Goal: Task Accomplishment & Management: Manage account settings

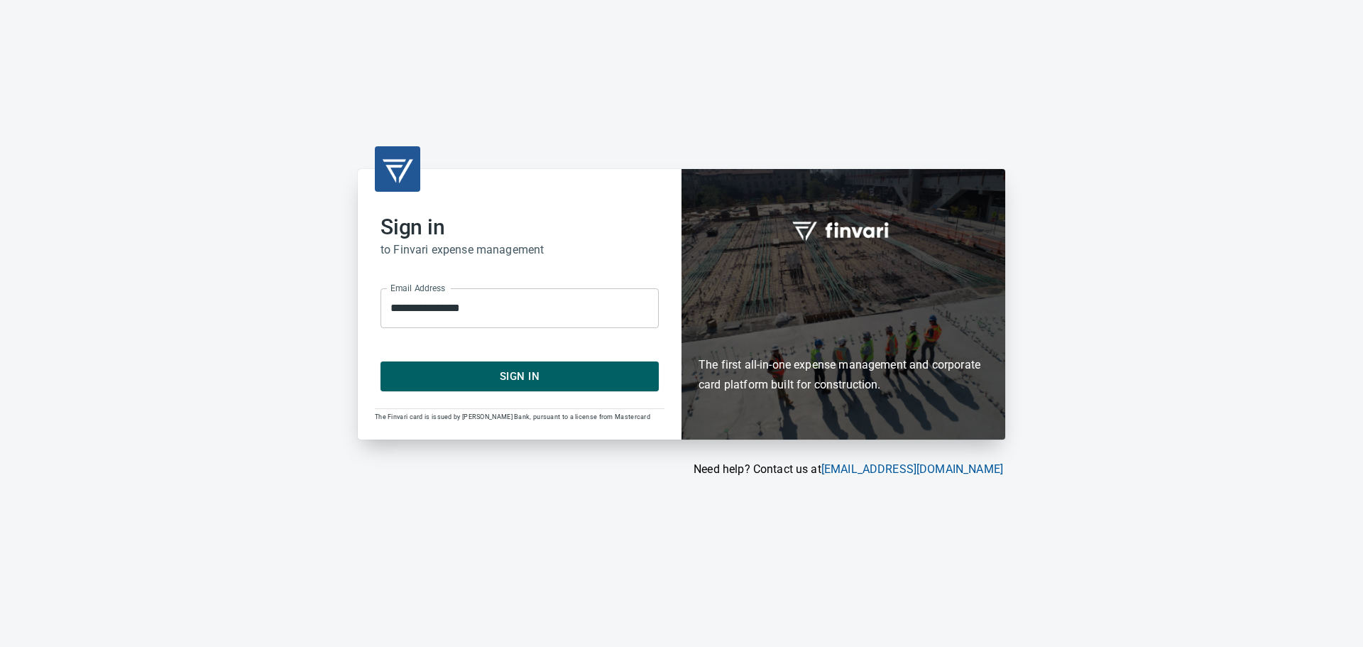
click at [541, 386] on button "Sign In" at bounding box center [520, 376] width 278 height 30
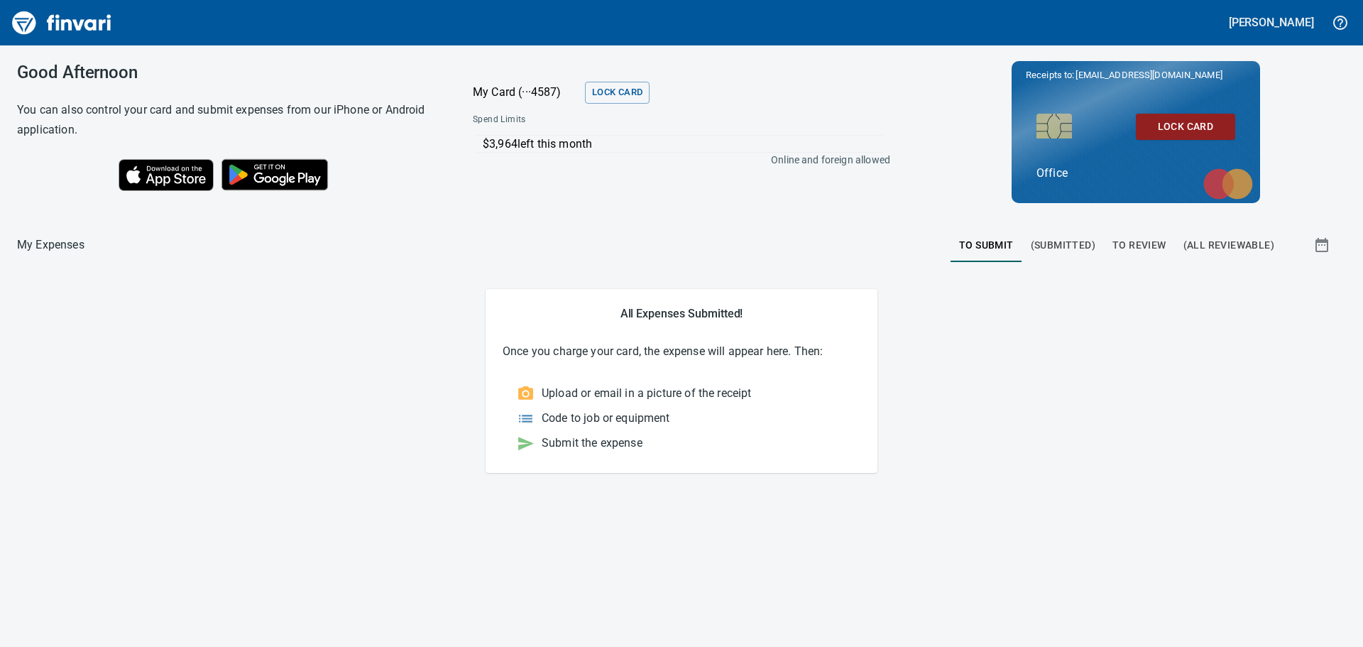
click at [1120, 241] on span "To Review" at bounding box center [1140, 245] width 54 height 18
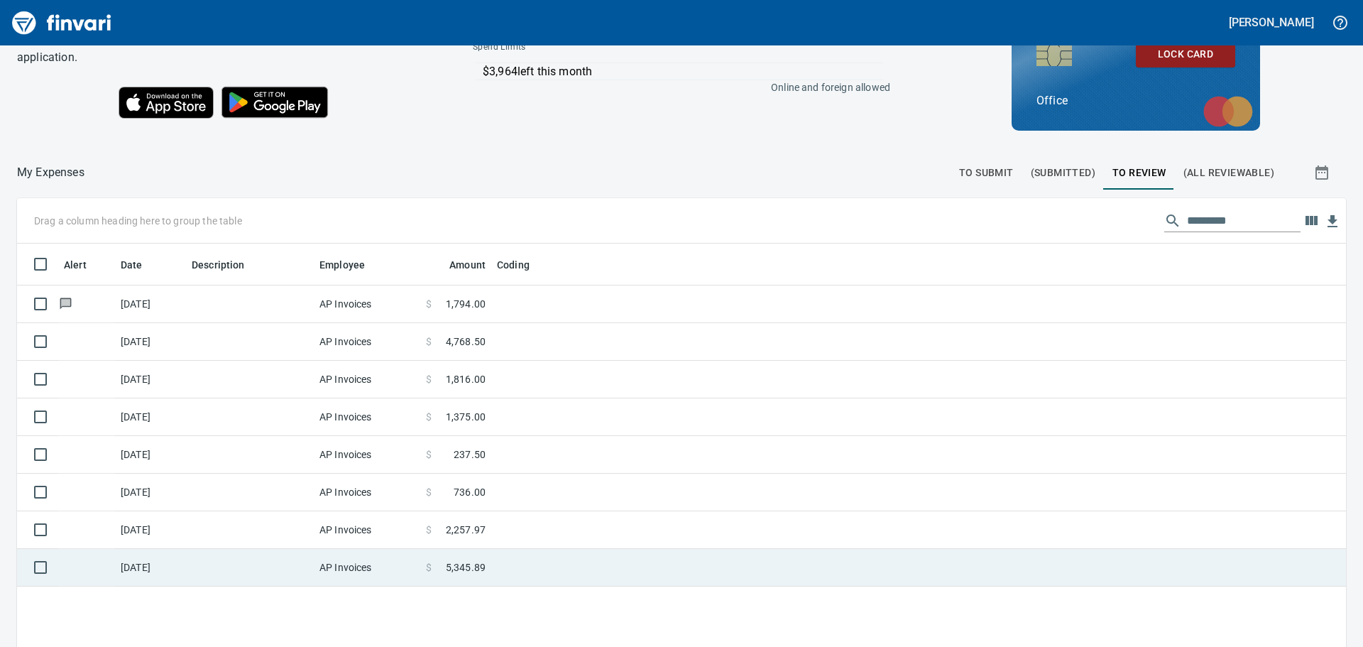
scroll to position [160, 0]
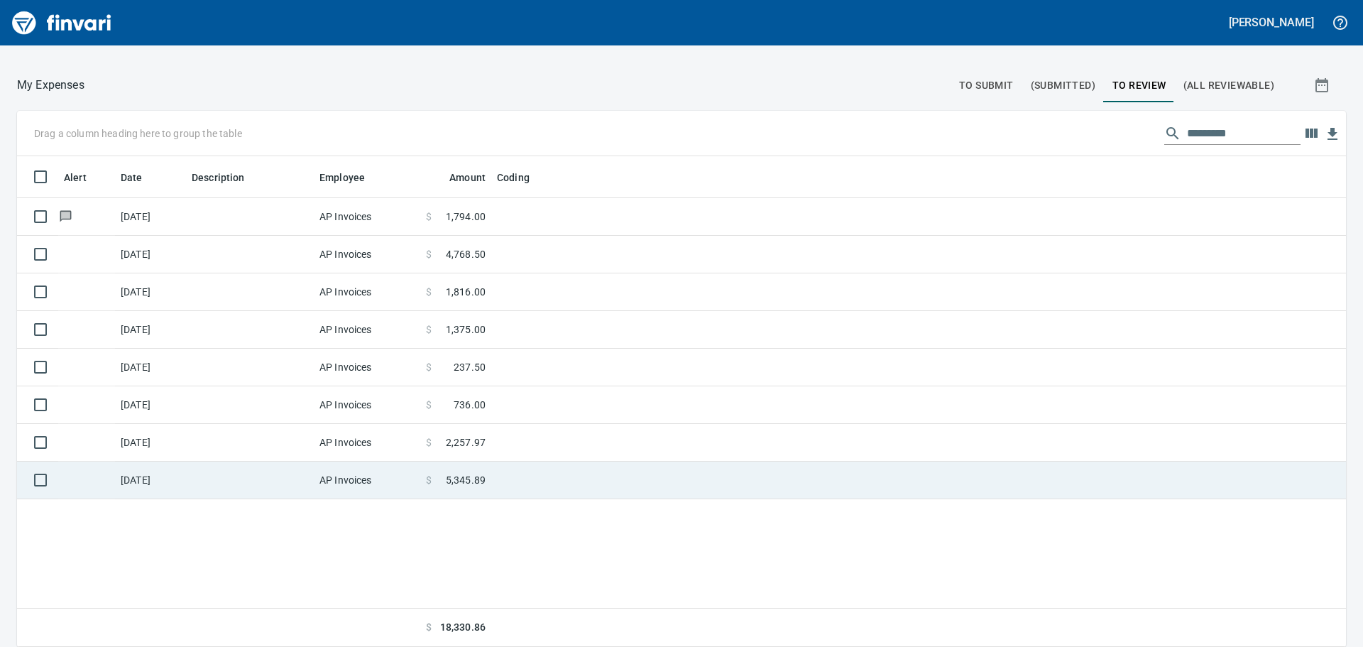
click at [138, 479] on td "[DATE]" at bounding box center [150, 481] width 71 height 38
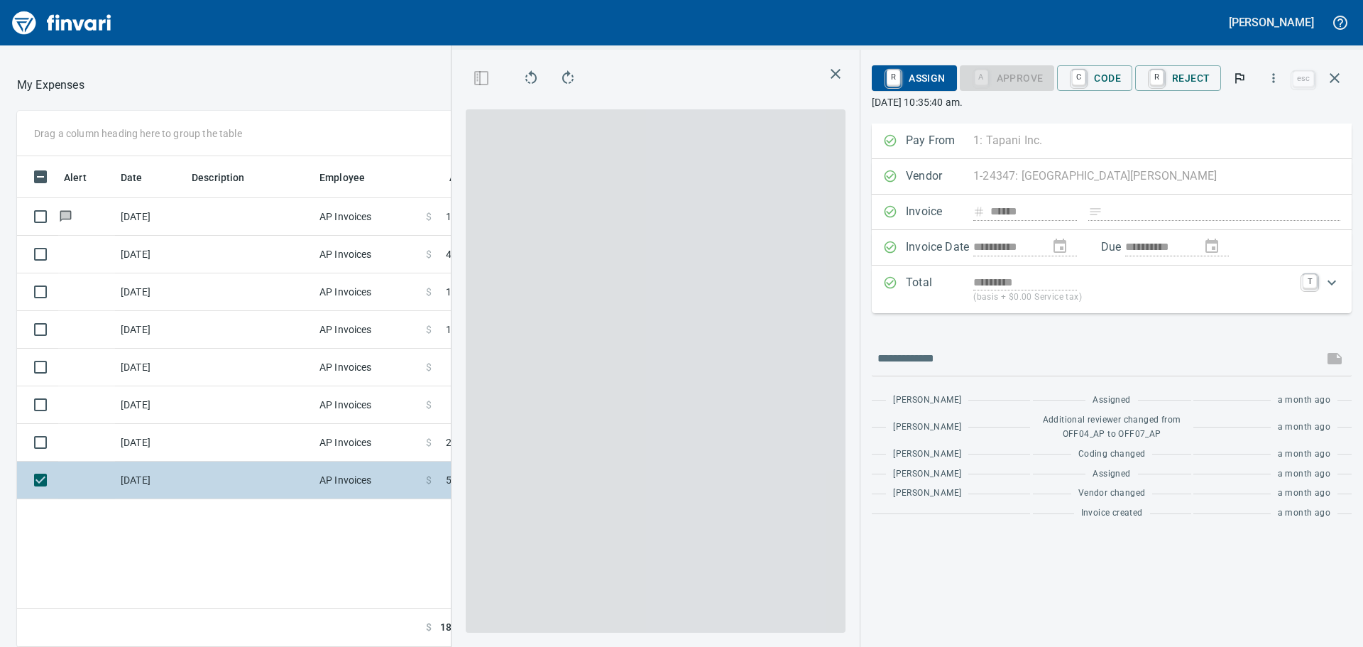
scroll to position [480, 953]
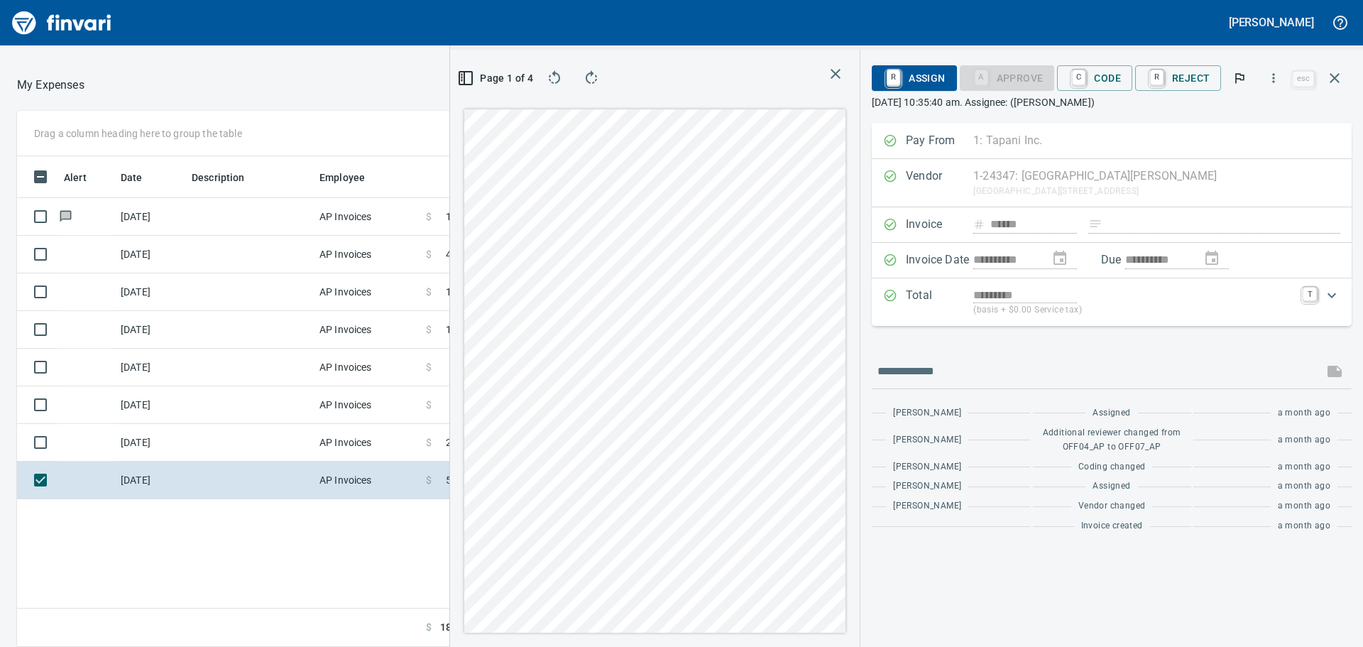
click at [594, 74] on icon "button" at bounding box center [591, 76] width 11 height 13
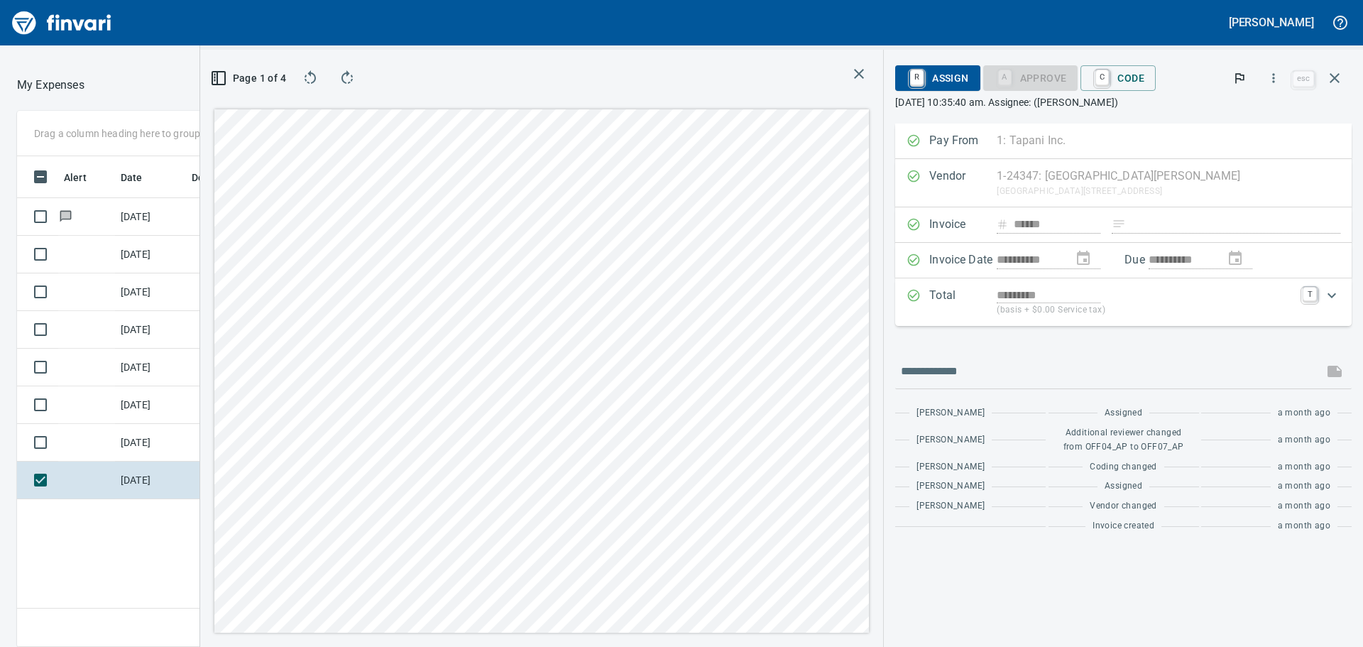
click at [311, 77] on icon "button" at bounding box center [310, 78] width 17 height 17
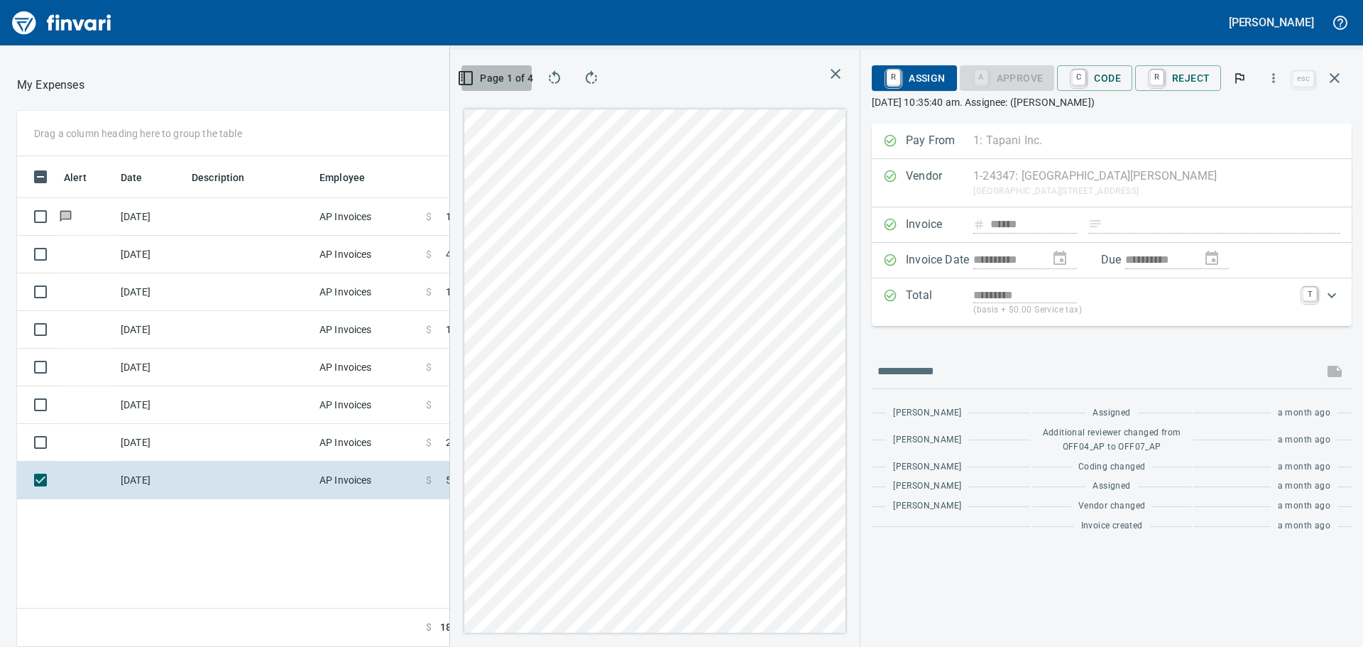
click at [463, 77] on rect "button" at bounding box center [462, 78] width 1 height 2
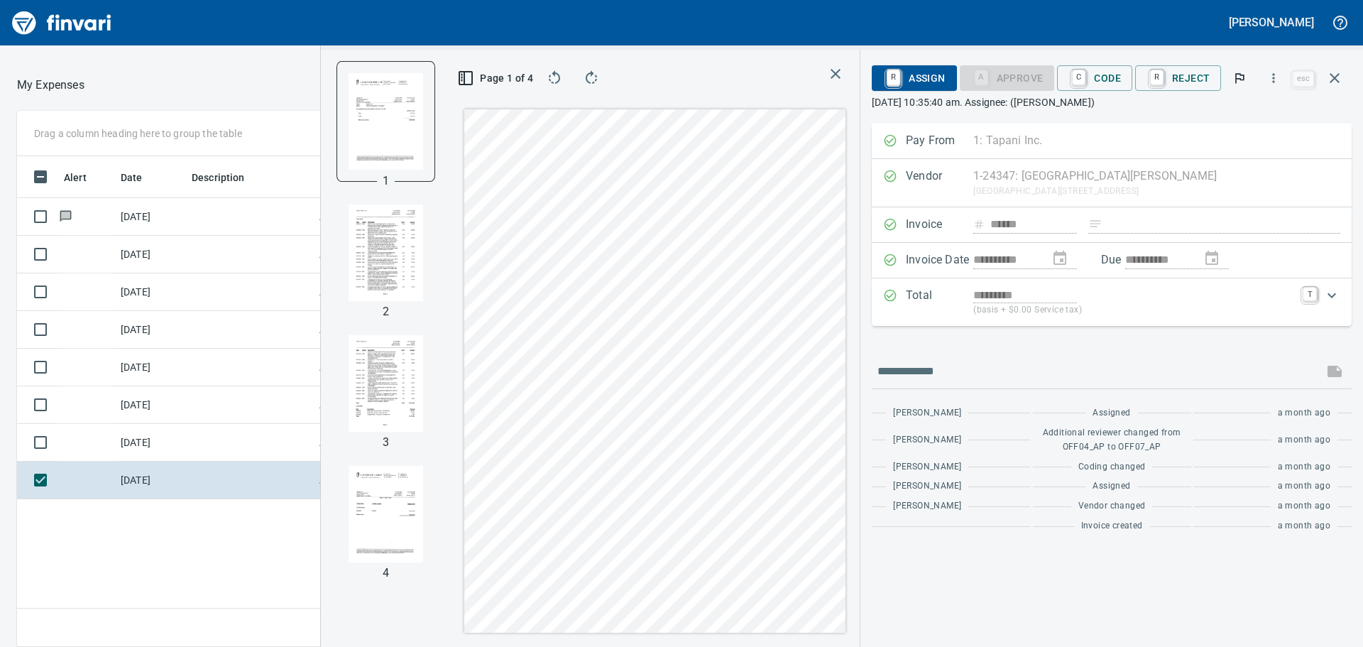
click at [396, 211] on img "button" at bounding box center [386, 252] width 75 height 97
click at [377, 388] on img "button" at bounding box center [386, 383] width 75 height 97
click at [390, 496] on img "button" at bounding box center [386, 514] width 75 height 97
click at [391, 398] on img "button" at bounding box center [386, 382] width 75 height 97
click at [374, 504] on img "button" at bounding box center [386, 514] width 75 height 97
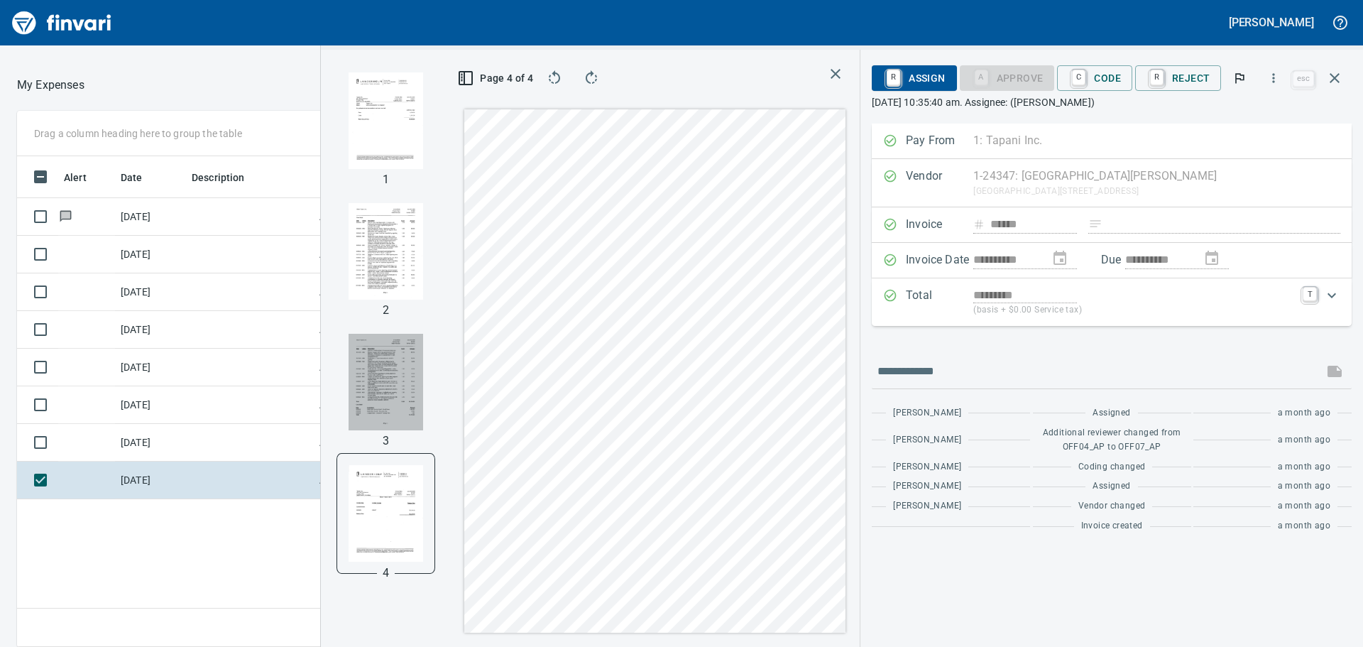
click at [400, 384] on img "button" at bounding box center [386, 382] width 75 height 97
click at [383, 515] on img "button" at bounding box center [386, 514] width 75 height 97
click at [1103, 76] on span "C Code" at bounding box center [1095, 78] width 53 height 24
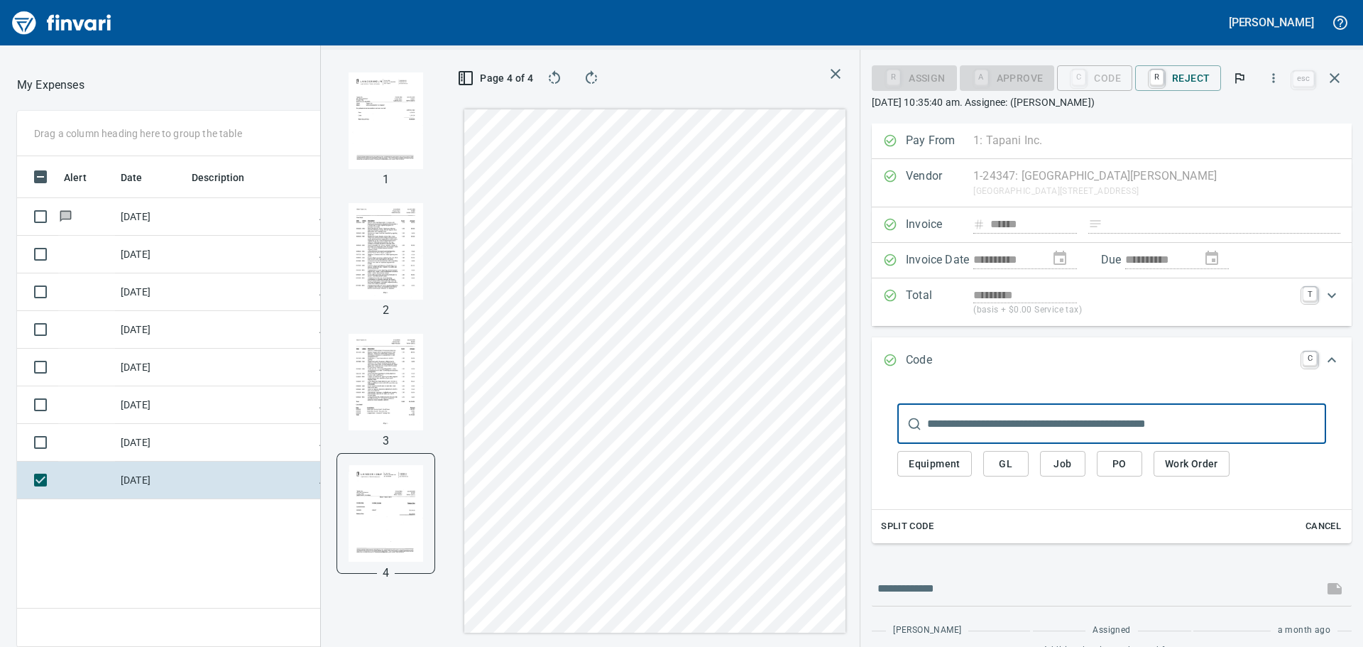
click at [998, 464] on span "GL" at bounding box center [1006, 464] width 23 height 18
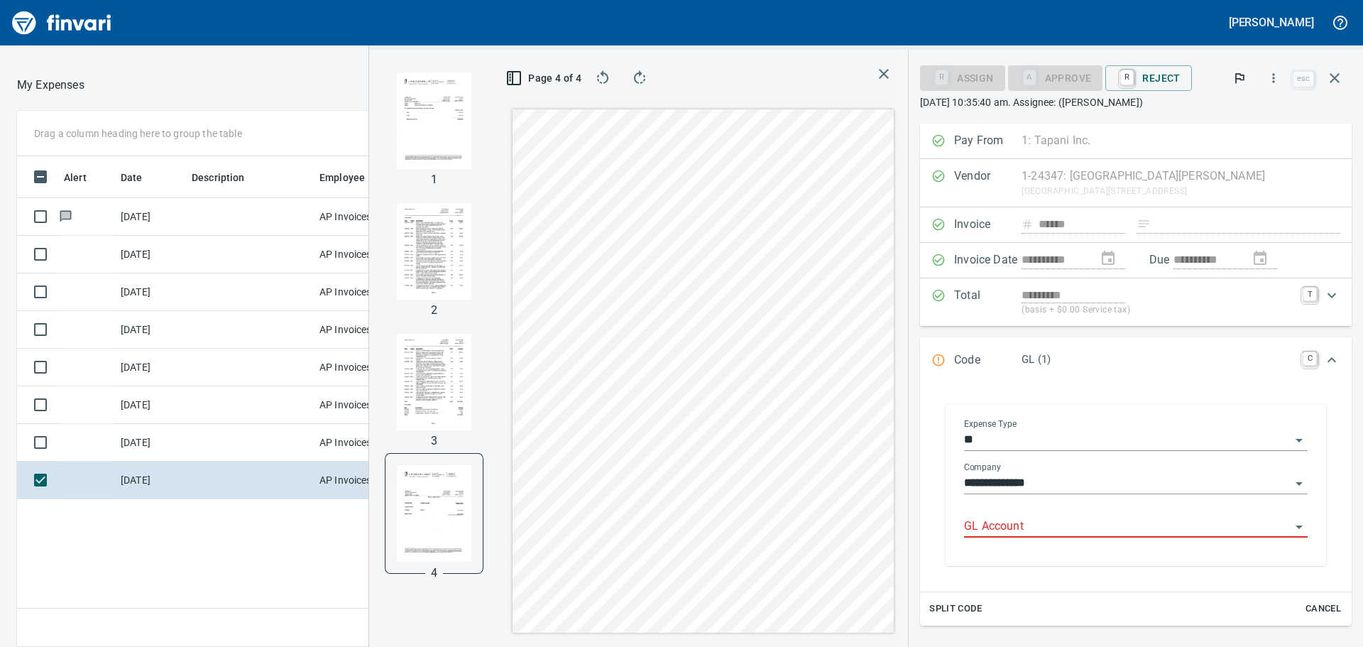
click at [1042, 519] on input "GL Account" at bounding box center [1127, 527] width 327 height 20
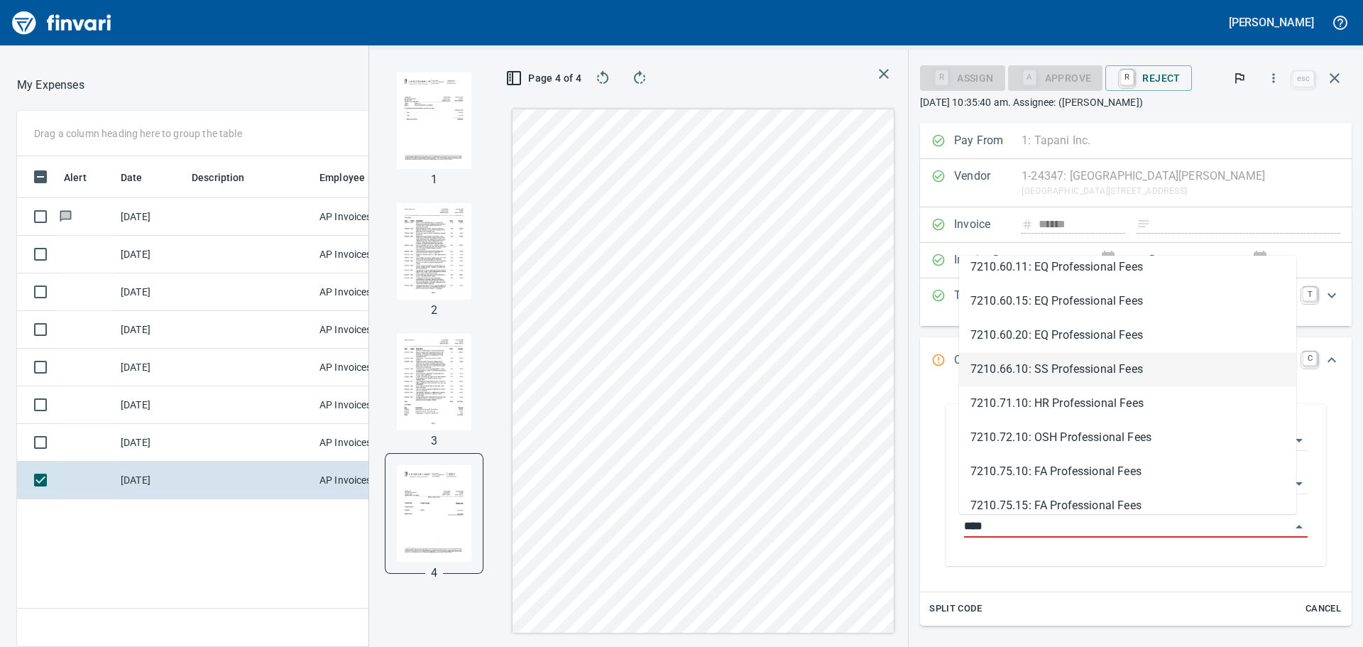
scroll to position [0, 0]
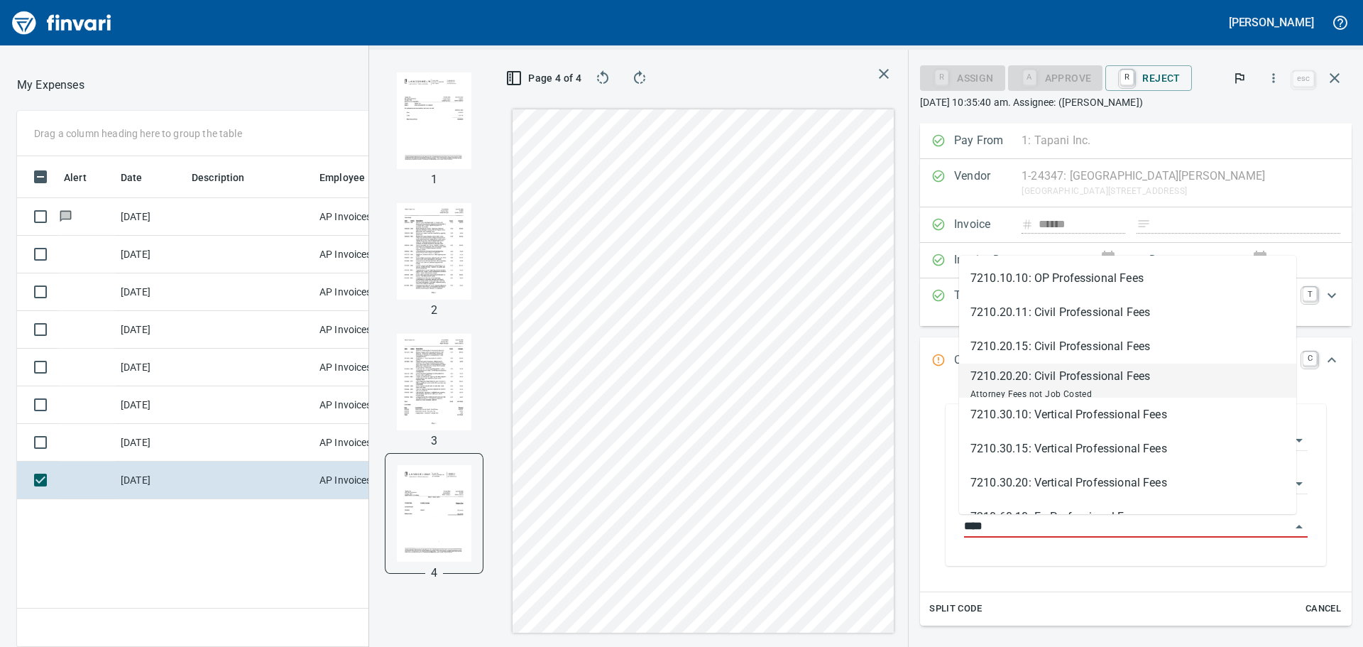
click at [1194, 374] on li "7210.20.20: Civil Professional Fees Attorney Fees not Job Costed" at bounding box center [1127, 381] width 337 height 34
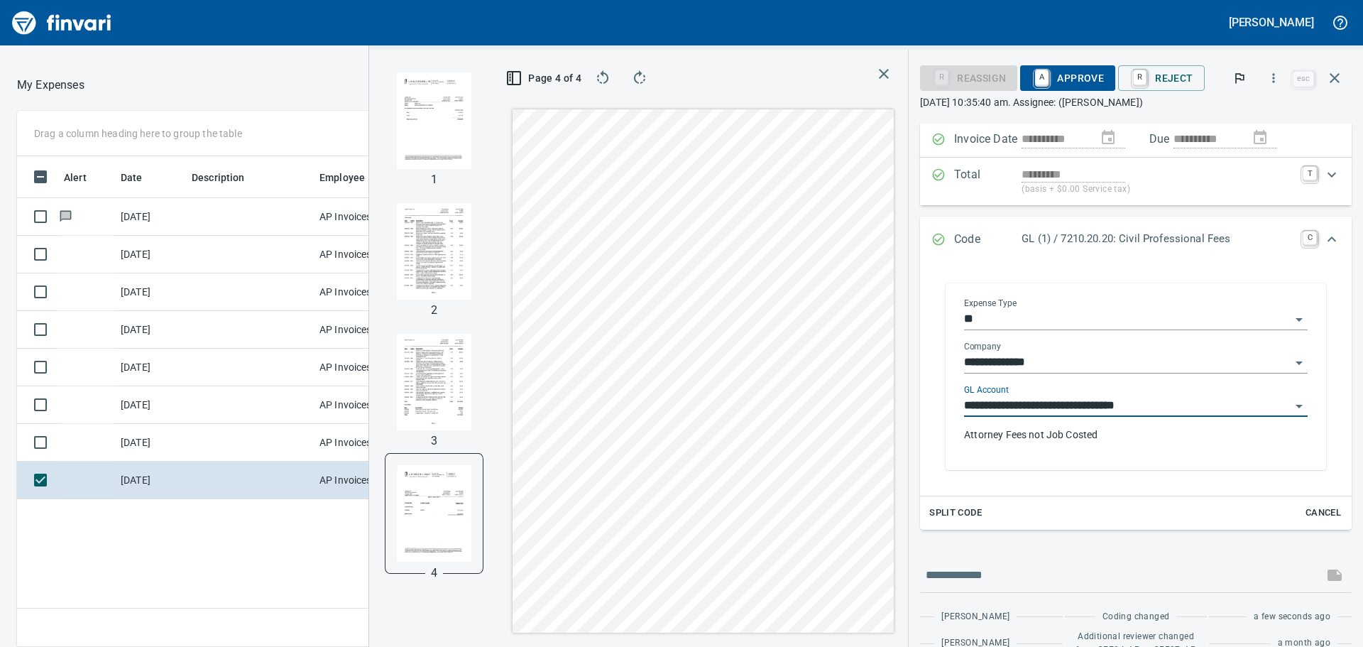
scroll to position [142, 0]
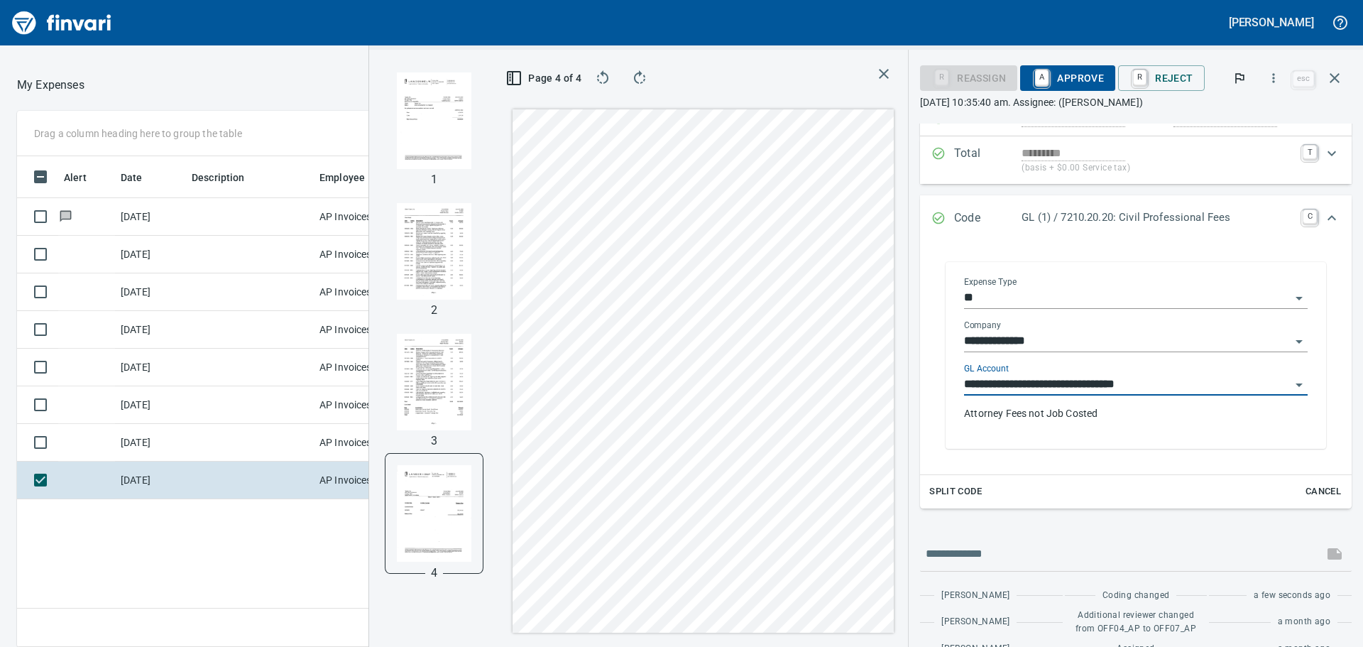
type input "**********"
click at [1071, 414] on p "Attorney Fees not Job Costed" at bounding box center [1136, 413] width 344 height 14
click at [1101, 411] on p "Attorney Fees not Job Costed" at bounding box center [1136, 413] width 344 height 14
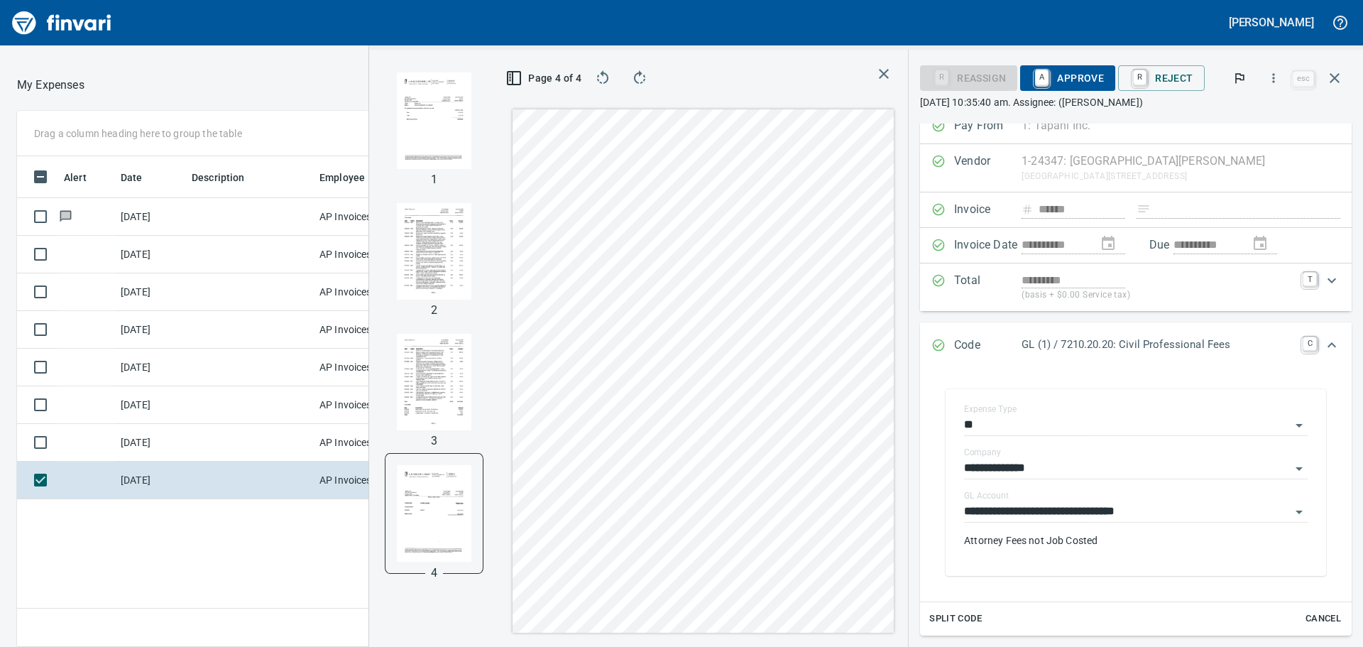
scroll to position [0, 0]
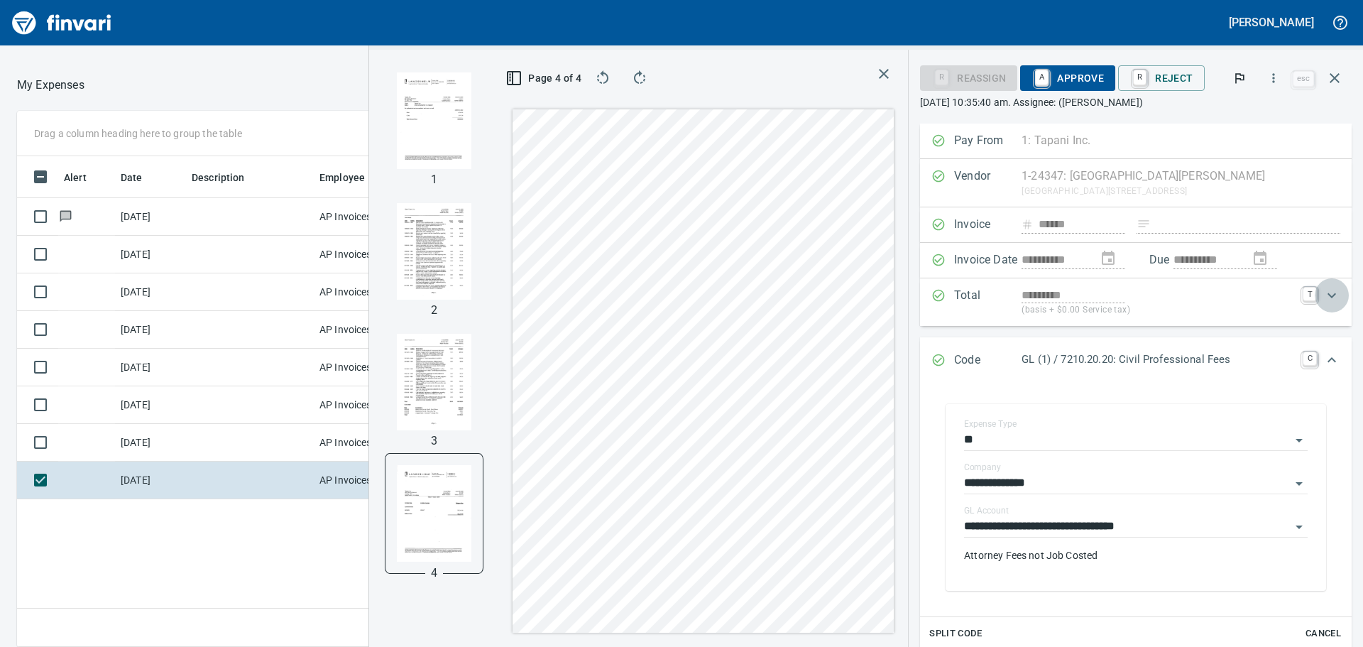
click at [1326, 295] on icon "Expand" at bounding box center [1331, 295] width 17 height 17
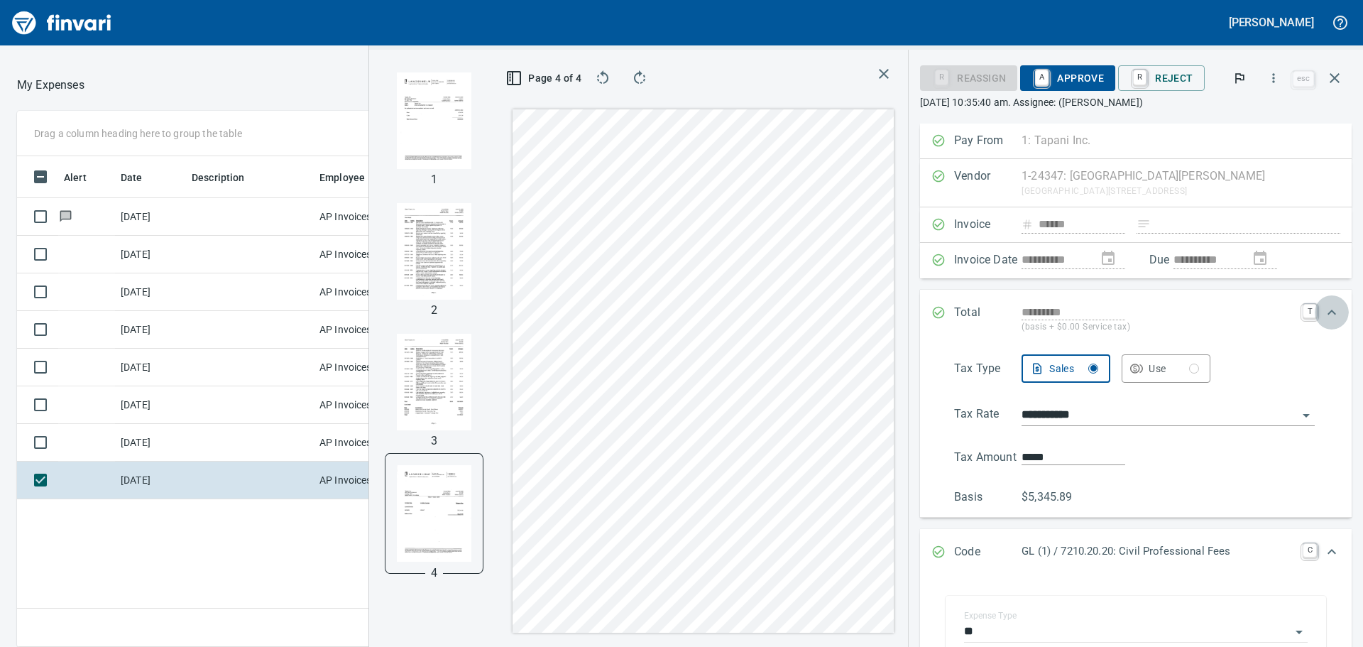
click at [1323, 310] on icon "Expand" at bounding box center [1331, 312] width 17 height 17
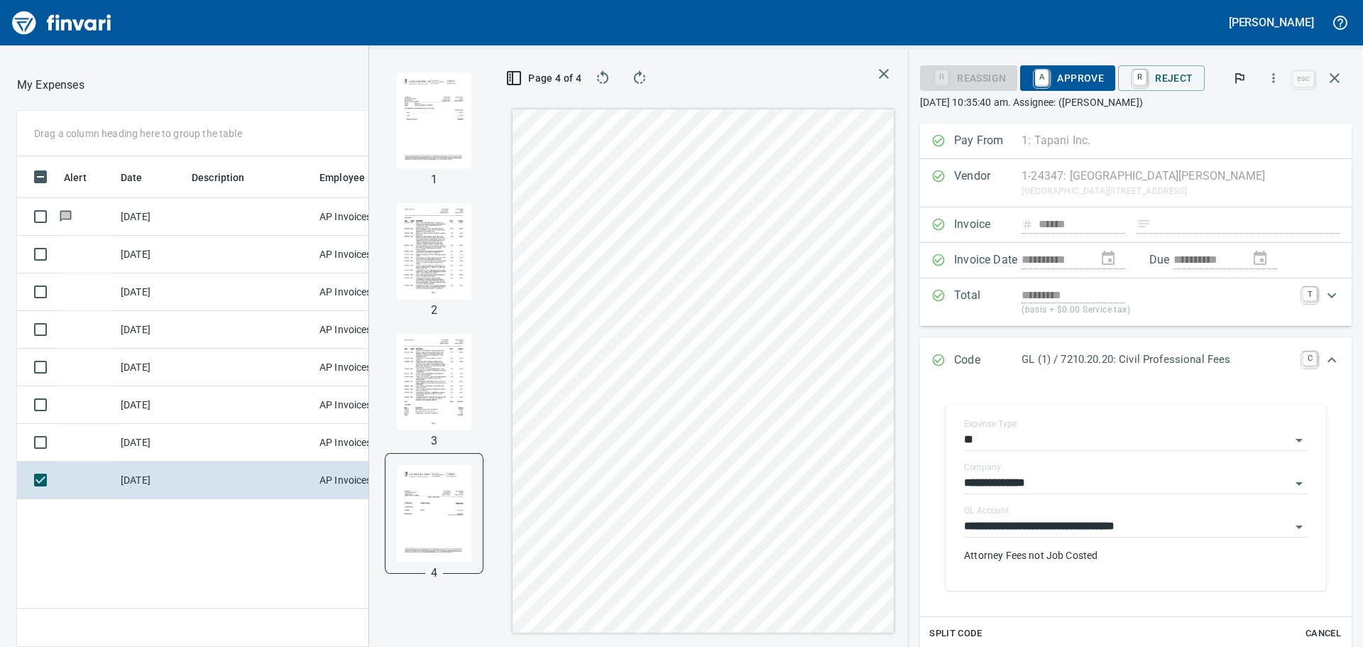
click at [1326, 357] on icon "Expand" at bounding box center [1331, 359] width 17 height 17
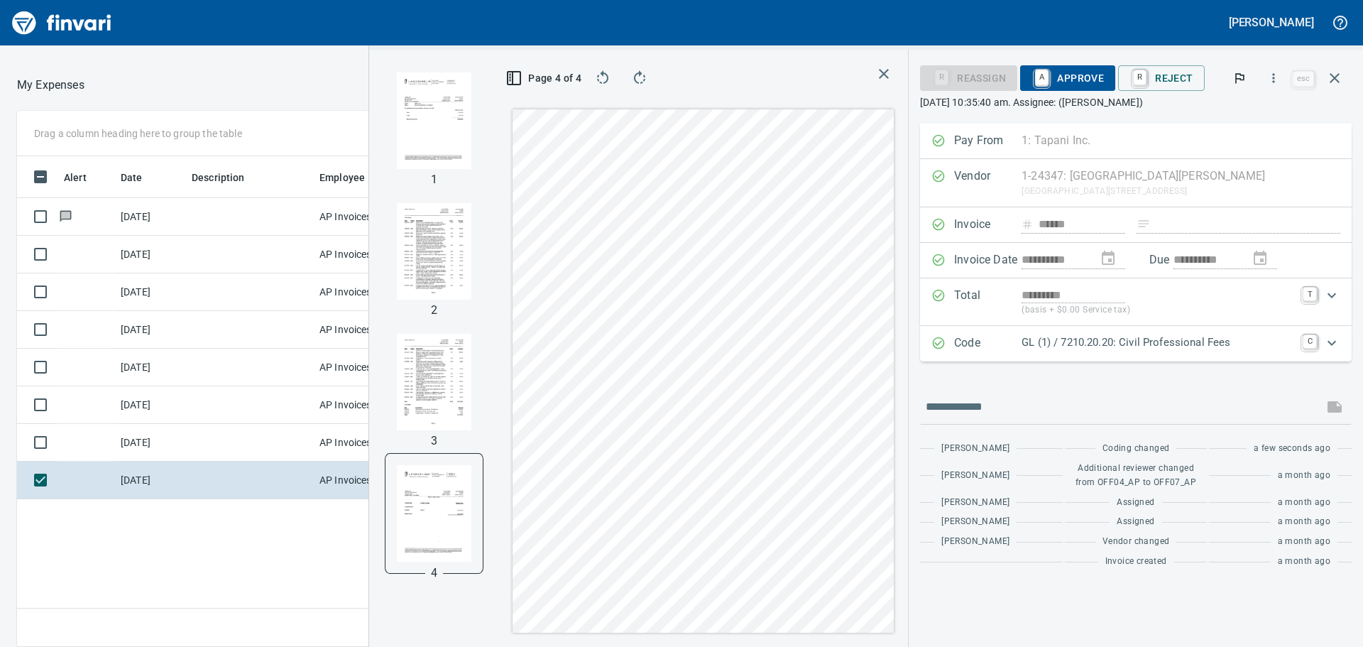
click at [1331, 347] on icon "Expand" at bounding box center [1331, 342] width 17 height 17
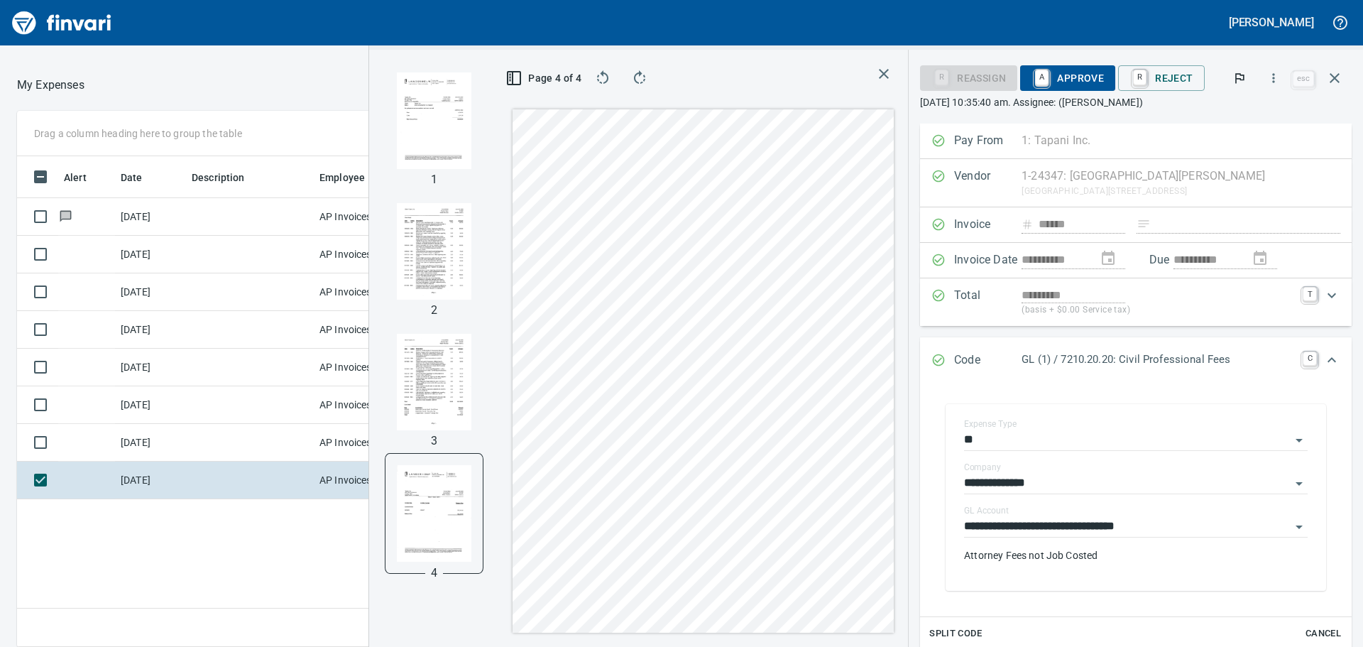
click at [1331, 347] on div "Expand" at bounding box center [1332, 360] width 34 height 34
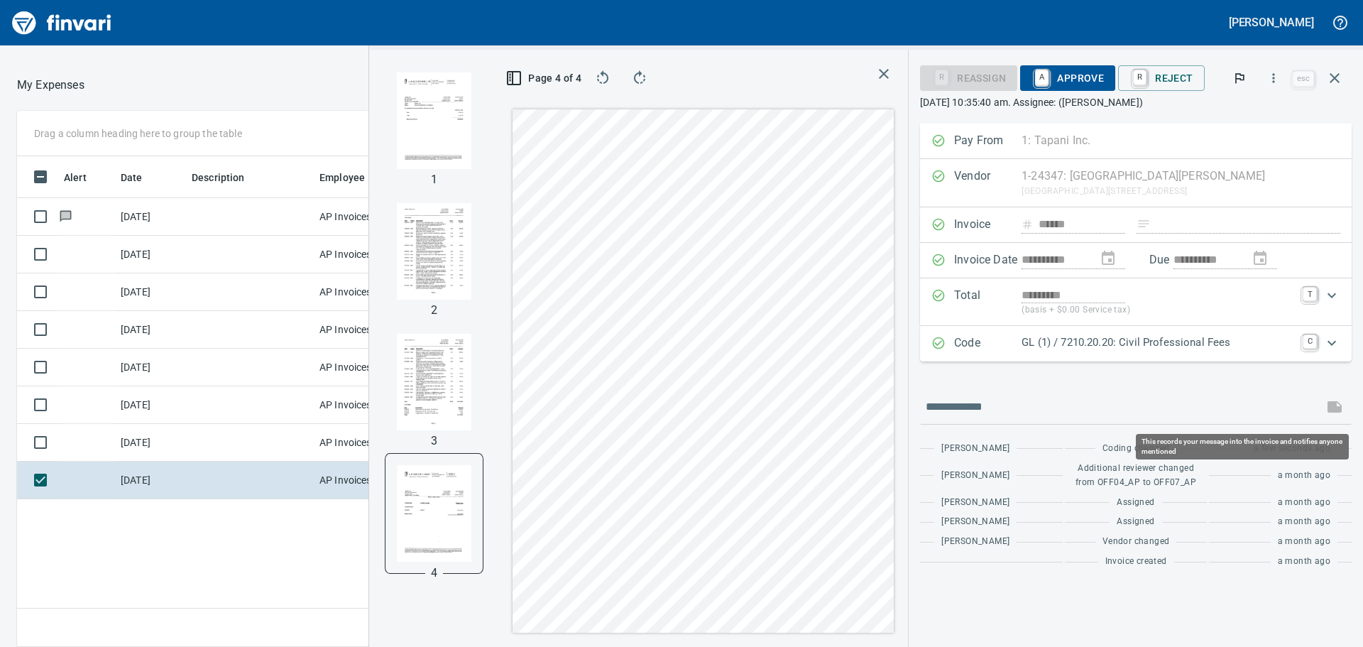
scroll to position [480, 953]
click at [1336, 408] on span at bounding box center [1335, 407] width 34 height 34
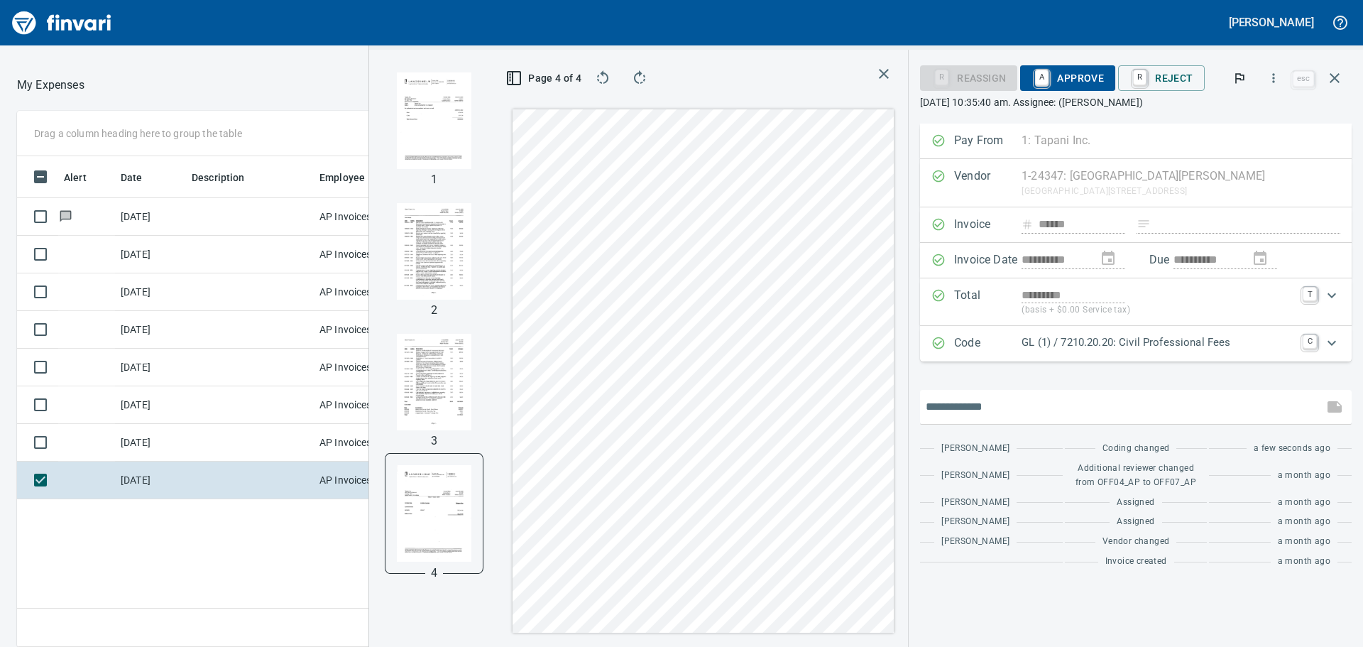
click at [991, 408] on input "text" at bounding box center [1122, 406] width 392 height 23
type input "**********"
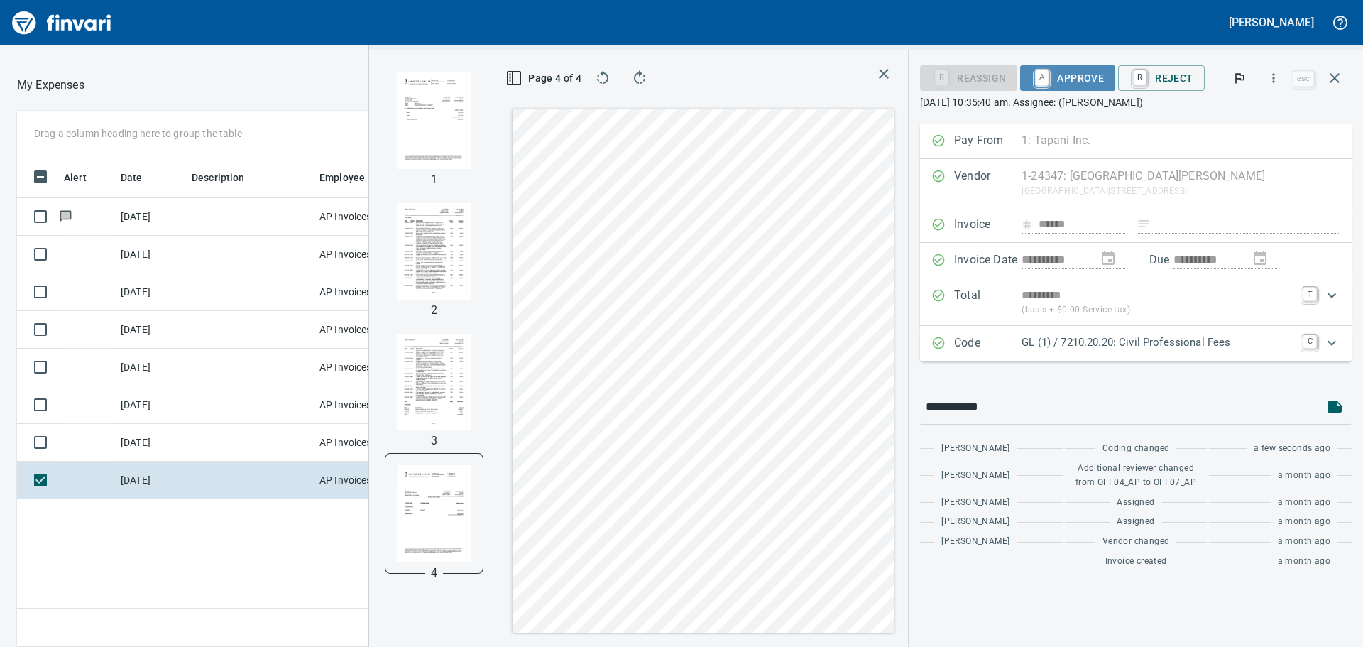
click at [1081, 79] on span "A Approve" at bounding box center [1068, 78] width 72 height 24
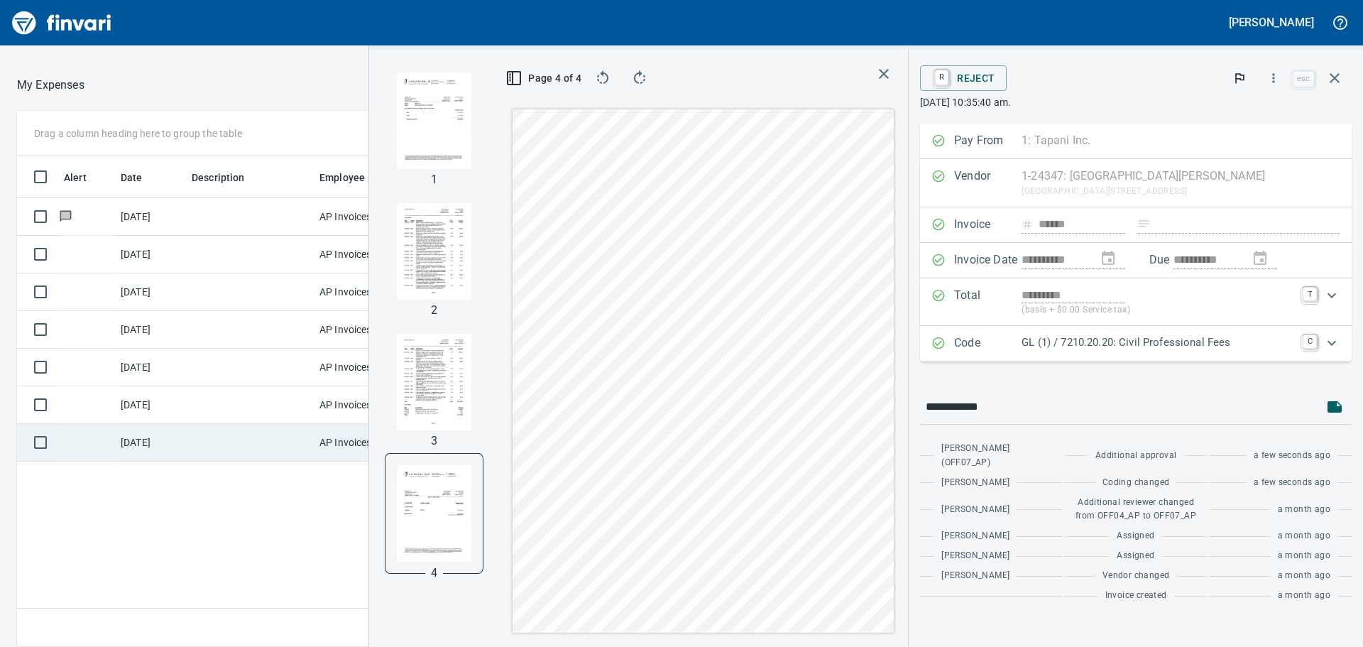
click at [345, 444] on td "AP Invoices" at bounding box center [367, 443] width 107 height 38
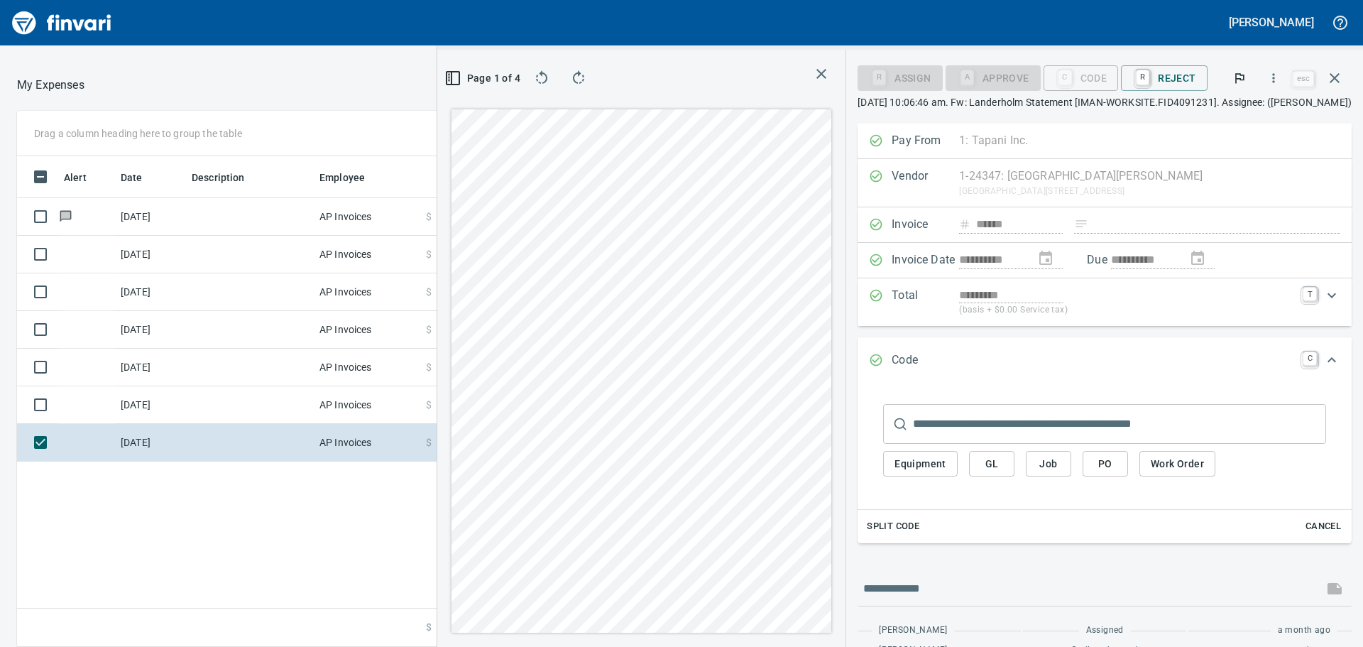
click at [444, 77] on icon "button" at bounding box center [452, 78] width 17 height 17
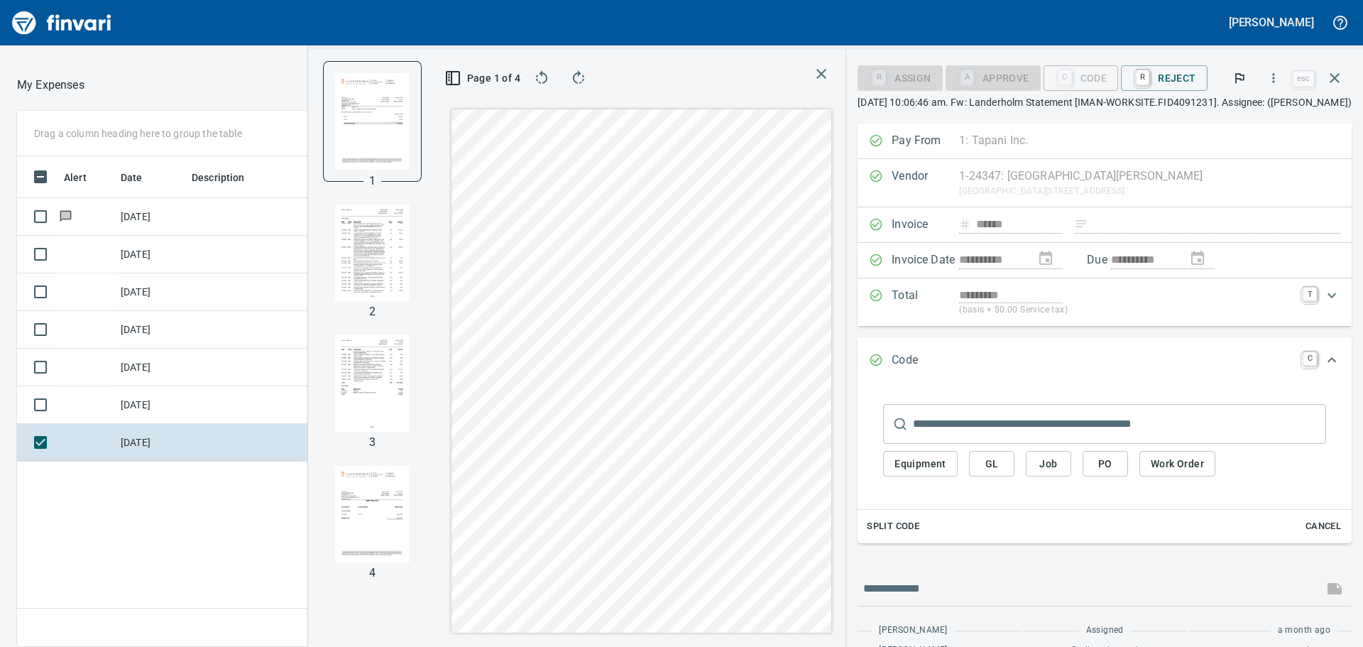
click at [337, 252] on img "button" at bounding box center [372, 252] width 75 height 97
click at [359, 385] on img "button" at bounding box center [372, 383] width 75 height 97
click at [351, 520] on img "button" at bounding box center [372, 514] width 75 height 97
click at [349, 155] on img "button" at bounding box center [372, 120] width 75 height 97
click at [357, 376] on img "button" at bounding box center [372, 383] width 75 height 97
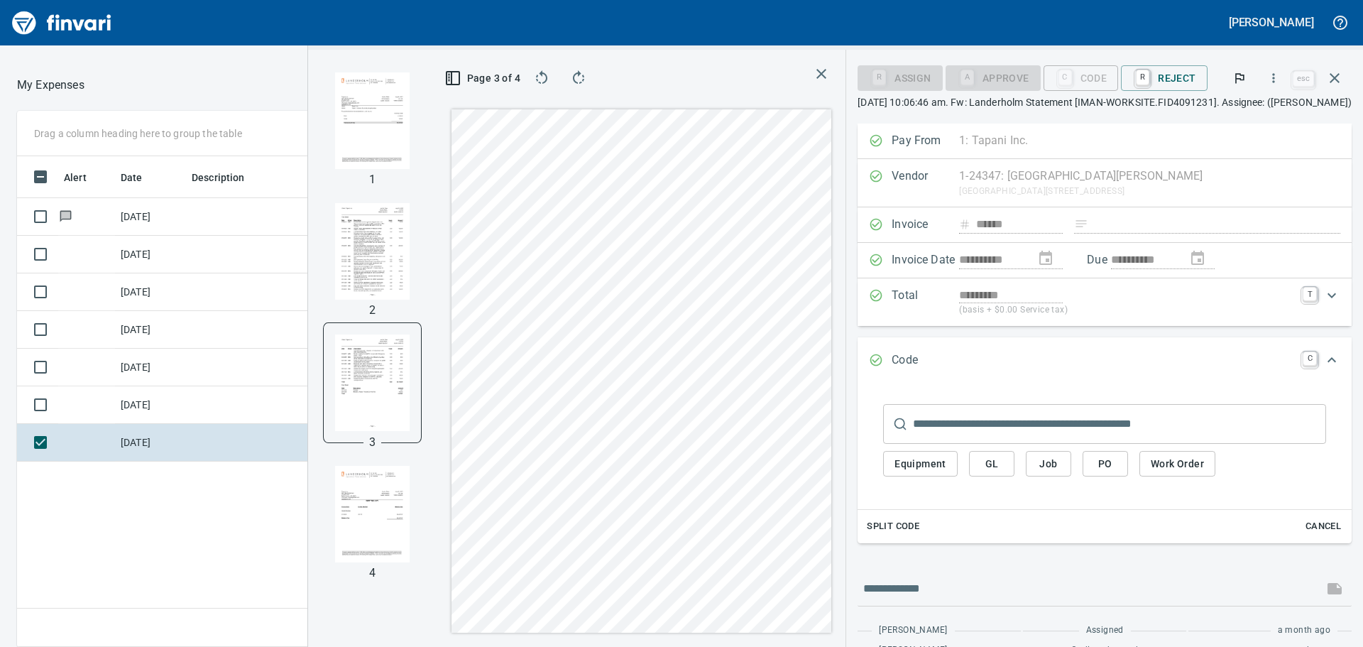
click at [1130, 417] on input "text" at bounding box center [1119, 424] width 413 height 40
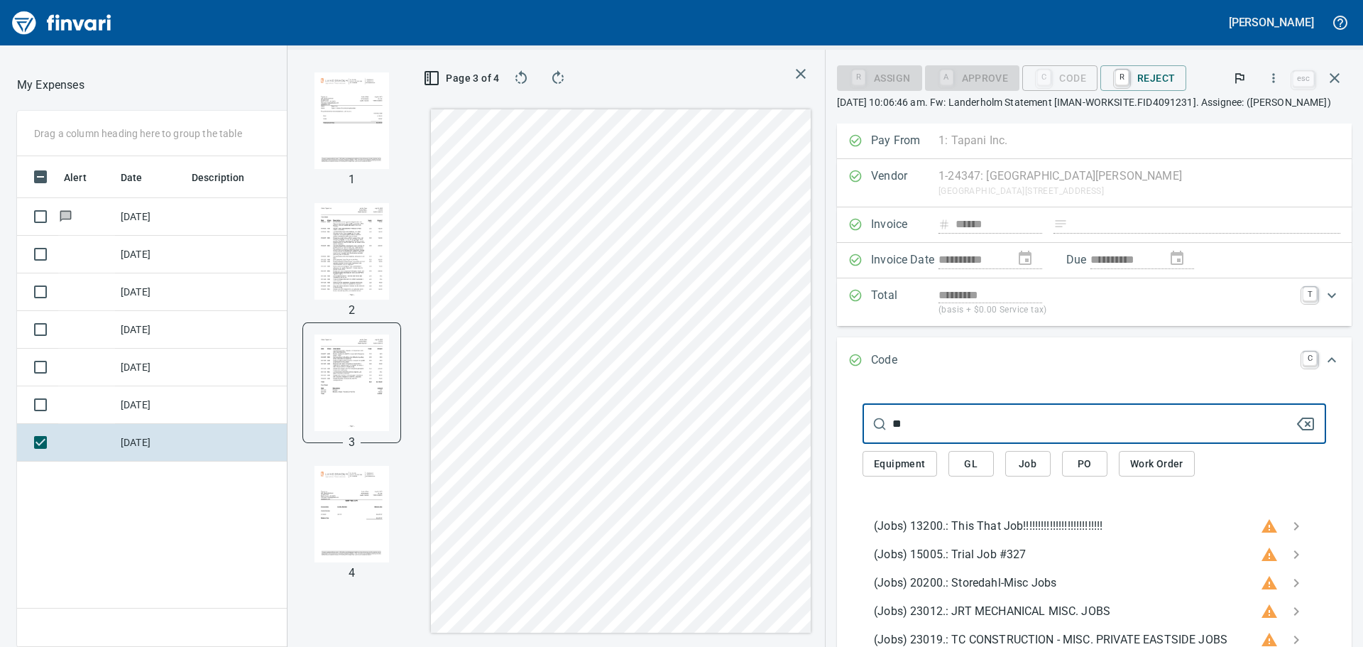
type input "*"
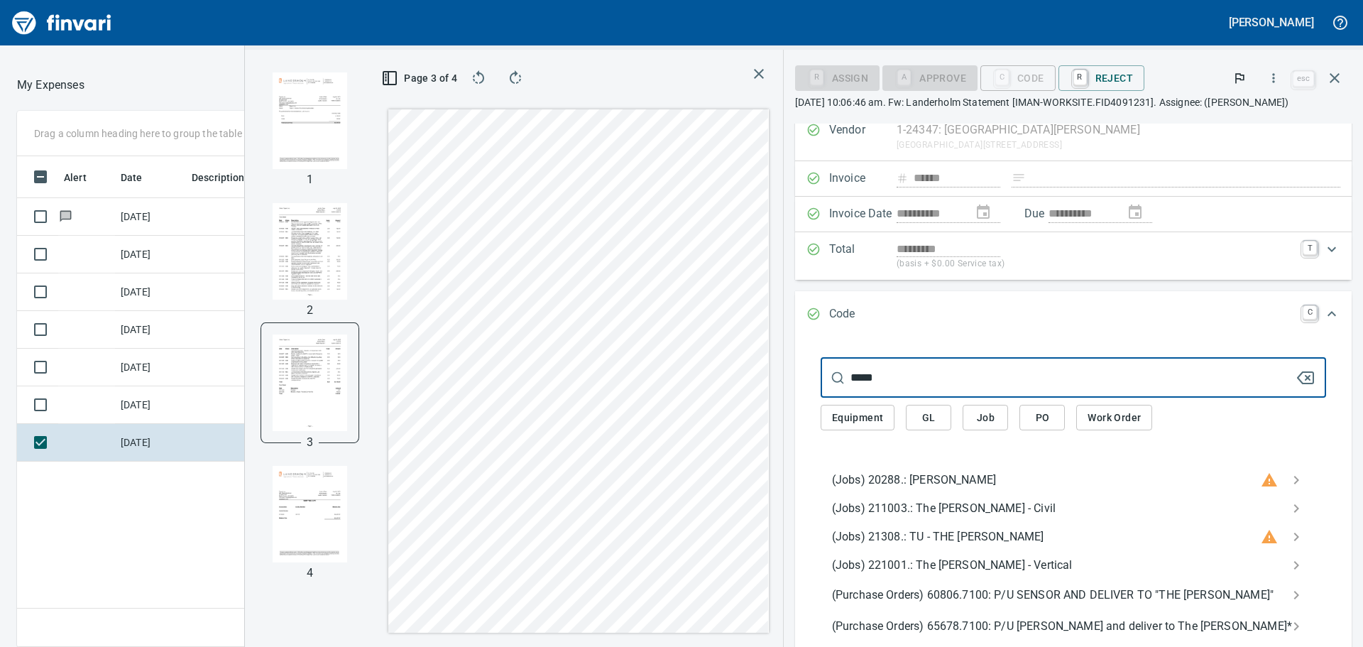
scroll to position [71, 0]
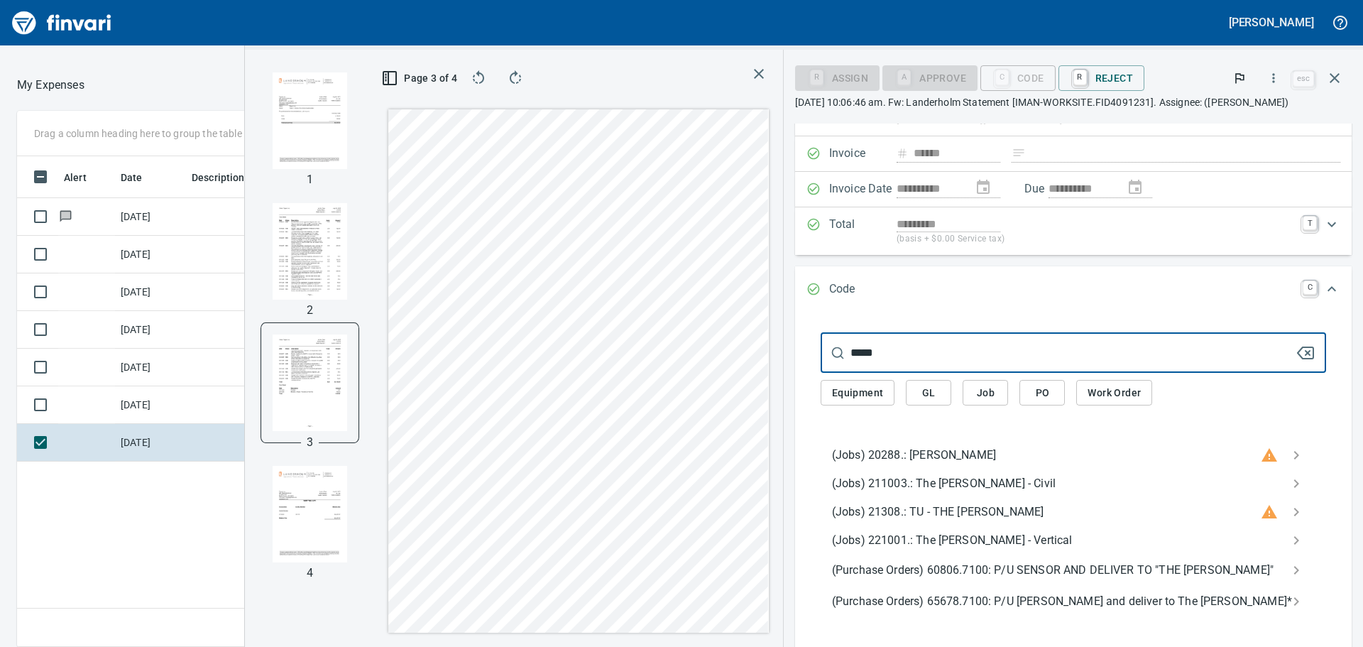
type input "*****"
click at [1051, 538] on span "(Jobs) 221001.: The Casey - Vertical" at bounding box center [1062, 540] width 460 height 17
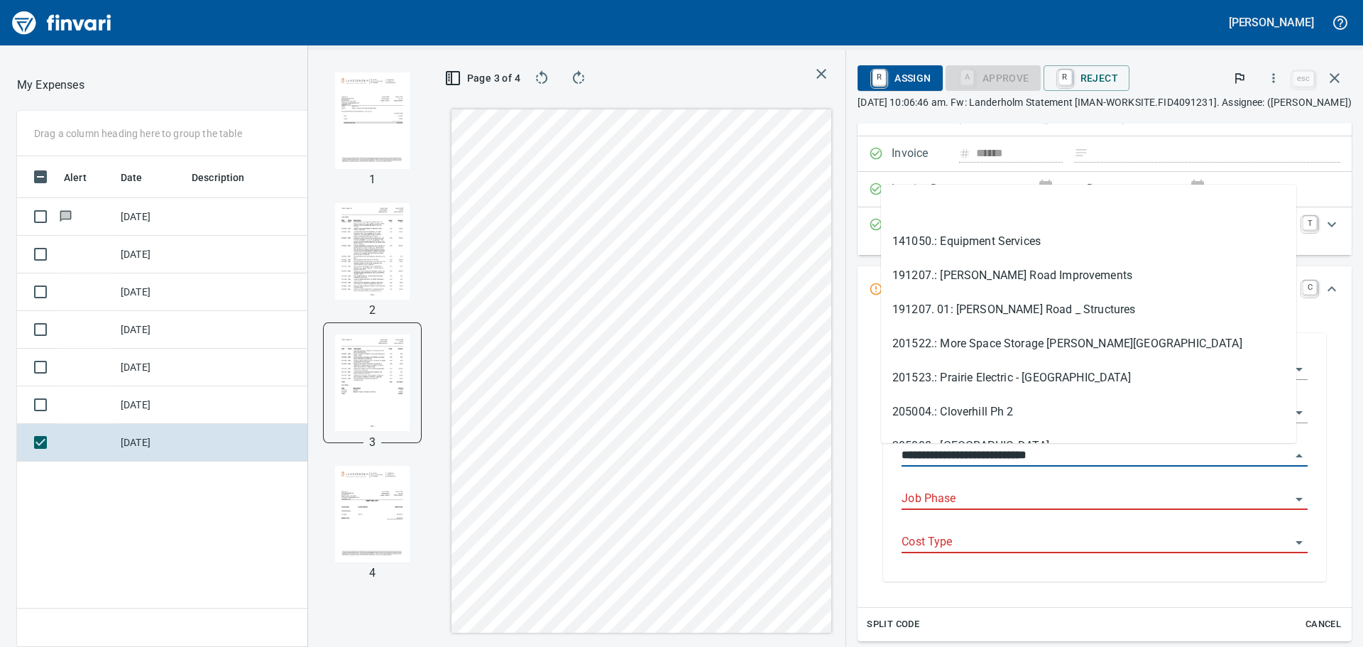
click at [1274, 453] on input "**********" at bounding box center [1096, 456] width 389 height 20
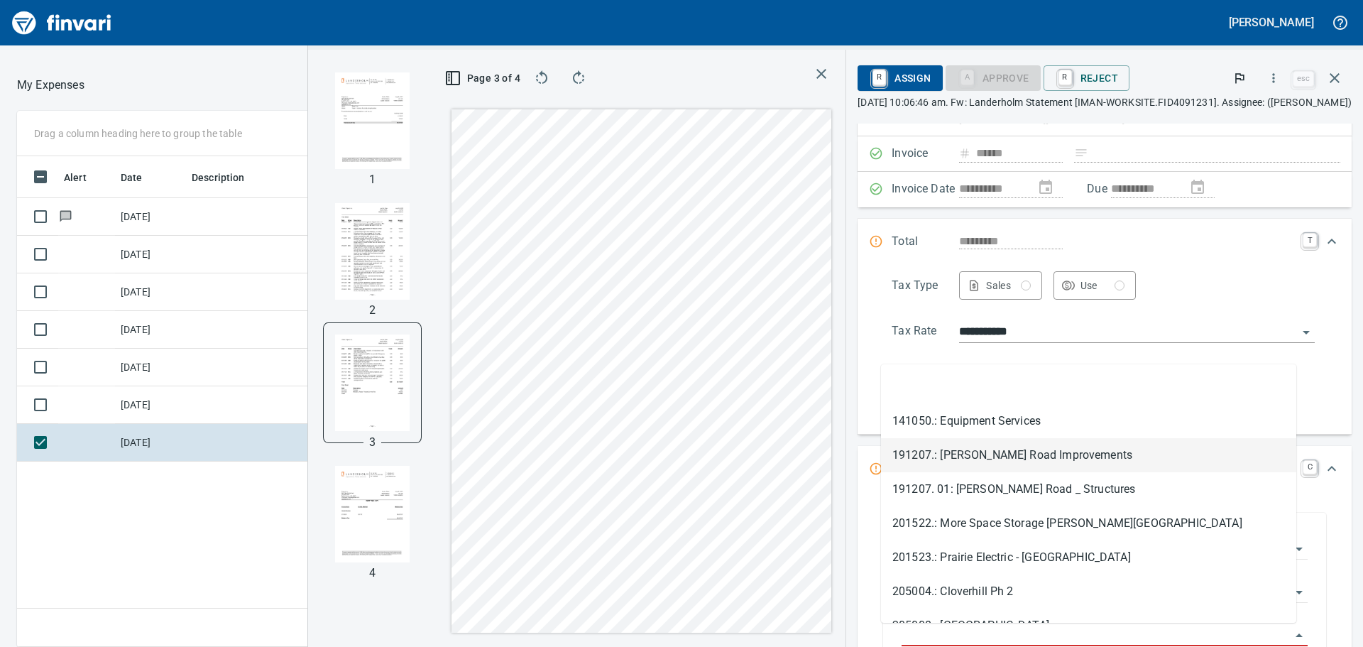
scroll to position [480, 953]
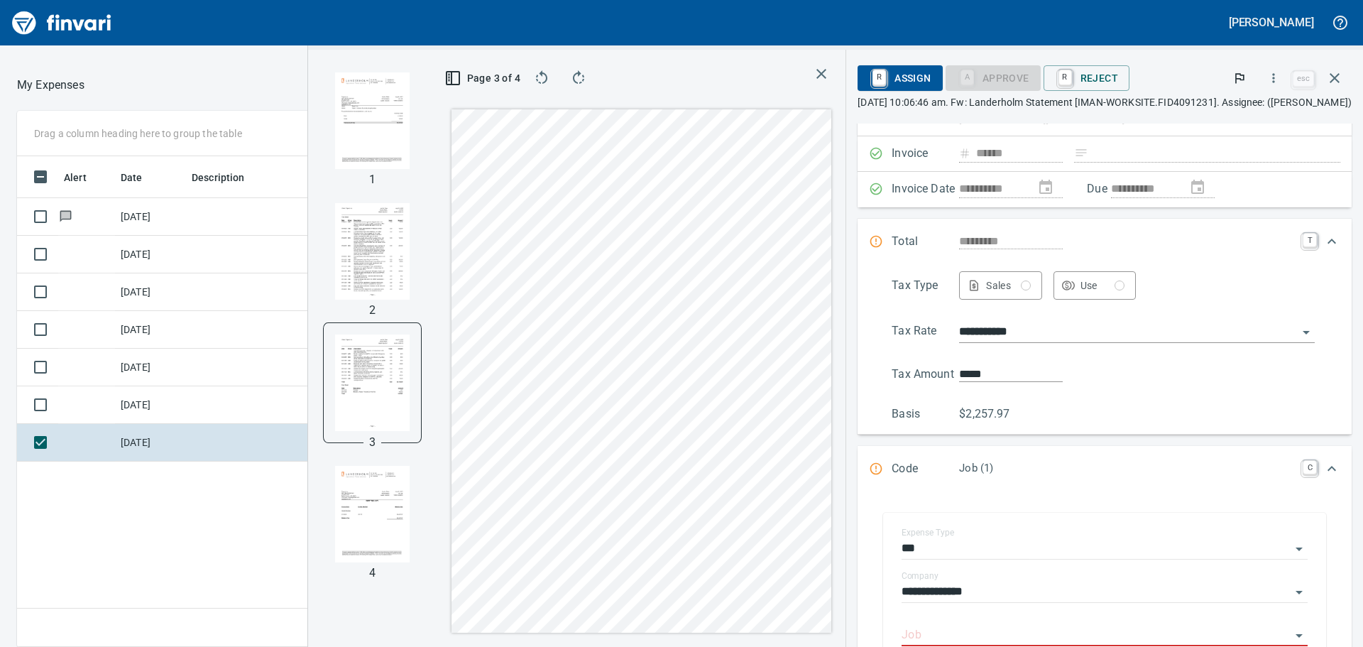
click at [1321, 292] on div "**********" at bounding box center [1104, 346] width 471 height 151
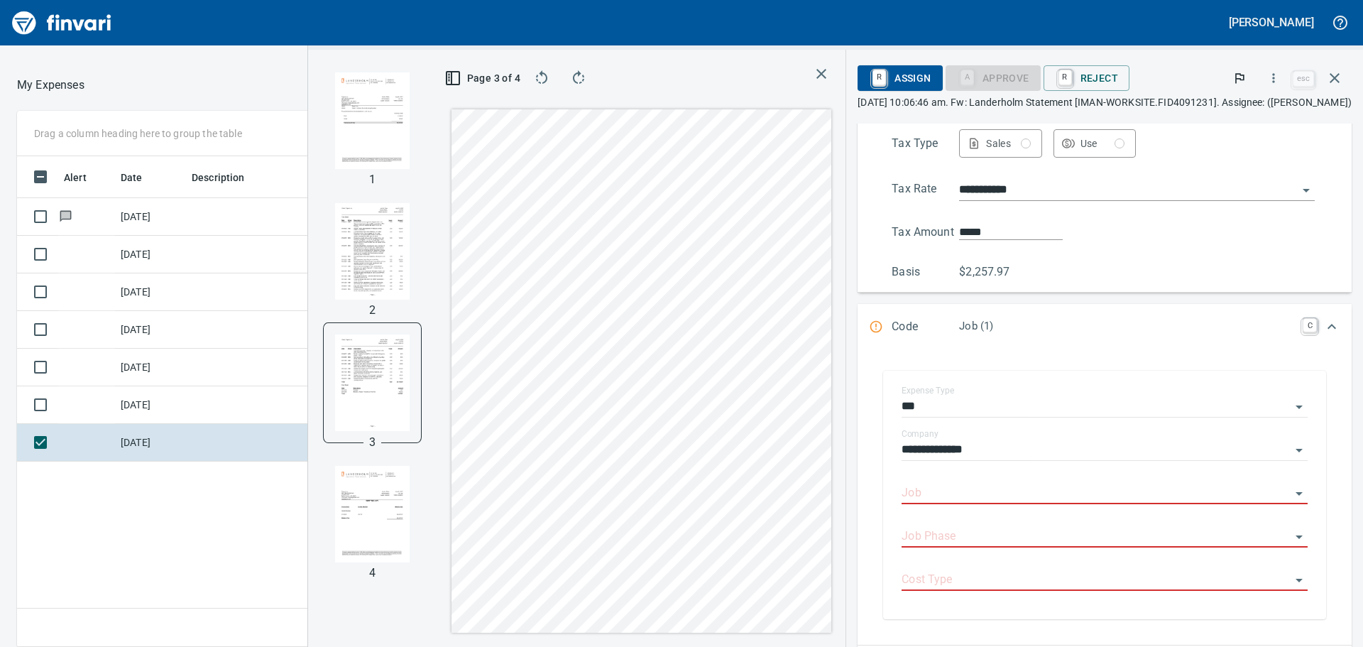
click at [960, 324] on p "Job (1)" at bounding box center [1126, 326] width 335 height 16
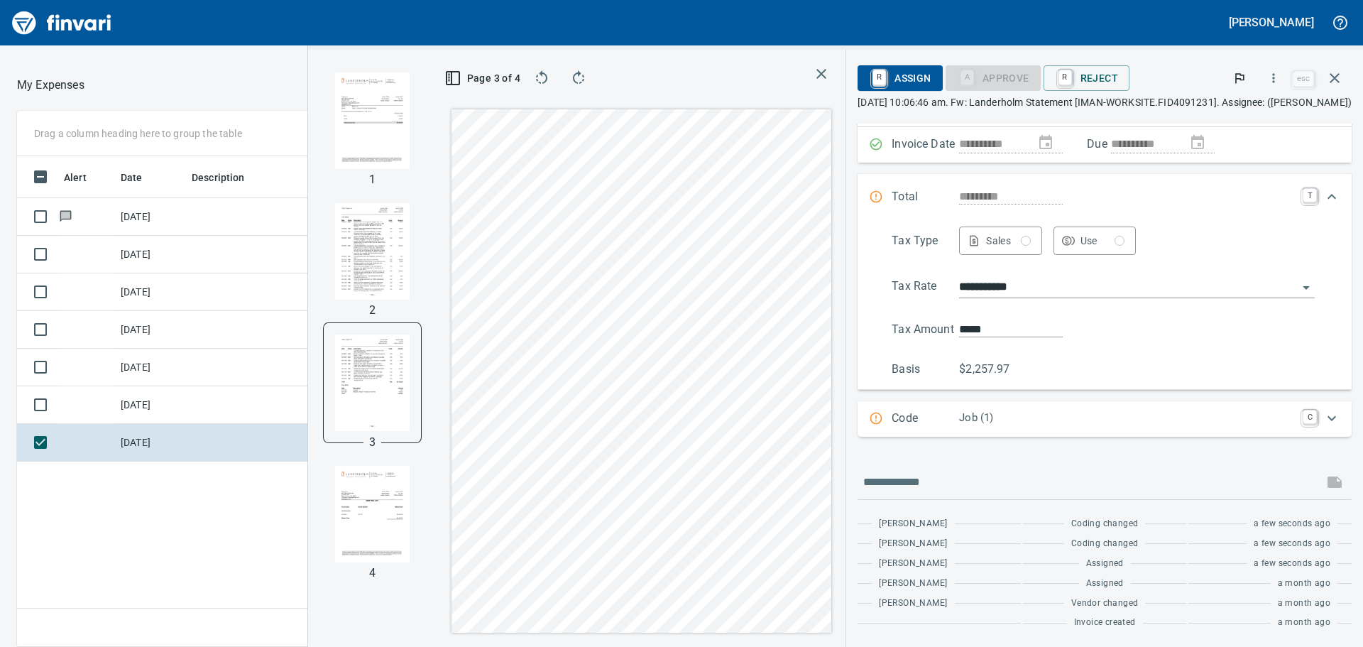
scroll to position [116, 0]
drag, startPoint x: 954, startPoint y: 415, endPoint x: 944, endPoint y: 407, distance: 13.2
click at [959, 415] on p "Job (1)" at bounding box center [1126, 418] width 335 height 16
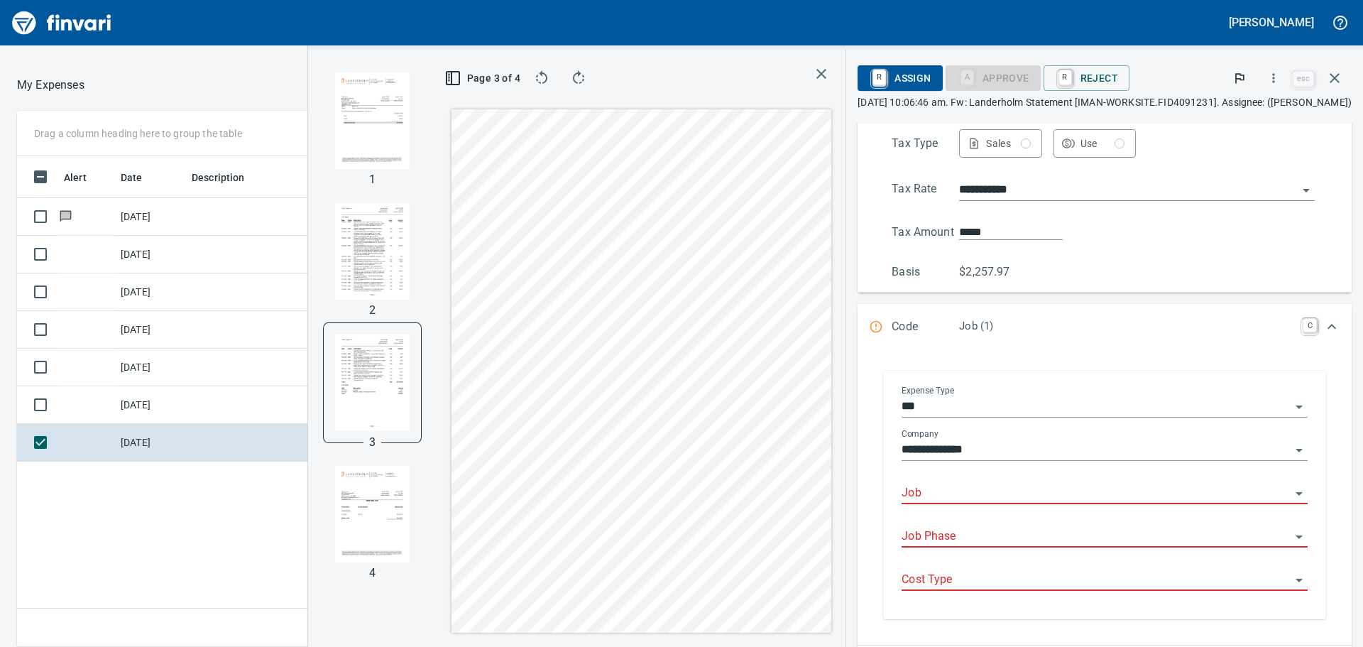
click at [1292, 407] on icon "Open" at bounding box center [1299, 406] width 17 height 17
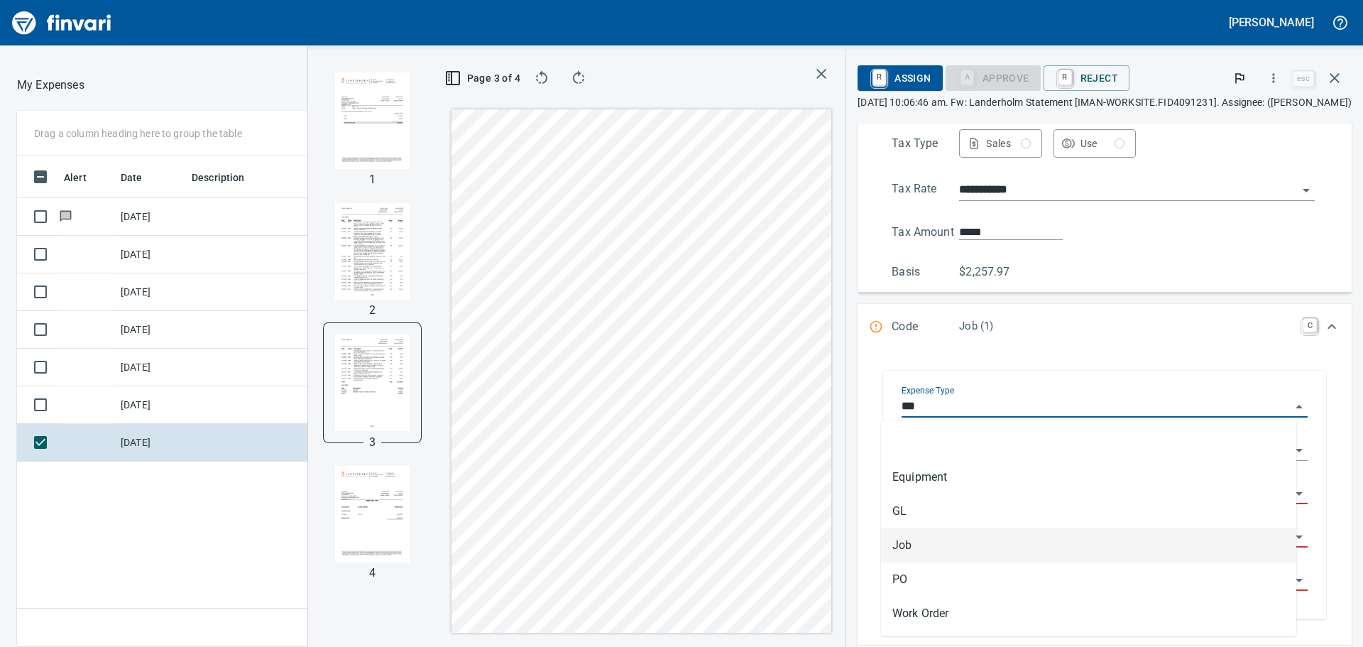
scroll to position [480, 953]
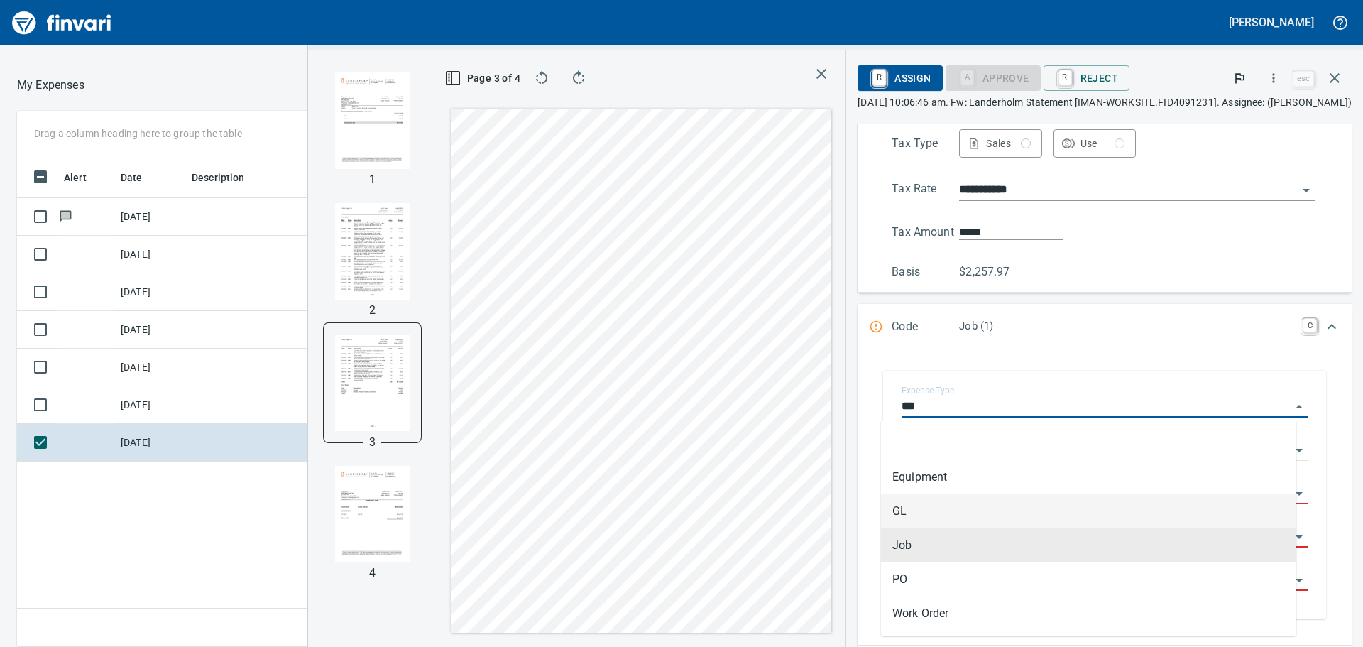
click at [1032, 522] on li "GL" at bounding box center [1088, 511] width 415 height 34
type input "**"
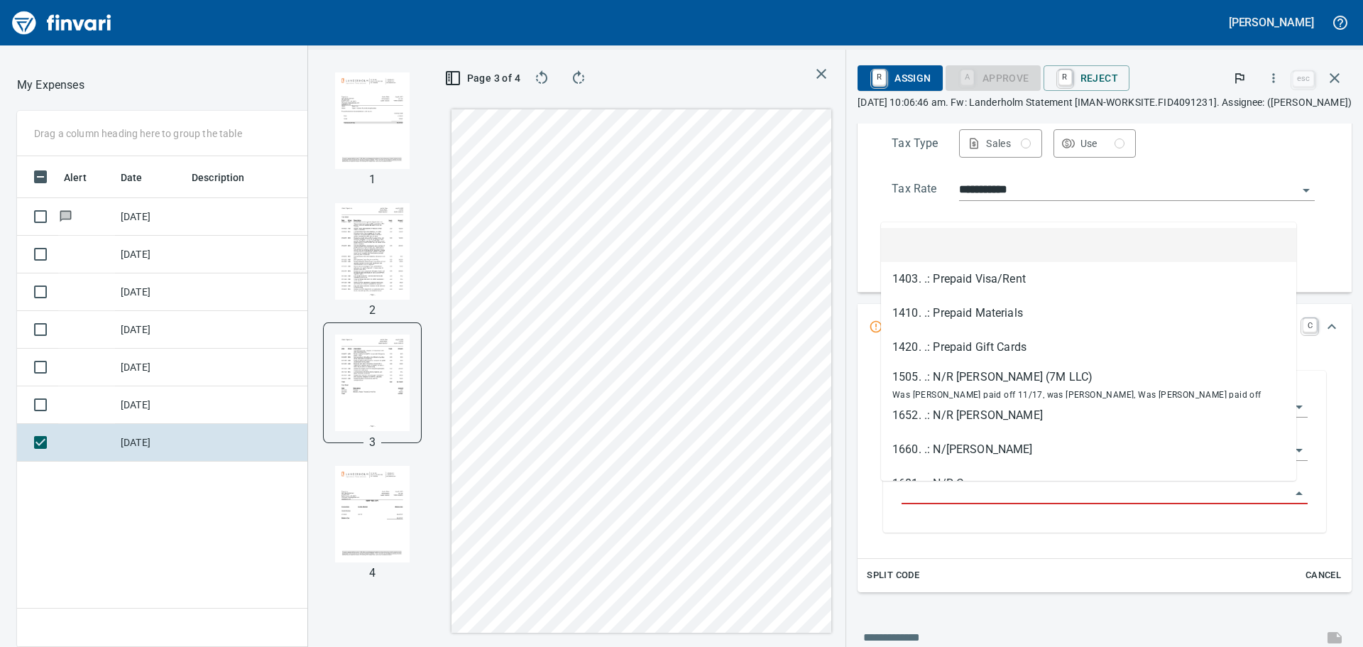
click at [961, 486] on input "GL Account" at bounding box center [1096, 494] width 389 height 20
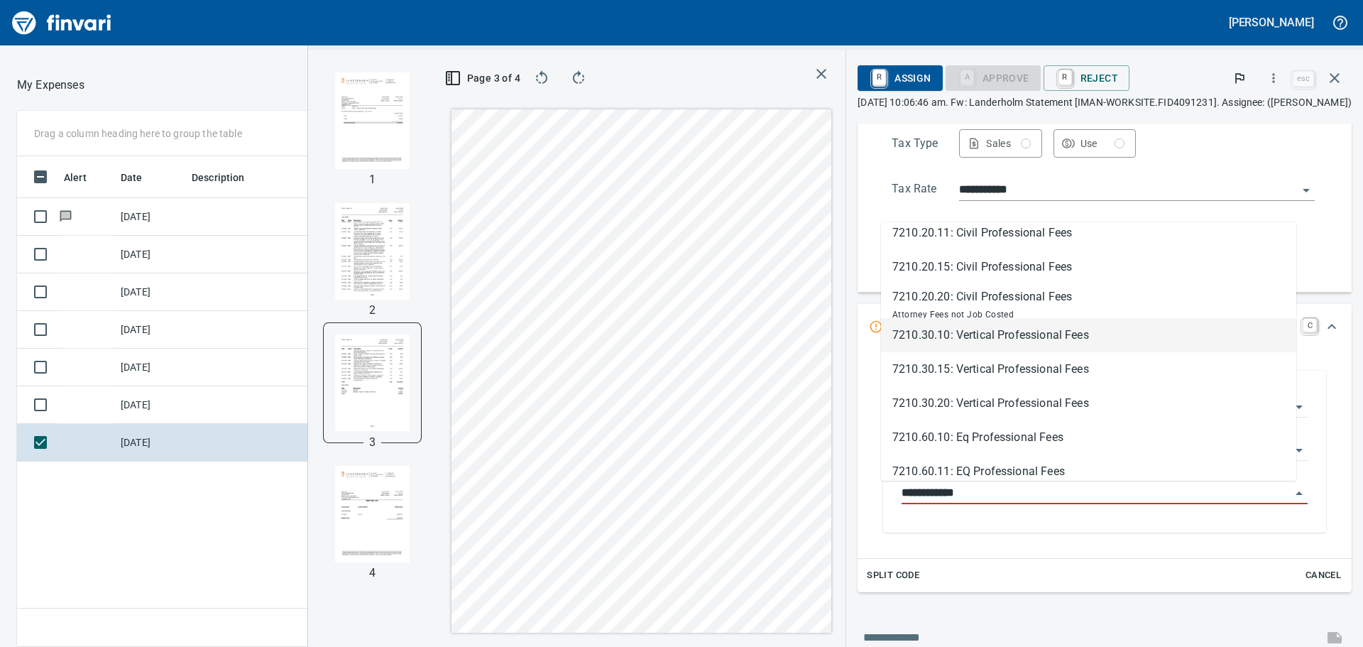
scroll to position [71, 0]
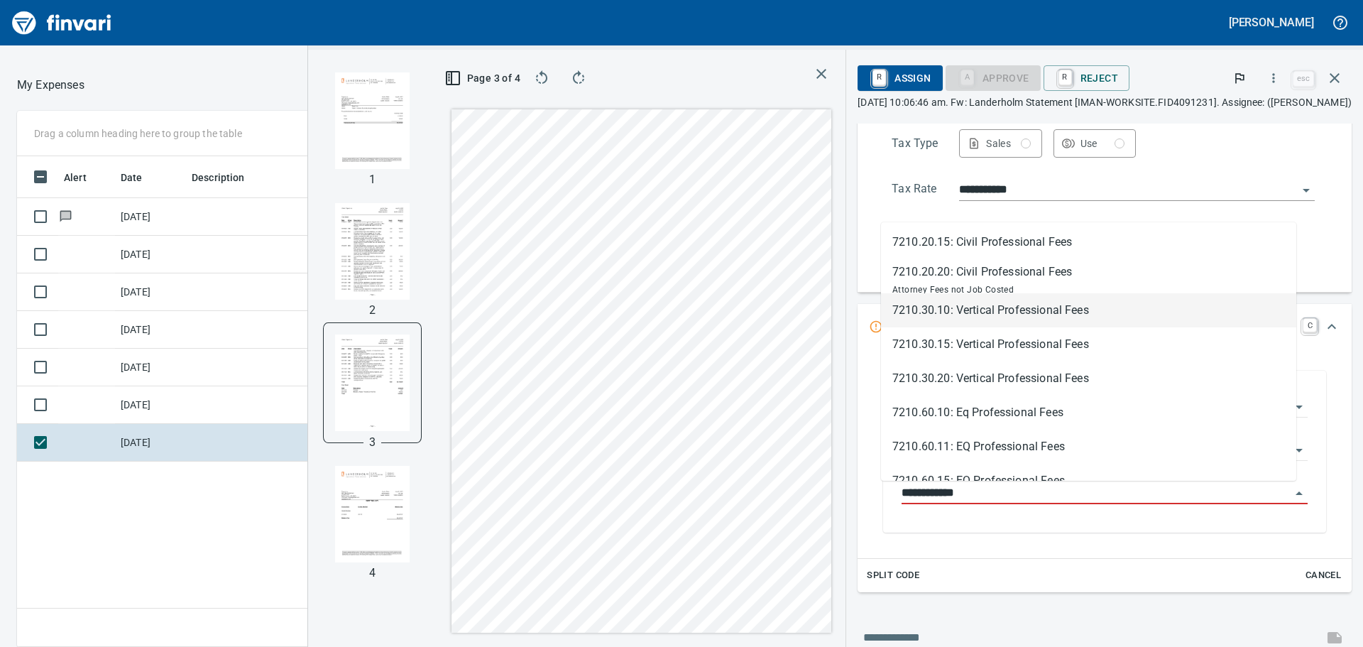
click at [1041, 320] on li "7210.30.10: Vertical Professional Fees" at bounding box center [1088, 310] width 415 height 34
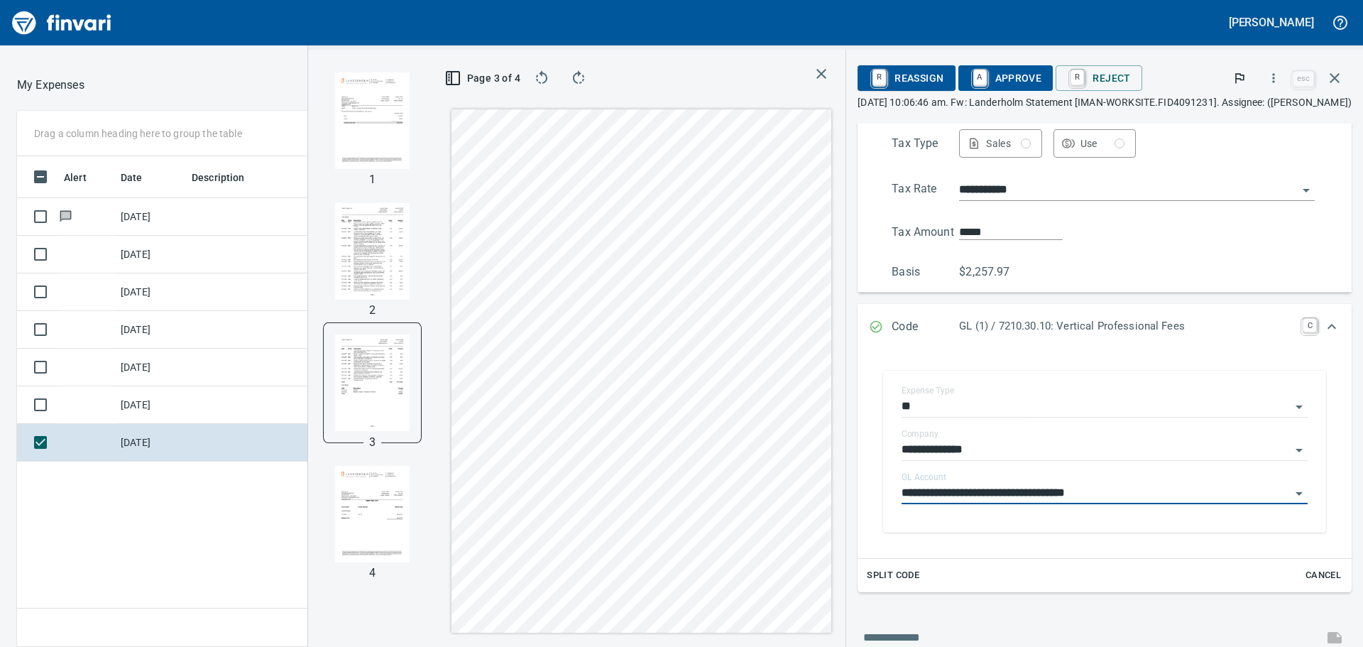
type input "**********"
click at [909, 638] on input "text" at bounding box center [1090, 637] width 454 height 23
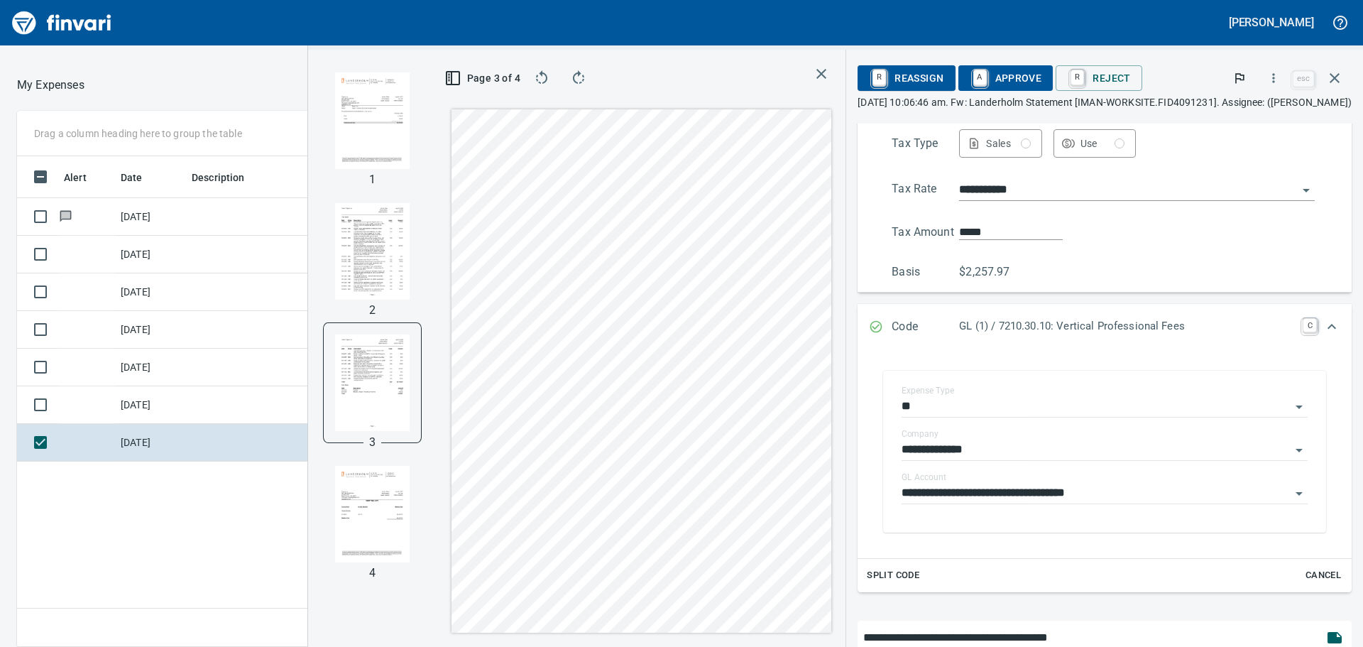
type input "**********"
click at [972, 76] on span "A Approve" at bounding box center [1006, 78] width 72 height 24
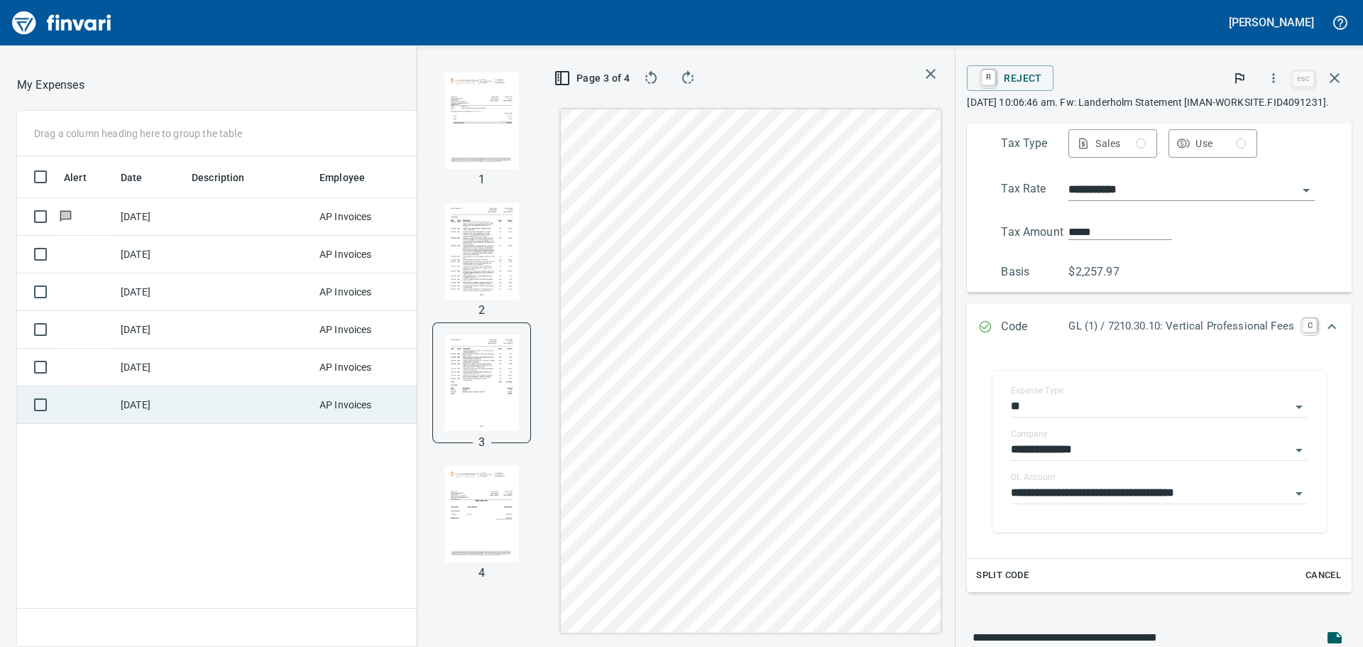
click at [154, 402] on td "7/14/2025" at bounding box center [150, 405] width 71 height 38
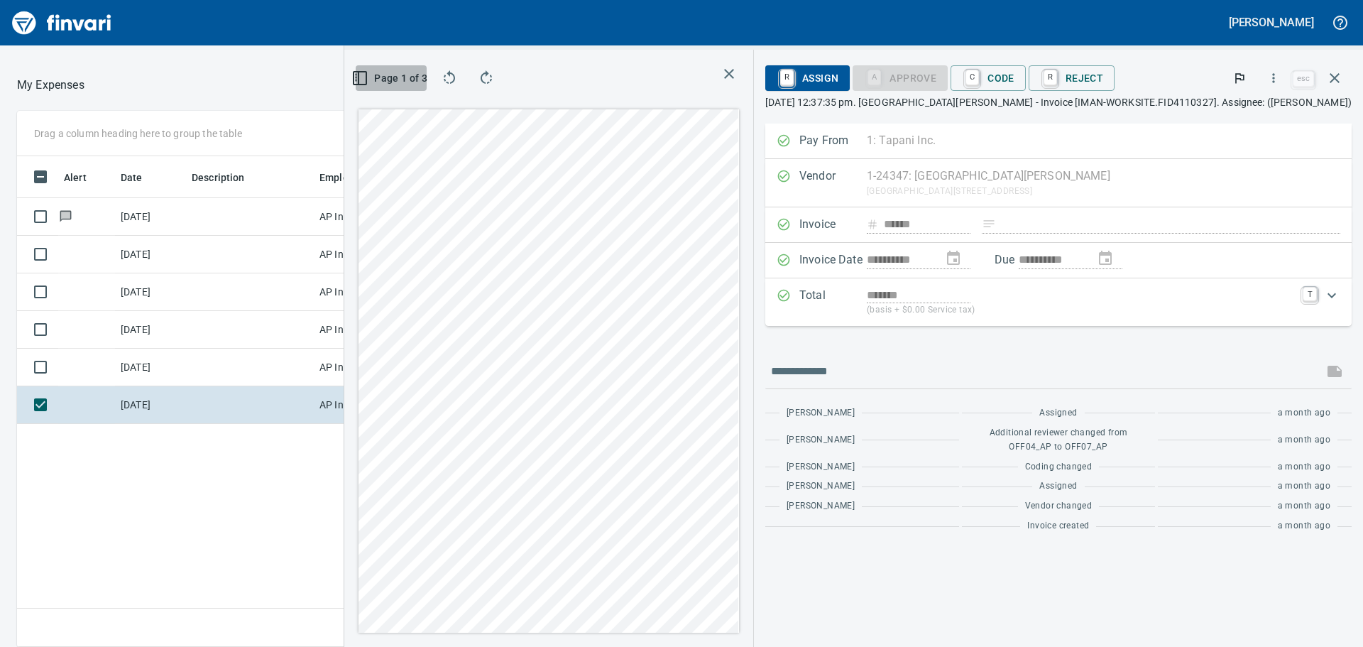
click at [426, 90] on button "Page 1 of 3" at bounding box center [391, 78] width 70 height 26
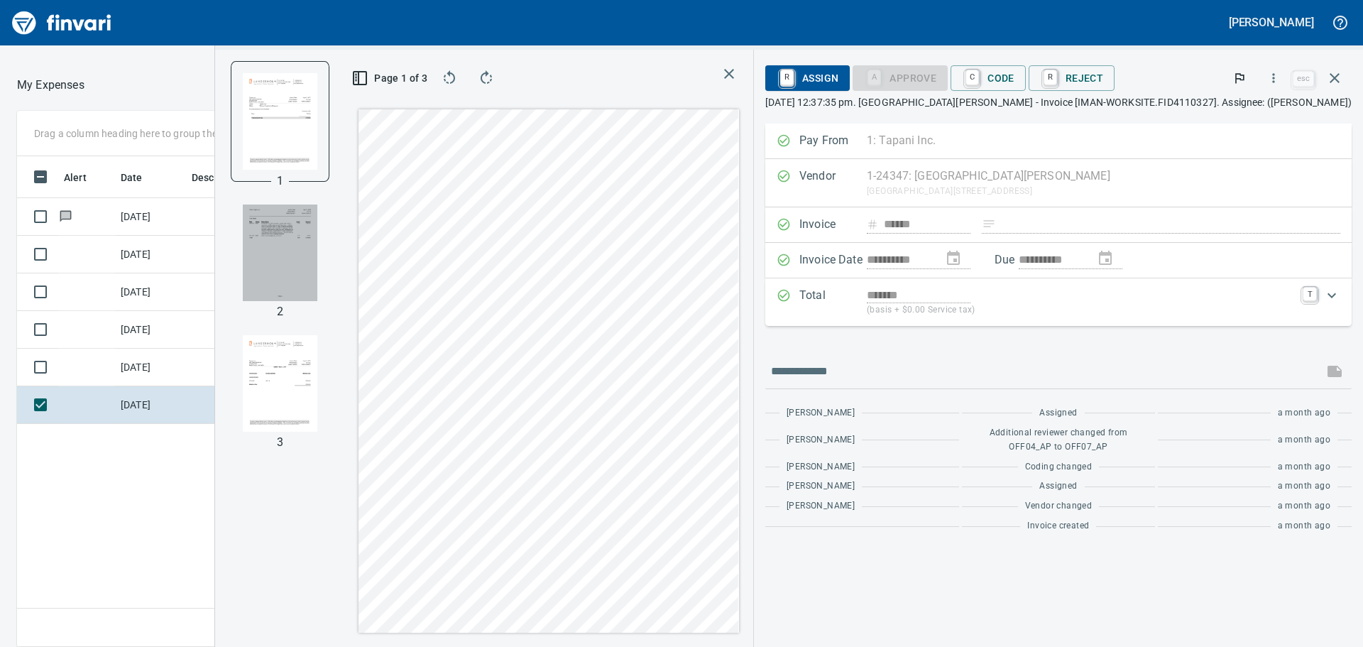
click at [317, 273] on img "button" at bounding box center [280, 252] width 75 height 97
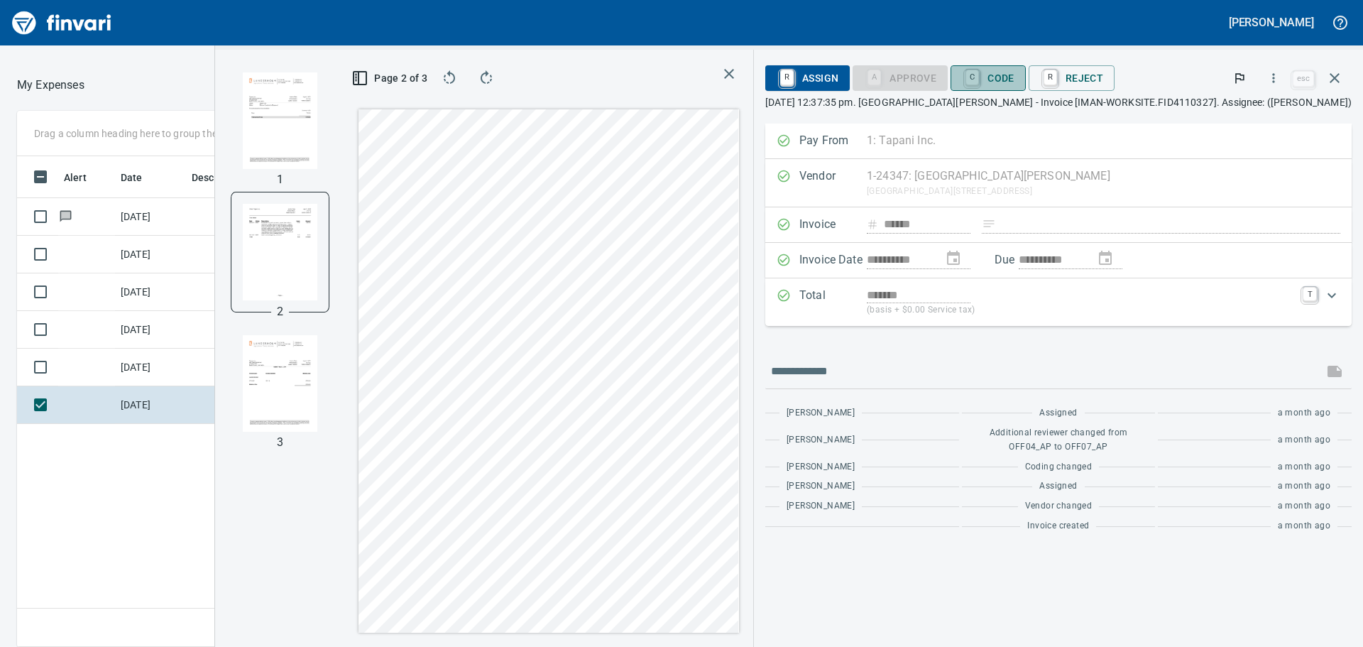
click at [1015, 75] on span "C Code" at bounding box center [988, 78] width 53 height 24
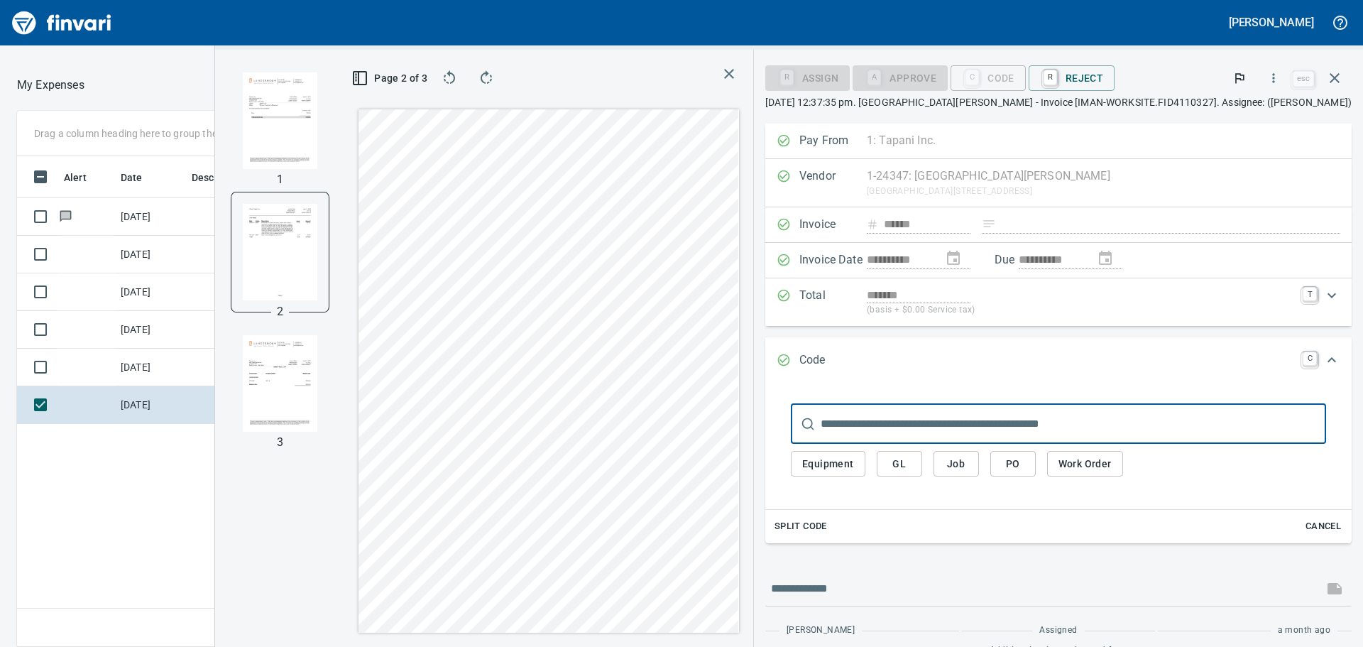
scroll to position [480, 953]
click at [1072, 419] on input "text" at bounding box center [1074, 424] width 506 height 40
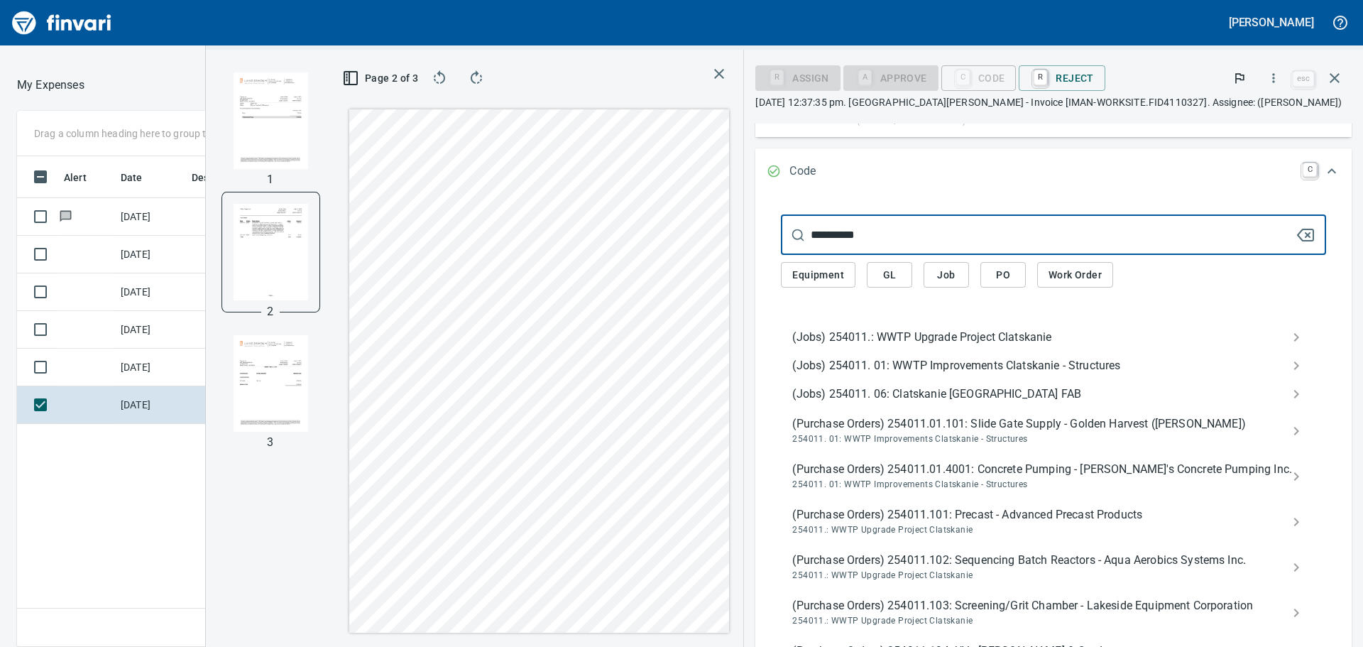
scroll to position [0, 0]
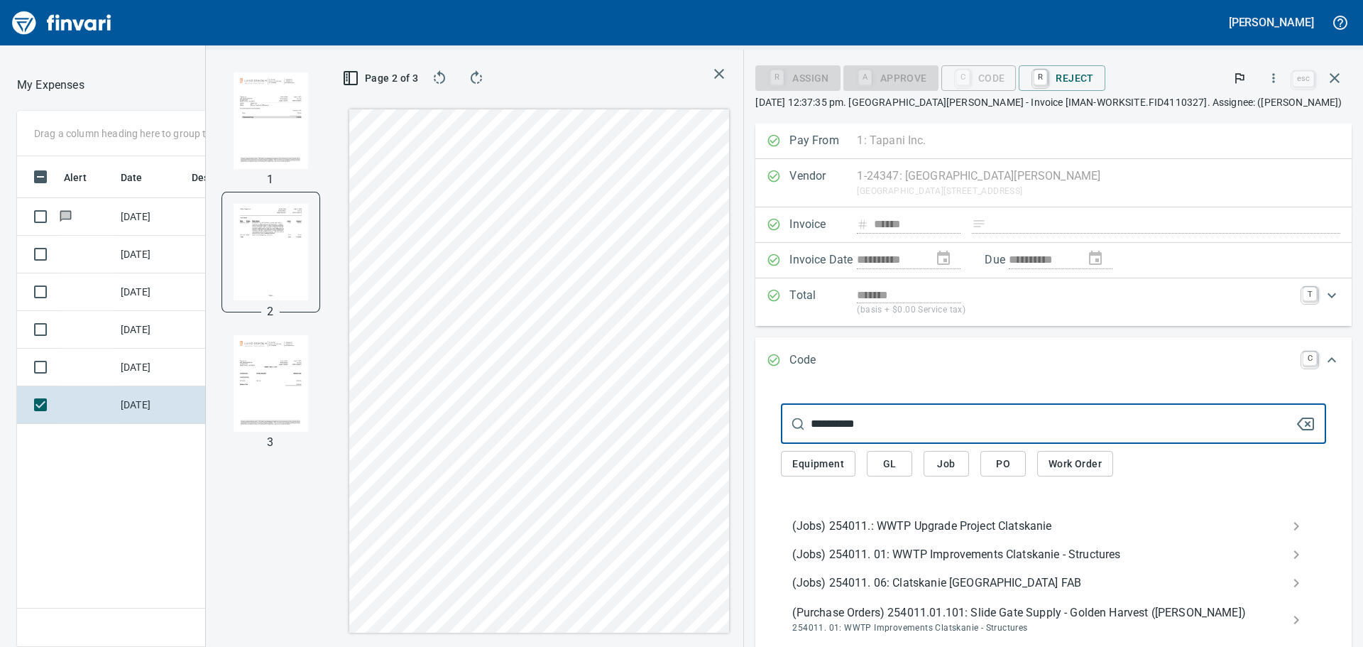
type input "**********"
click at [968, 525] on span "(Jobs) 254011.: WWTP Upgrade Project Clatskanie" at bounding box center [1042, 526] width 500 height 17
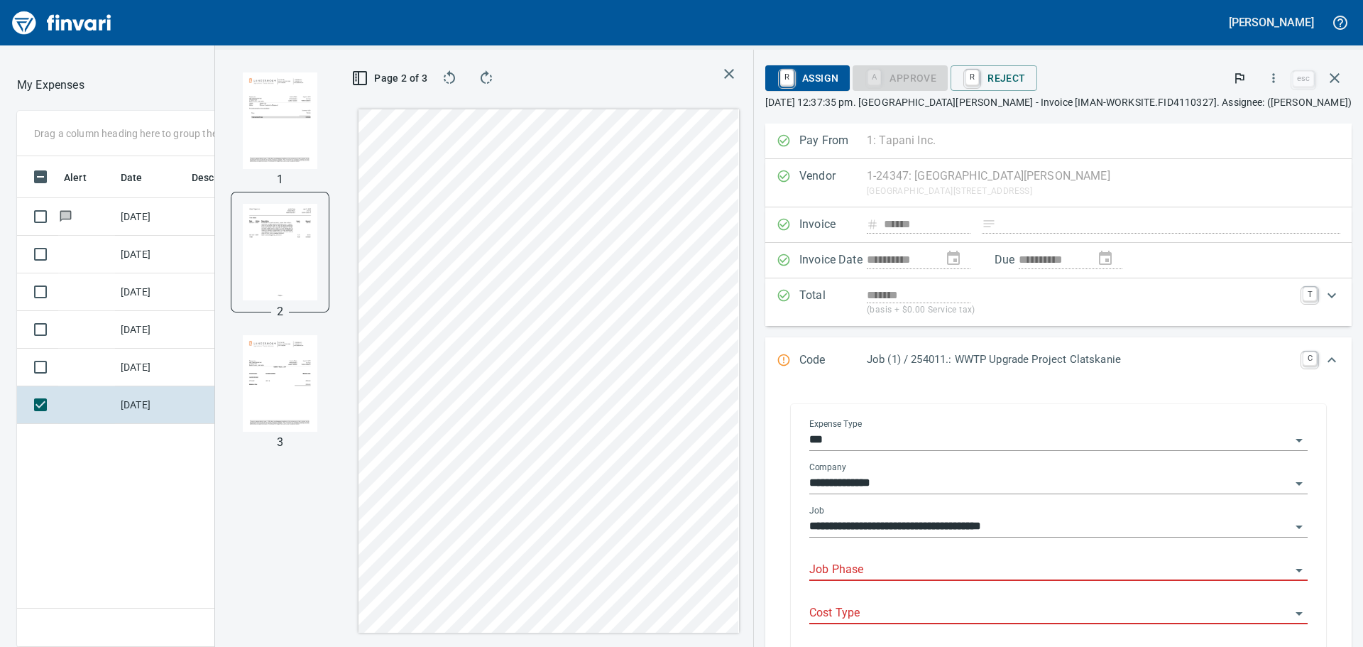
scroll to position [480, 953]
click at [921, 572] on input "Job Phase" at bounding box center [1049, 570] width 481 height 20
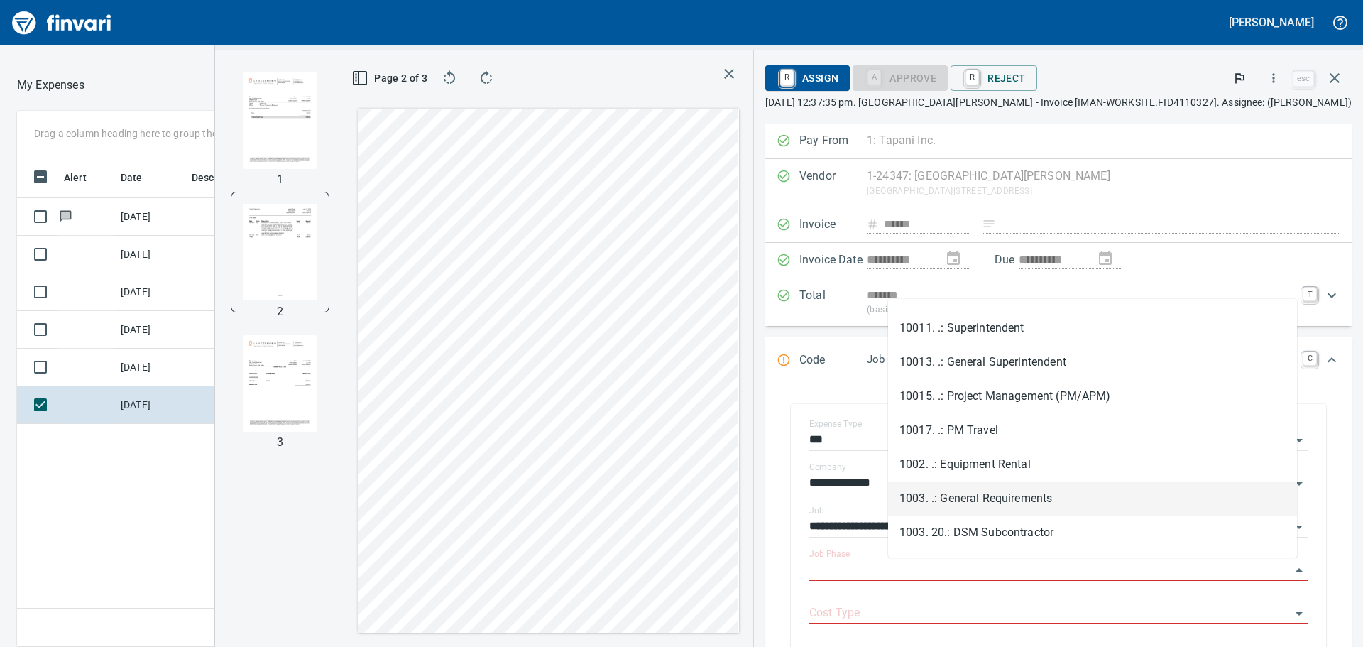
scroll to position [0, 0]
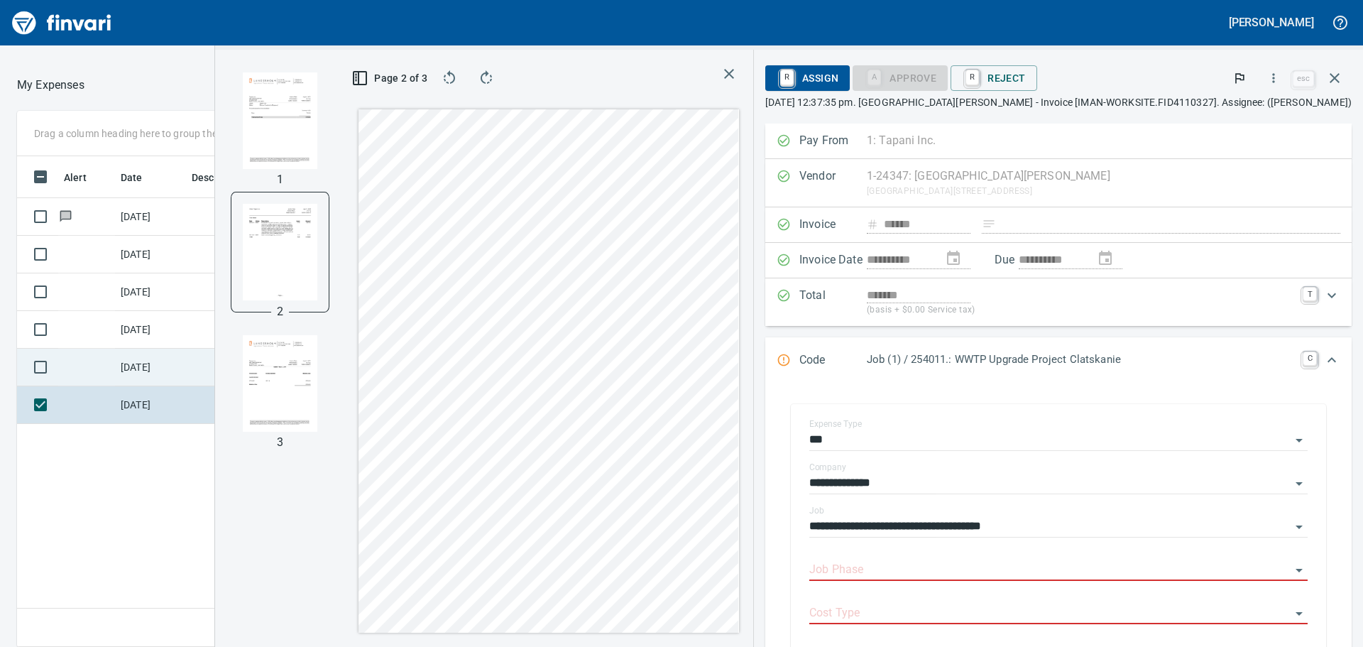
click at [145, 361] on td "7/21/2025" at bounding box center [150, 368] width 71 height 38
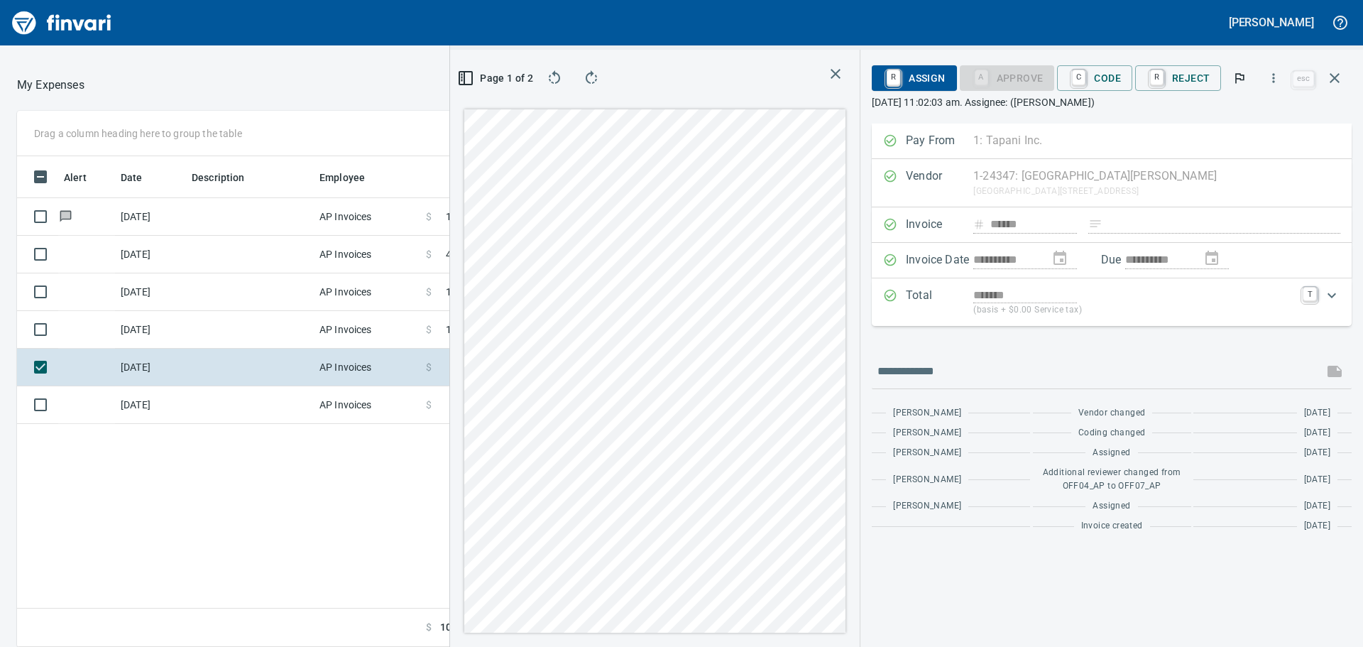
click at [466, 81] on icon "button" at bounding box center [465, 78] width 17 height 17
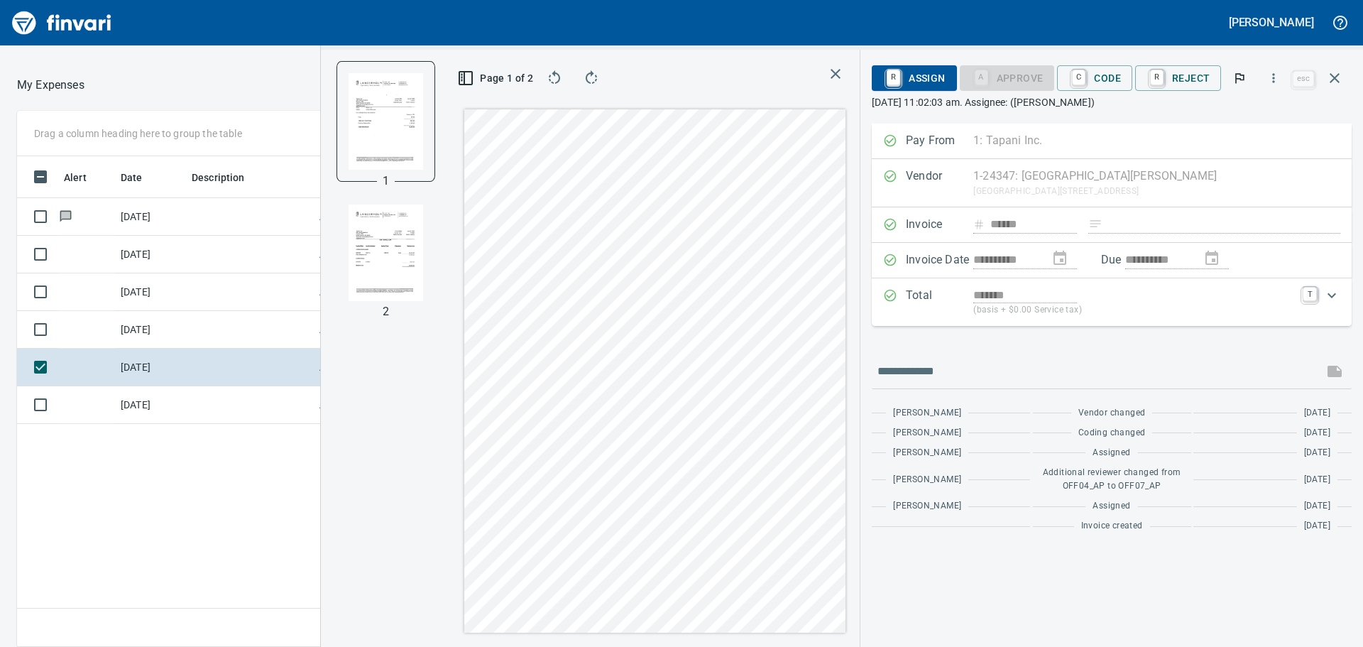
click at [383, 239] on img "button" at bounding box center [386, 252] width 75 height 97
click at [384, 251] on img "button" at bounding box center [386, 252] width 75 height 97
click at [402, 133] on img "button" at bounding box center [386, 120] width 75 height 97
click at [393, 252] on img "button" at bounding box center [386, 252] width 75 height 97
click at [379, 142] on img "button" at bounding box center [386, 120] width 75 height 97
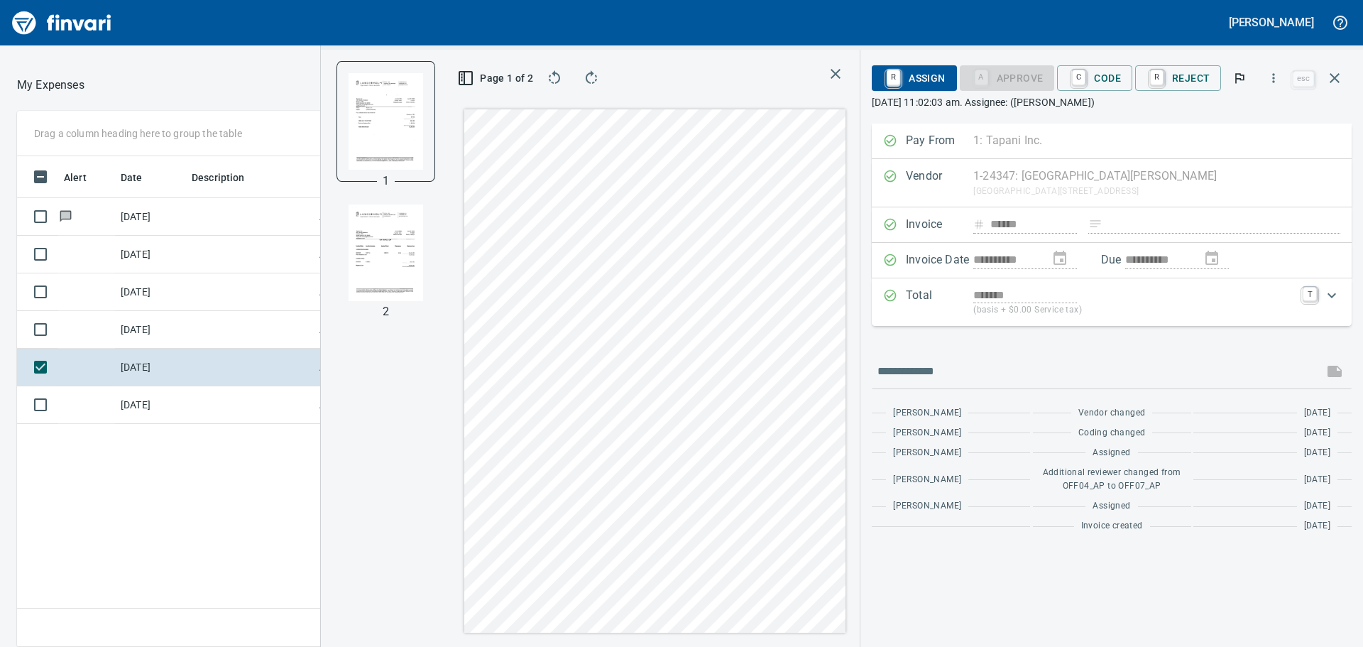
click at [371, 241] on img "button" at bounding box center [386, 252] width 75 height 97
click at [366, 146] on img "button" at bounding box center [386, 120] width 75 height 97
click at [376, 278] on img "button" at bounding box center [386, 252] width 75 height 97
click at [376, 163] on img "button" at bounding box center [386, 120] width 75 height 97
click at [139, 326] on td "7/22/2025" at bounding box center [150, 330] width 71 height 38
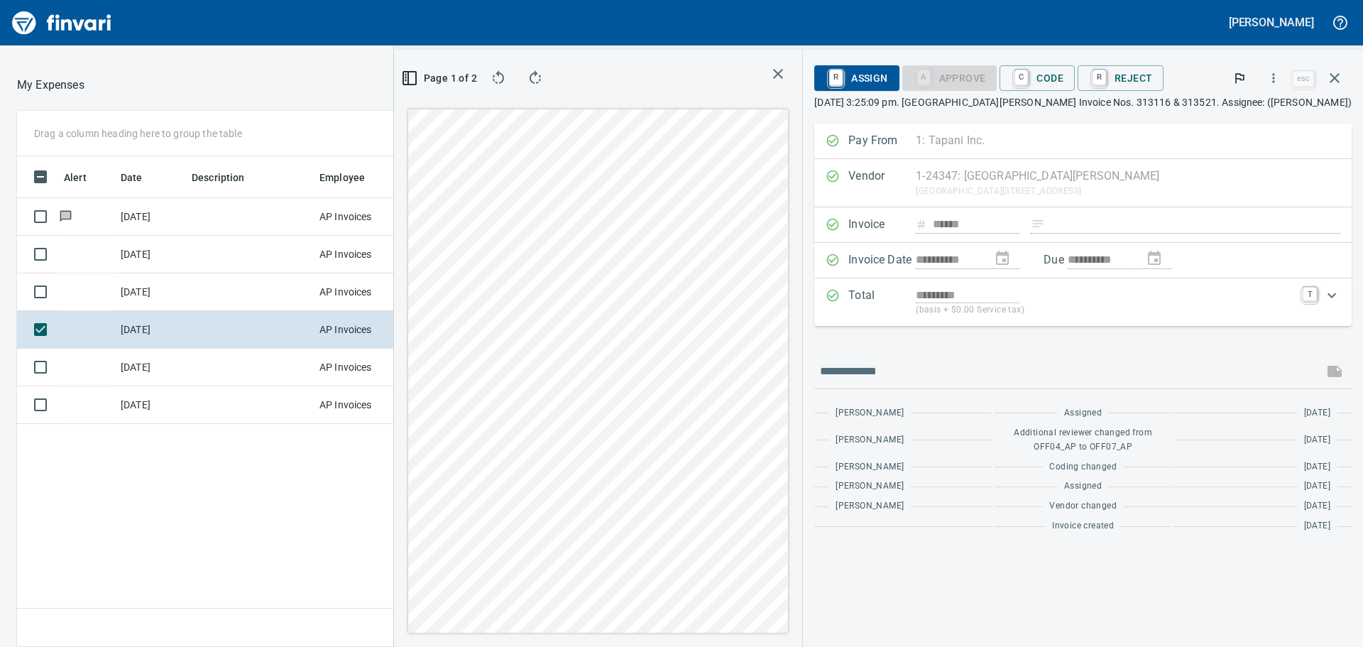
click at [416, 72] on rect "button" at bounding box center [409, 78] width 13 height 13
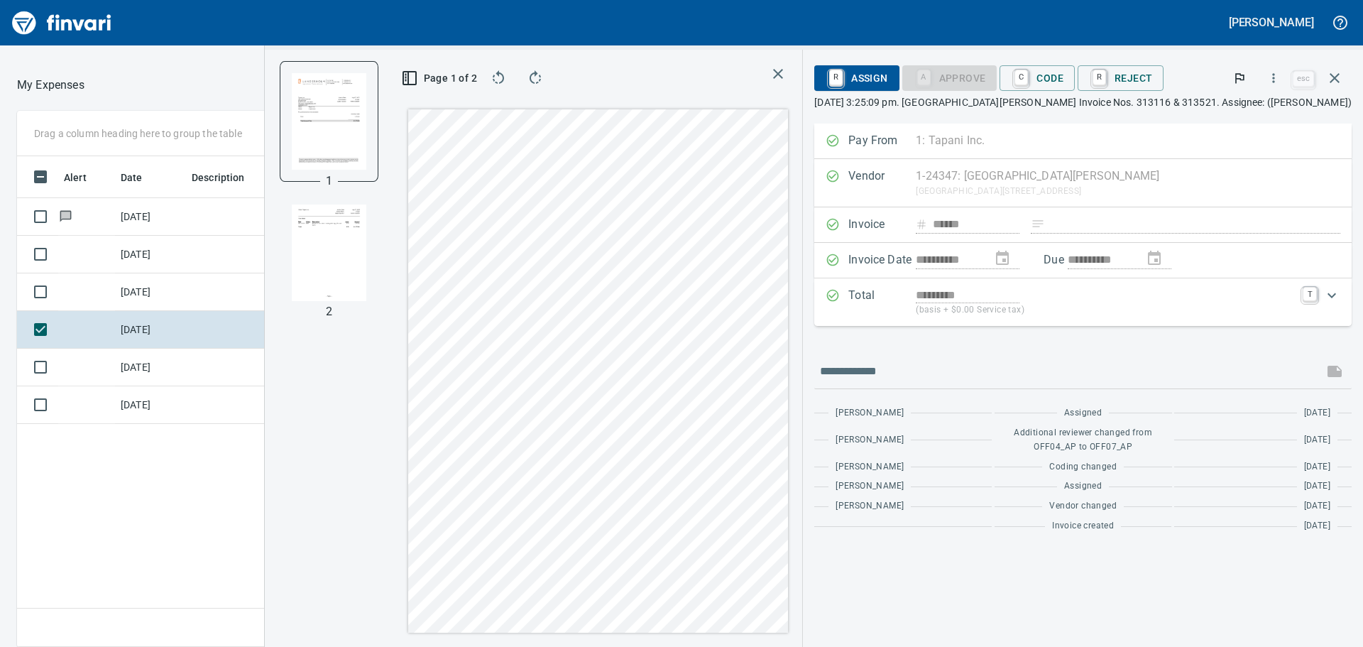
click at [366, 234] on img "button" at bounding box center [329, 252] width 75 height 97
click at [1028, 72] on link "C" at bounding box center [1021, 78] width 13 height 16
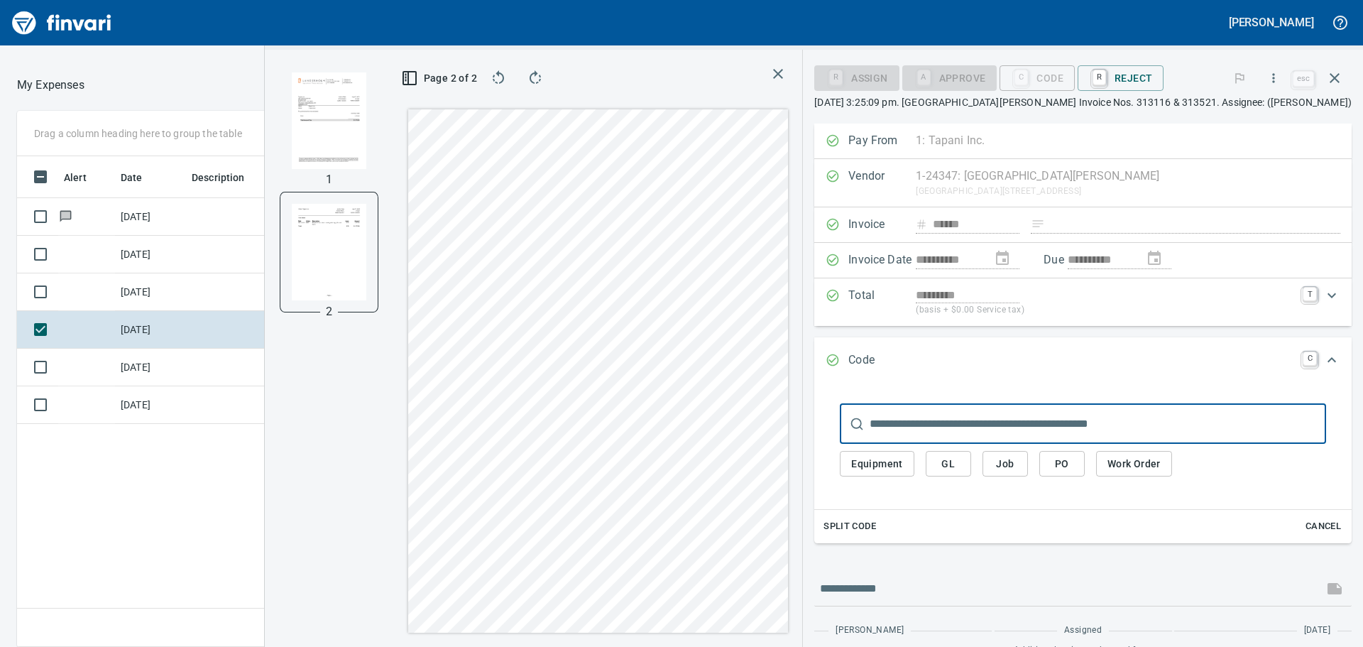
scroll to position [480, 953]
click at [960, 464] on span "GL" at bounding box center [948, 464] width 23 height 18
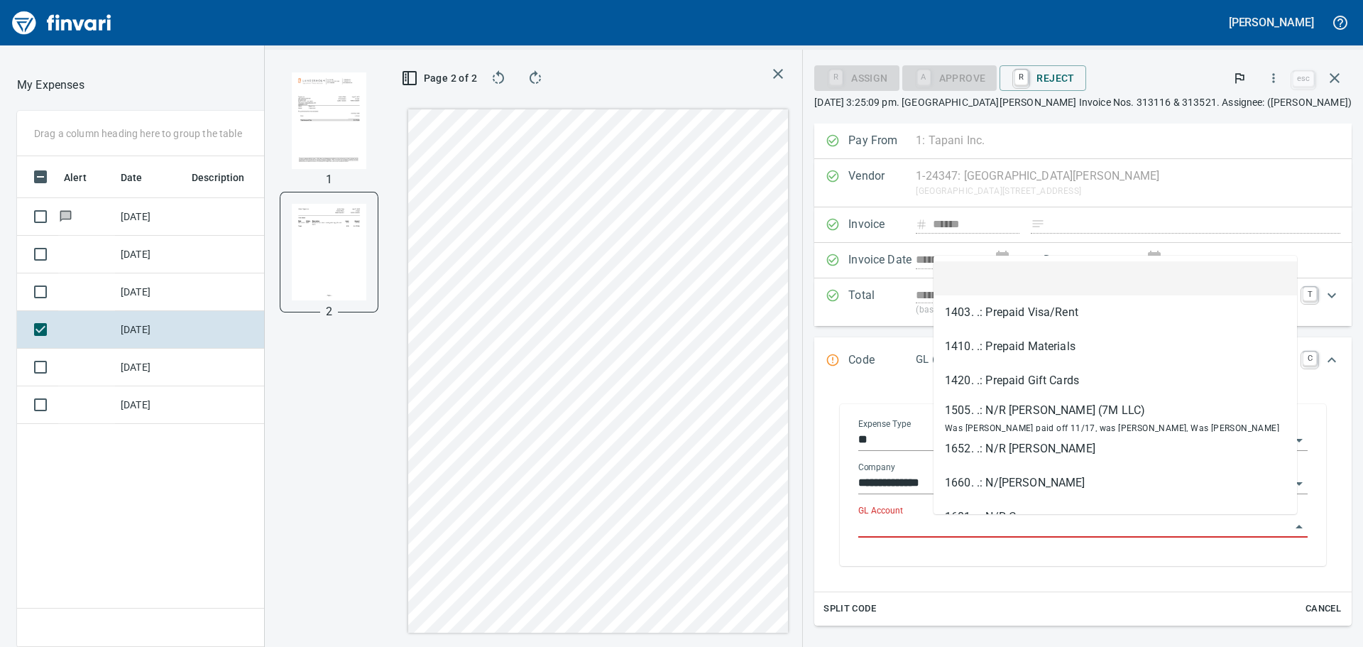
click at [1010, 520] on input "GL Account" at bounding box center [1074, 527] width 432 height 20
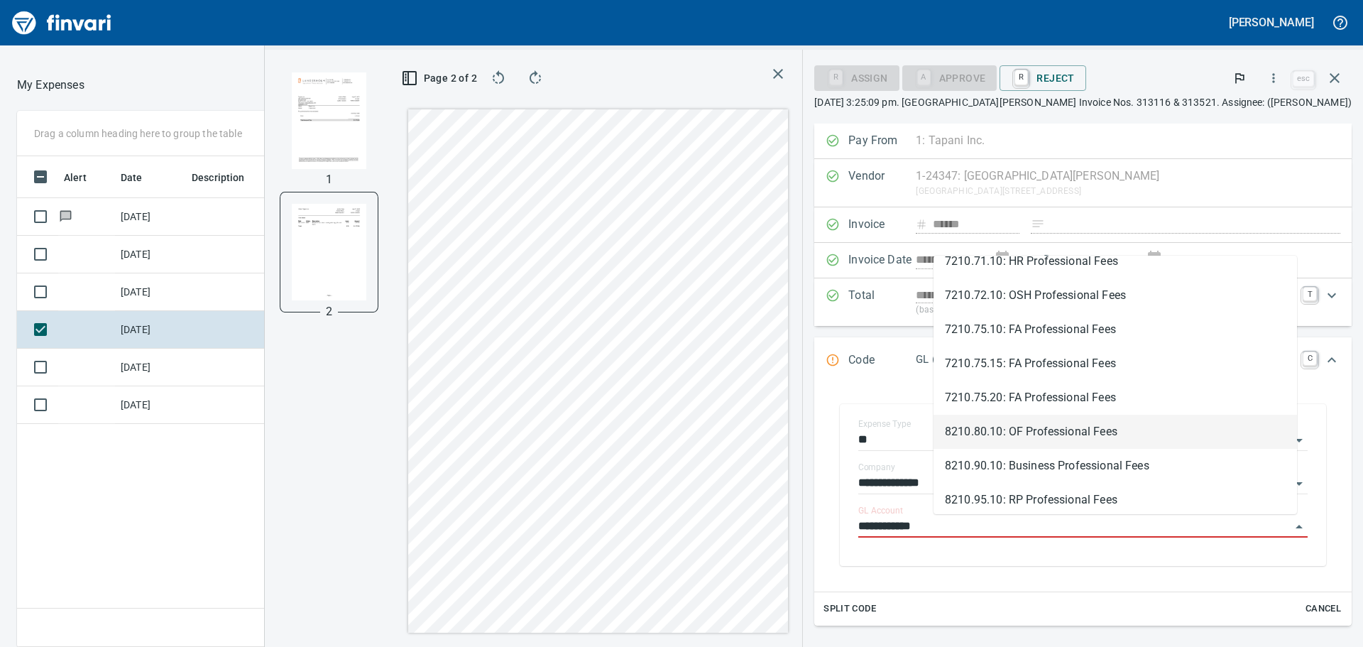
scroll to position [435, 0]
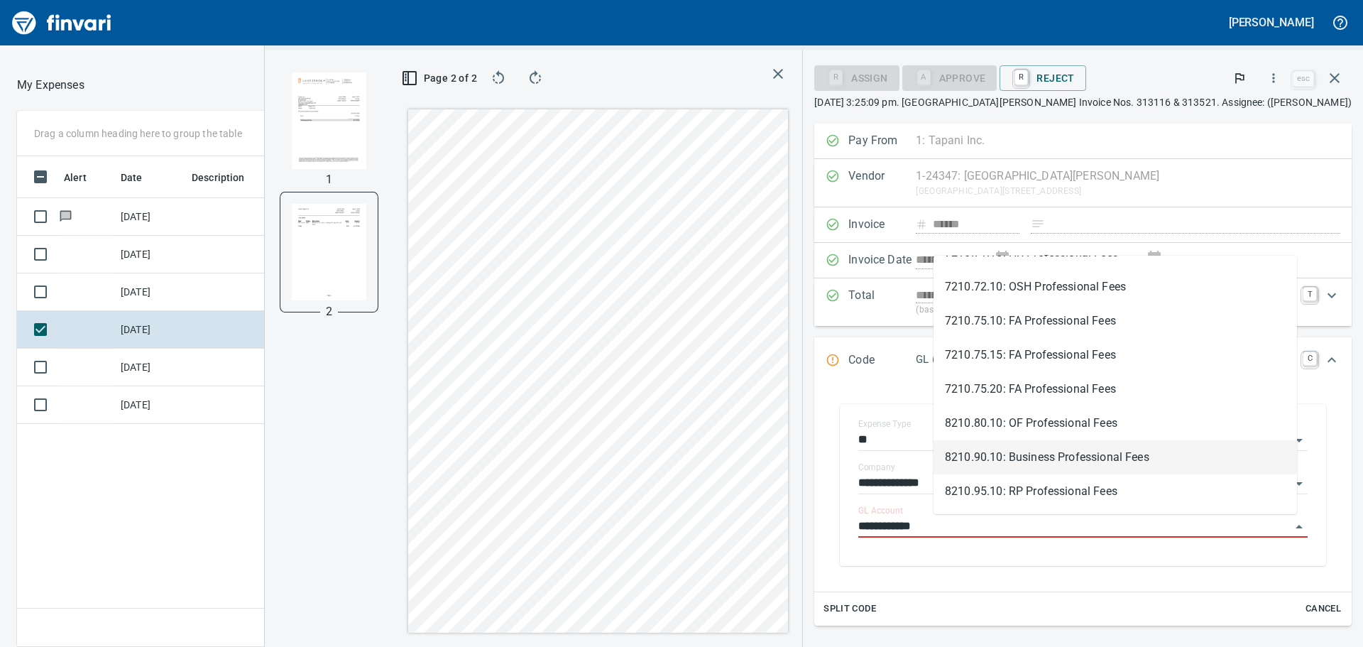
click at [1081, 459] on li "8210.90.10: Business Professional Fees" at bounding box center [1116, 457] width 364 height 34
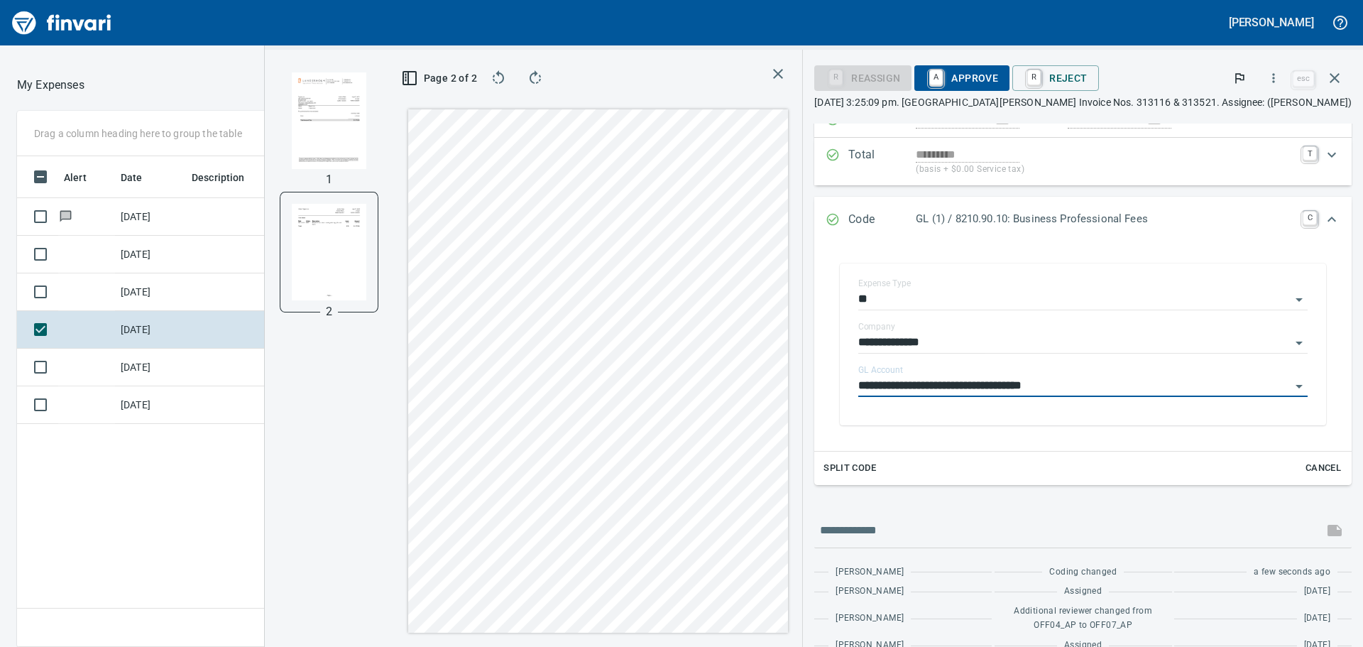
scroll to position [142, 0]
type input "**********"
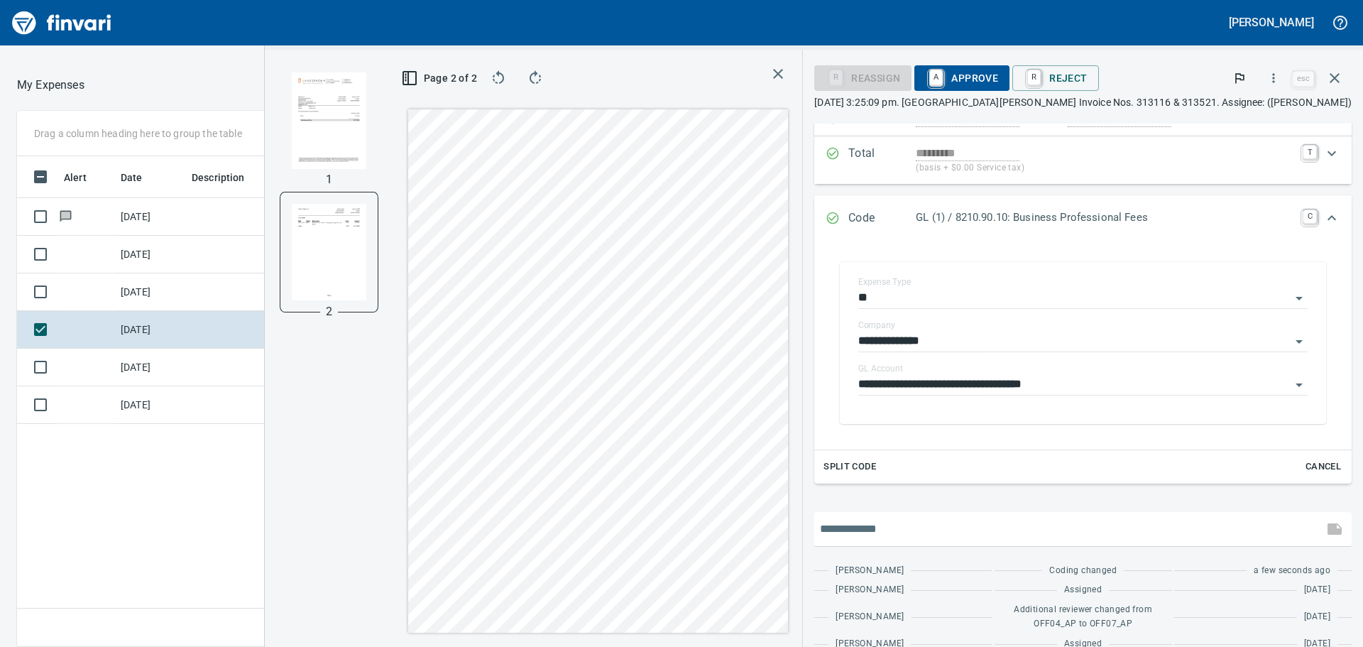
click at [1008, 524] on input "text" at bounding box center [1069, 529] width 498 height 23
type input "**********"
click at [998, 84] on span "A Approve" at bounding box center [962, 78] width 72 height 24
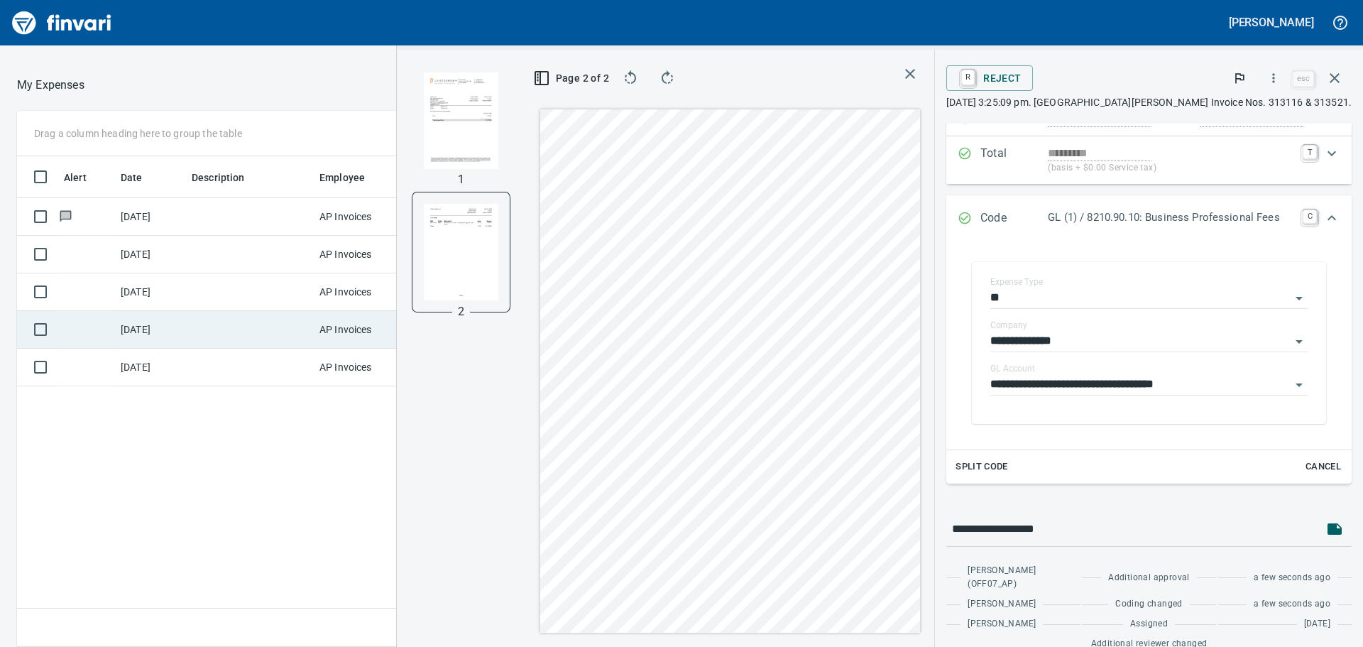
click at [155, 328] on td "7/21/2025" at bounding box center [150, 330] width 71 height 38
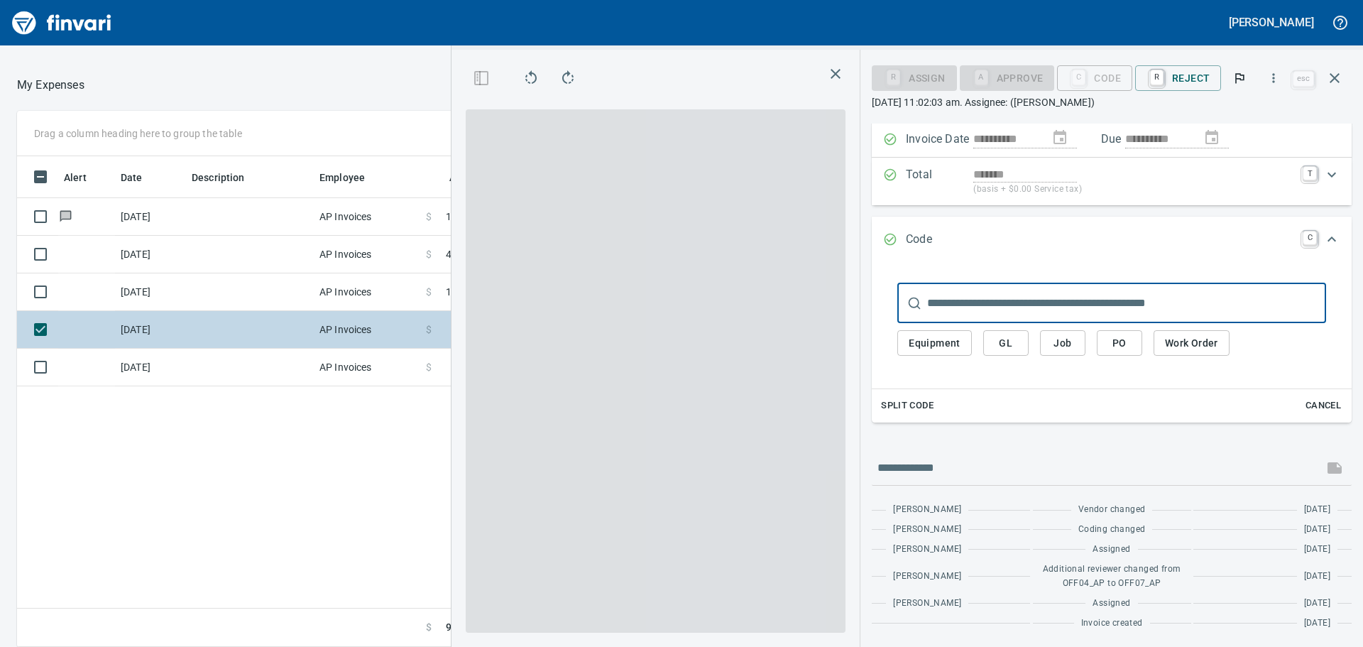
scroll to position [121, 0]
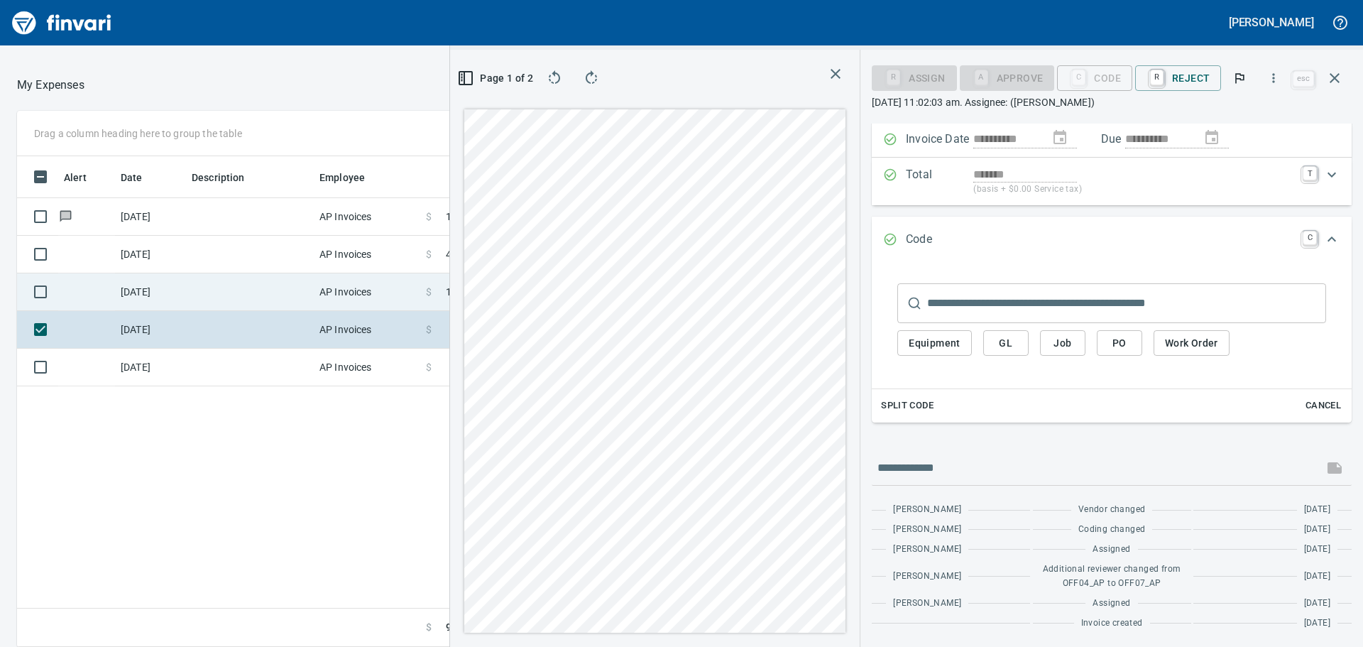
click at [163, 297] on td "7/22/2025" at bounding box center [150, 292] width 71 height 38
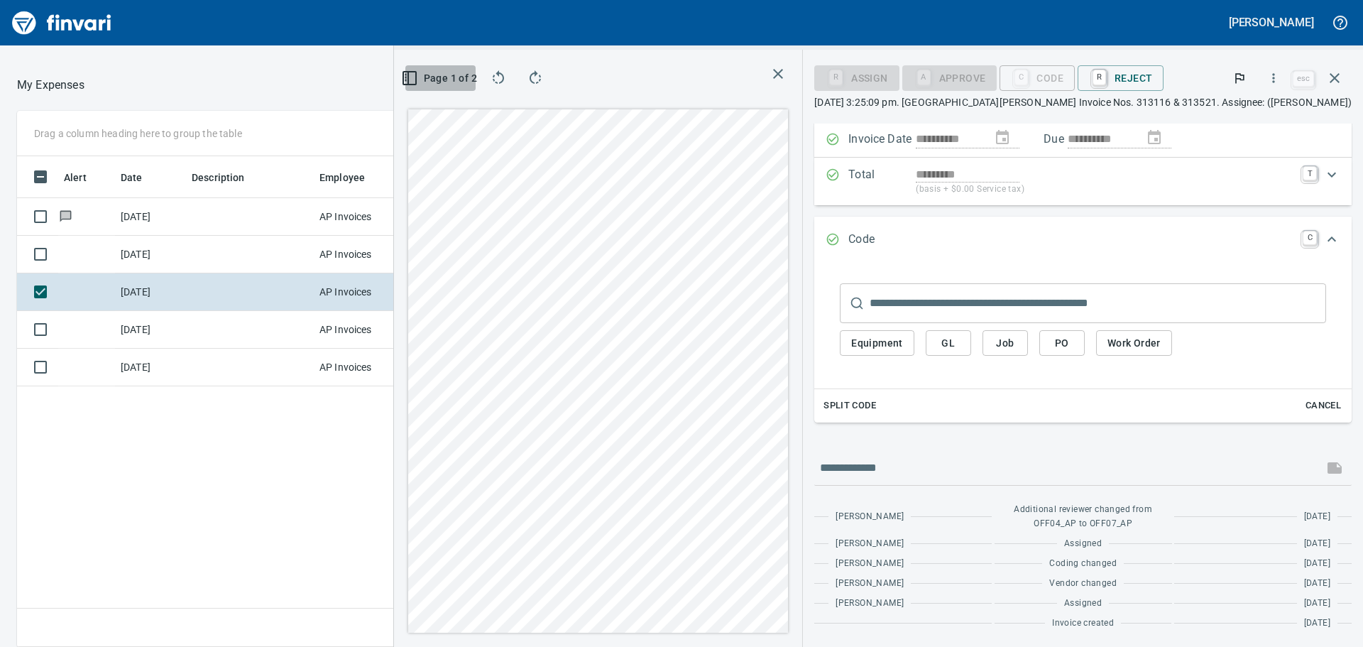
click at [418, 81] on icon "button" at bounding box center [409, 78] width 17 height 17
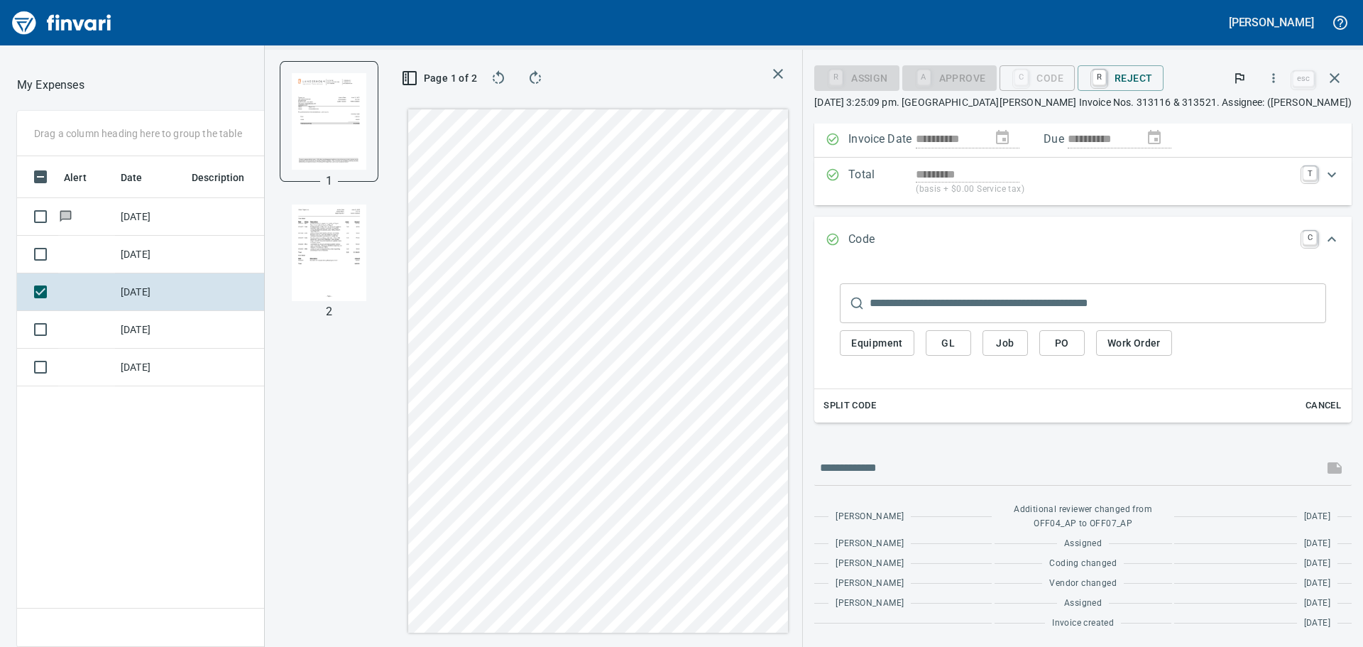
click at [366, 242] on img "button" at bounding box center [329, 252] width 75 height 97
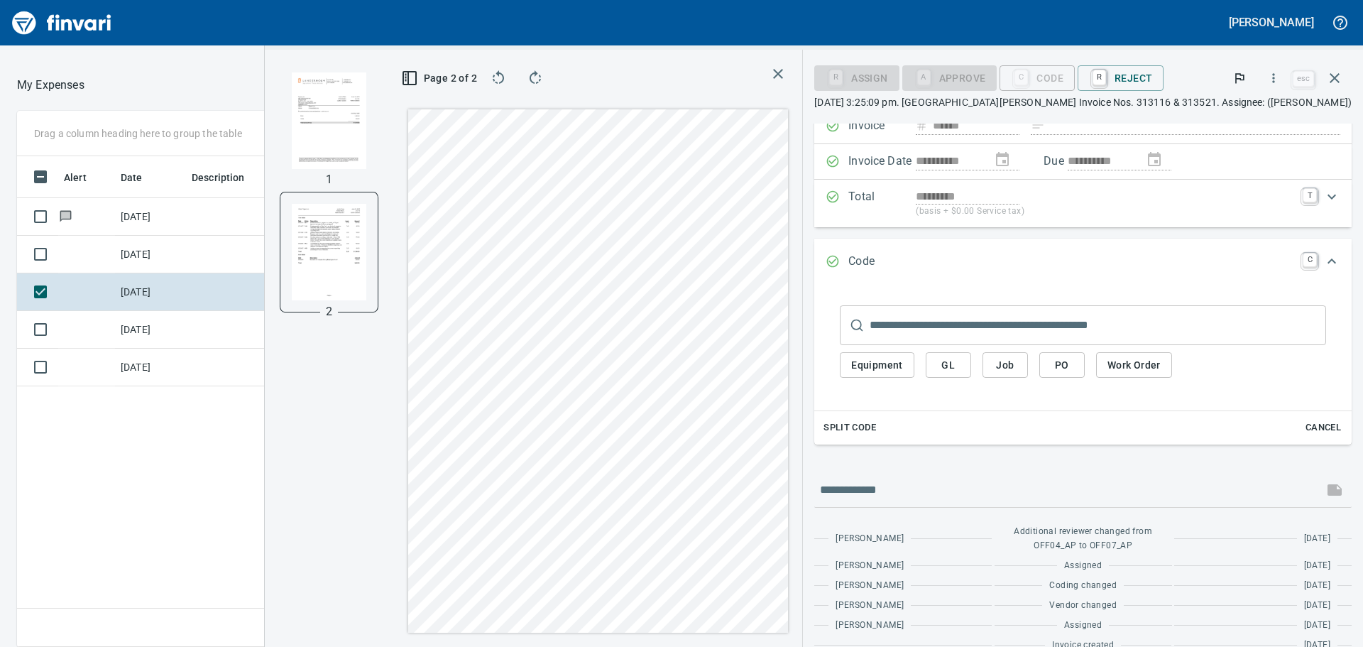
scroll to position [121, 0]
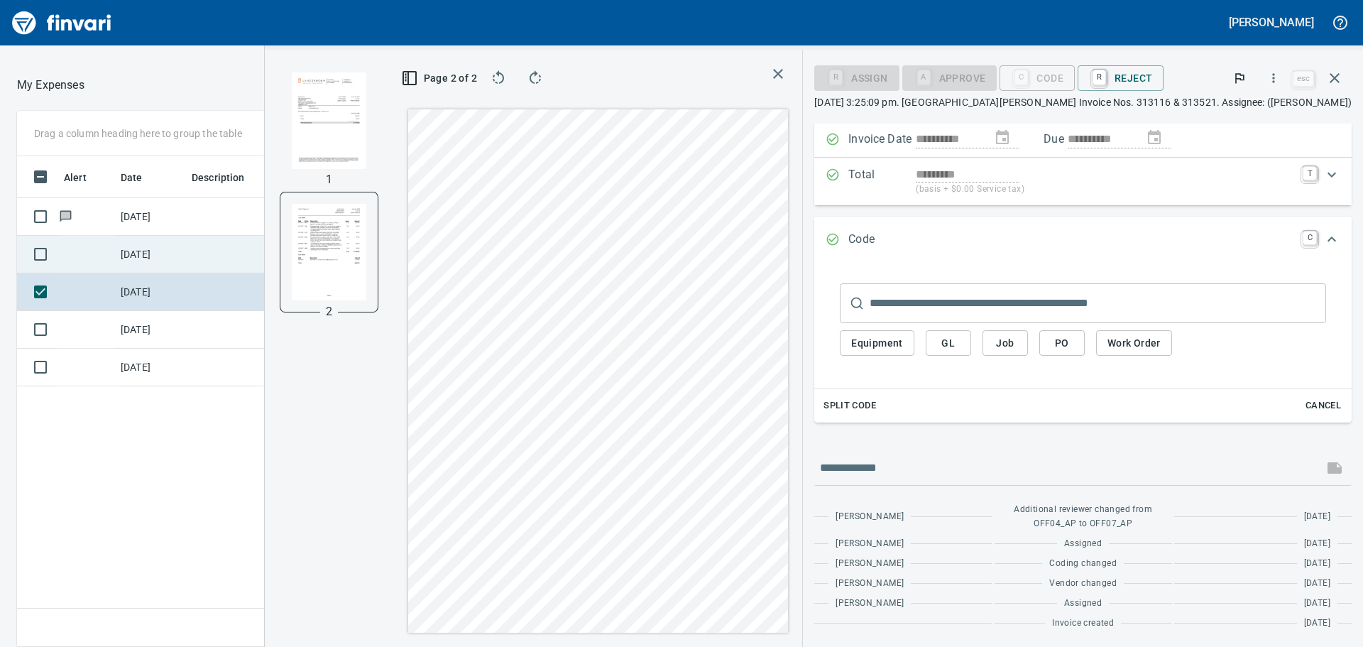
click at [149, 248] on td "8/5/2025" at bounding box center [150, 255] width 71 height 38
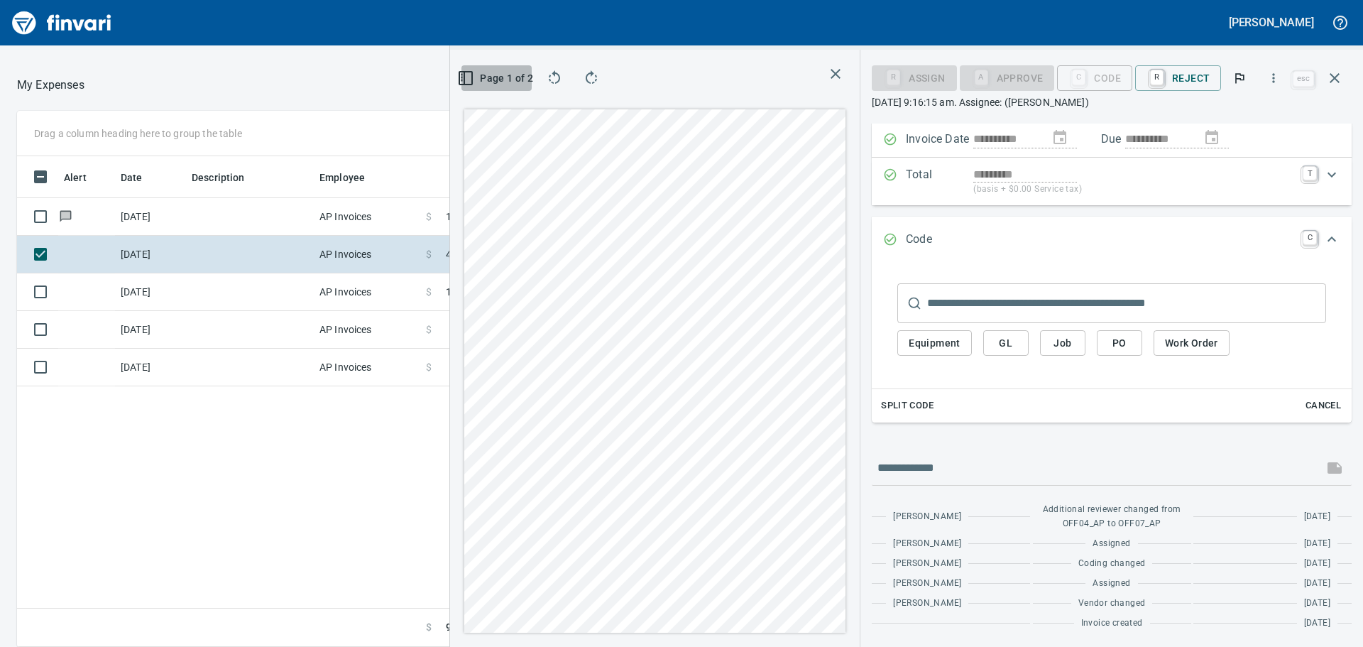
click at [472, 84] on rect "button" at bounding box center [465, 78] width 13 height 13
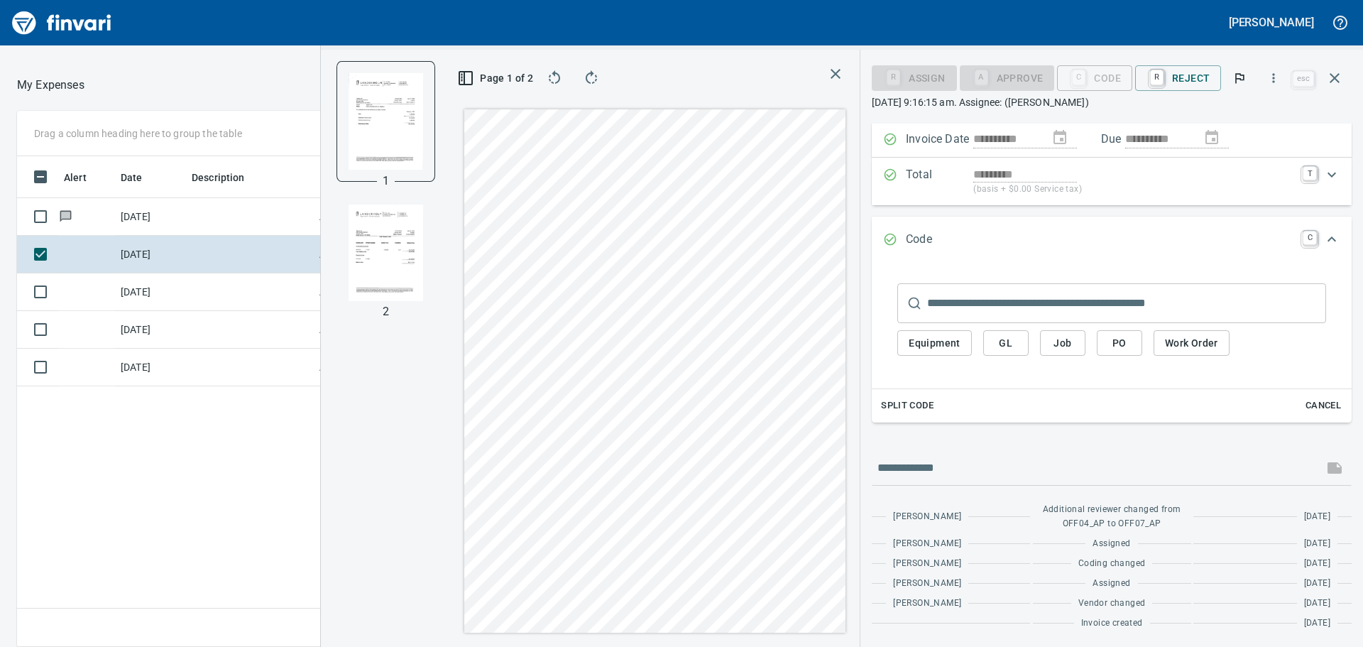
click at [394, 247] on img "button" at bounding box center [386, 252] width 75 height 97
click at [383, 141] on img "button" at bounding box center [386, 120] width 75 height 97
click at [386, 138] on img "button" at bounding box center [386, 121] width 75 height 97
click at [398, 261] on img "button" at bounding box center [386, 252] width 75 height 97
click at [384, 146] on img "button" at bounding box center [386, 120] width 75 height 97
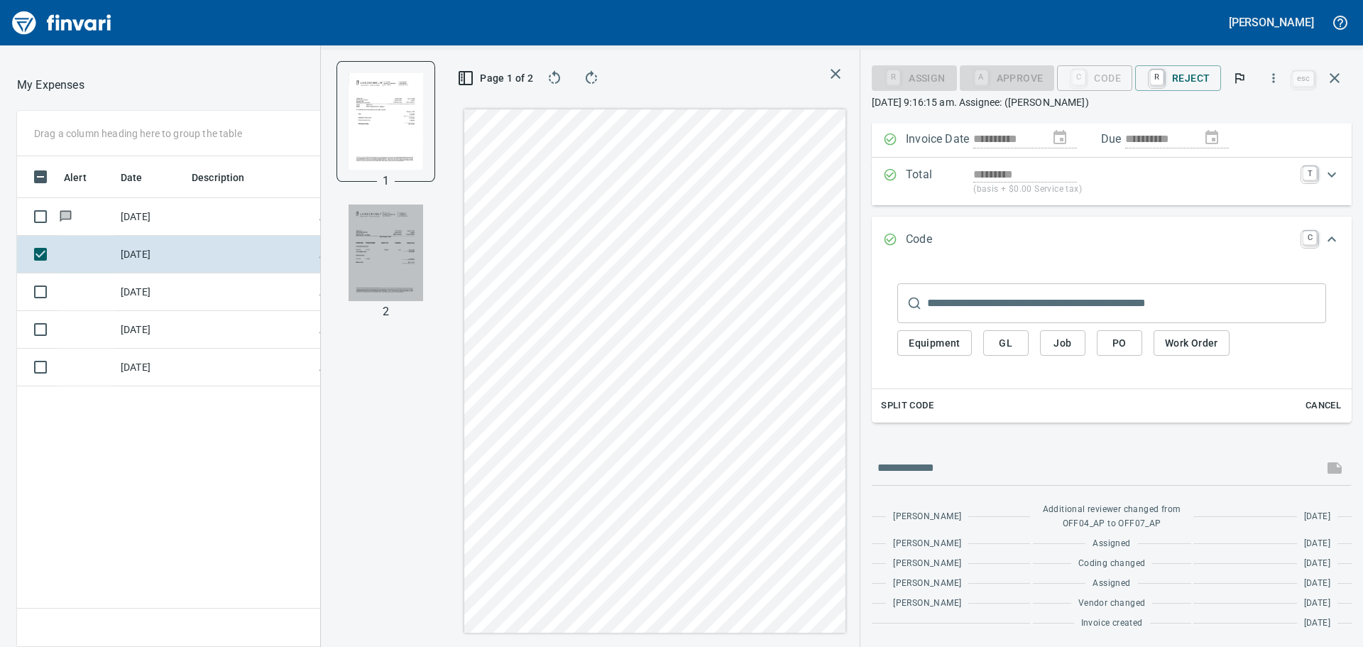
click at [404, 286] on img "button" at bounding box center [386, 252] width 75 height 97
click at [403, 163] on img "button" at bounding box center [386, 120] width 75 height 97
click at [377, 251] on img "button" at bounding box center [386, 252] width 75 height 97
click at [398, 154] on img "button" at bounding box center [386, 120] width 75 height 97
click at [382, 243] on img "button" at bounding box center [386, 252] width 75 height 97
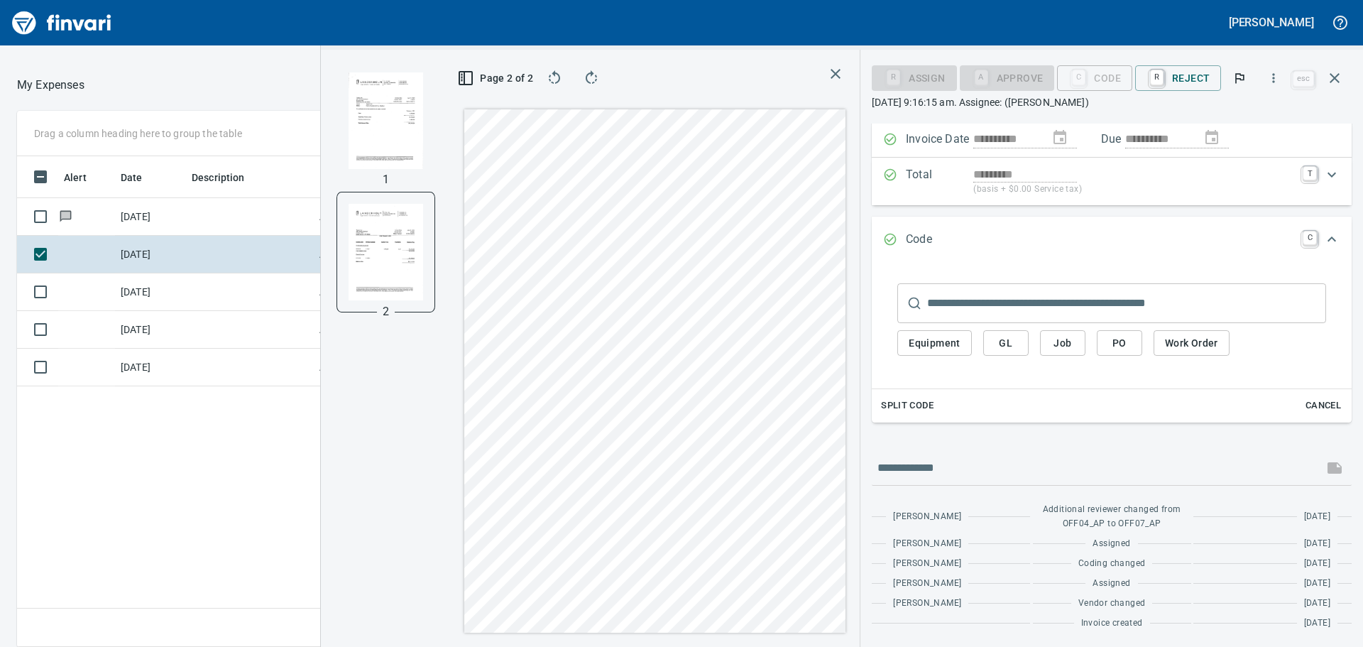
click at [384, 119] on img "button" at bounding box center [386, 120] width 75 height 97
click at [399, 222] on img "button" at bounding box center [386, 252] width 75 height 97
click at [393, 127] on img "button" at bounding box center [386, 120] width 75 height 97
click at [406, 282] on img "button" at bounding box center [386, 252] width 75 height 97
click at [391, 165] on img "button" at bounding box center [386, 120] width 75 height 97
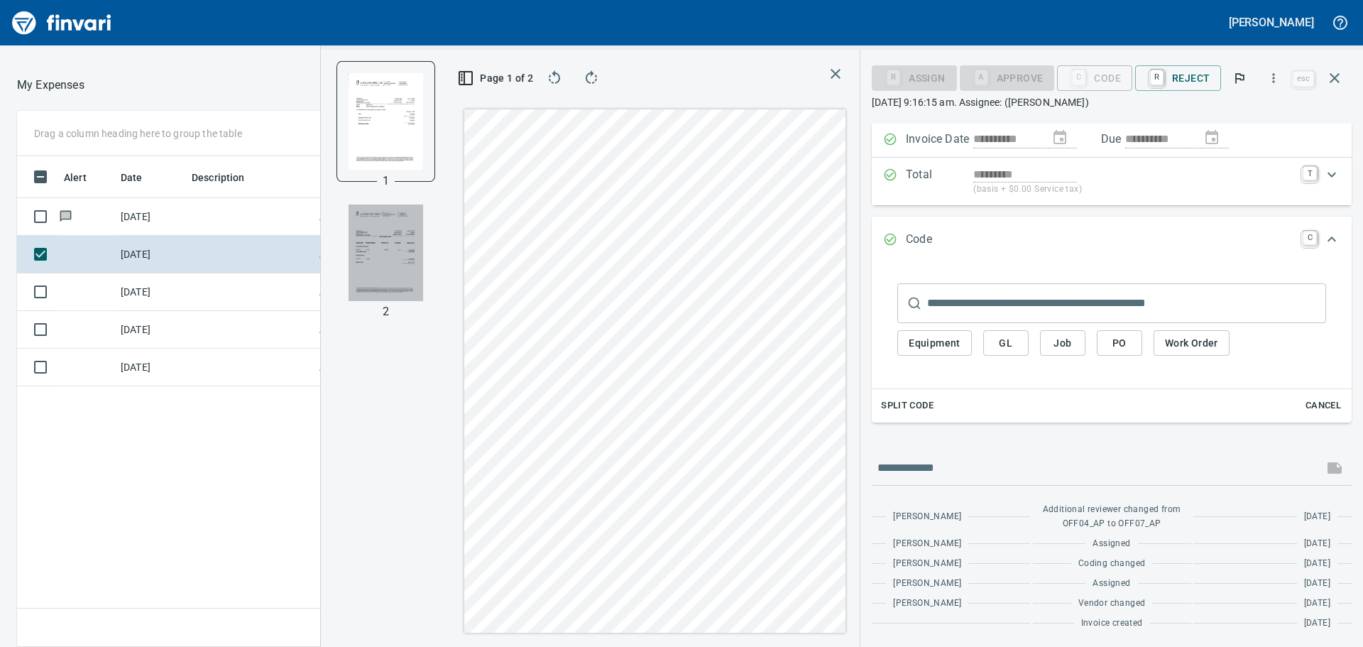
click at [400, 256] on img "button" at bounding box center [386, 252] width 75 height 97
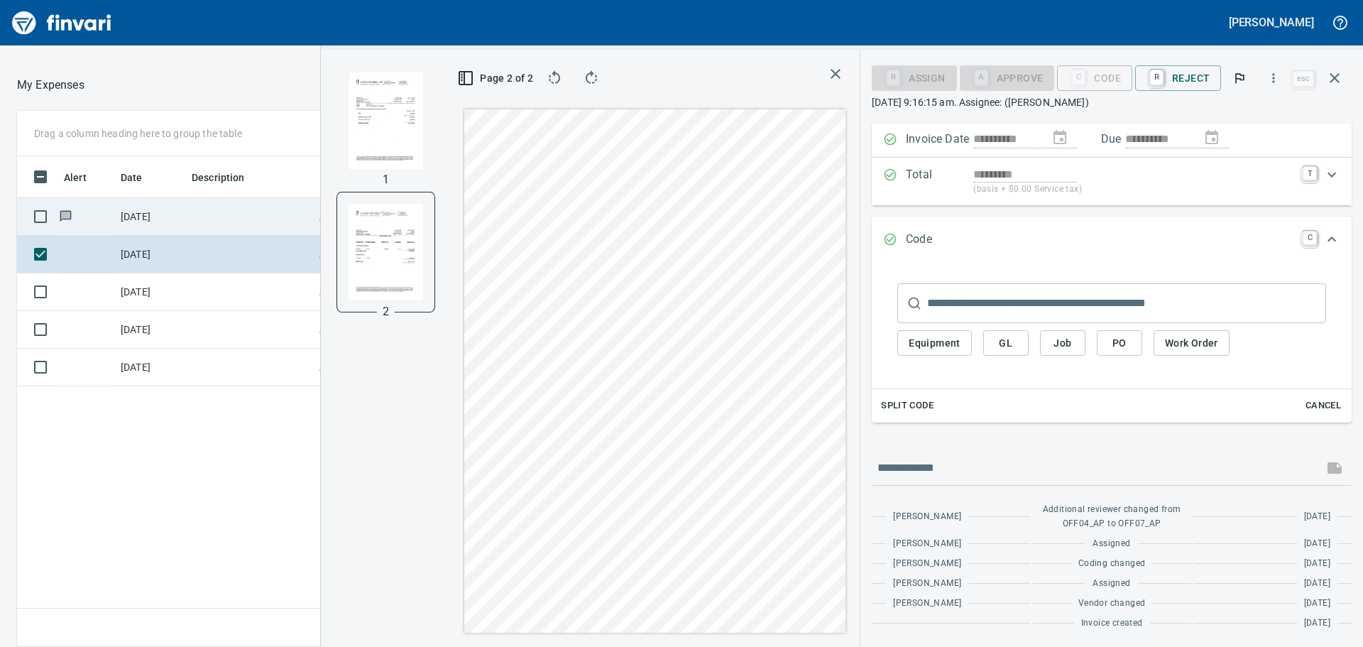
click at [154, 217] on td "8/8/2025" at bounding box center [150, 217] width 71 height 38
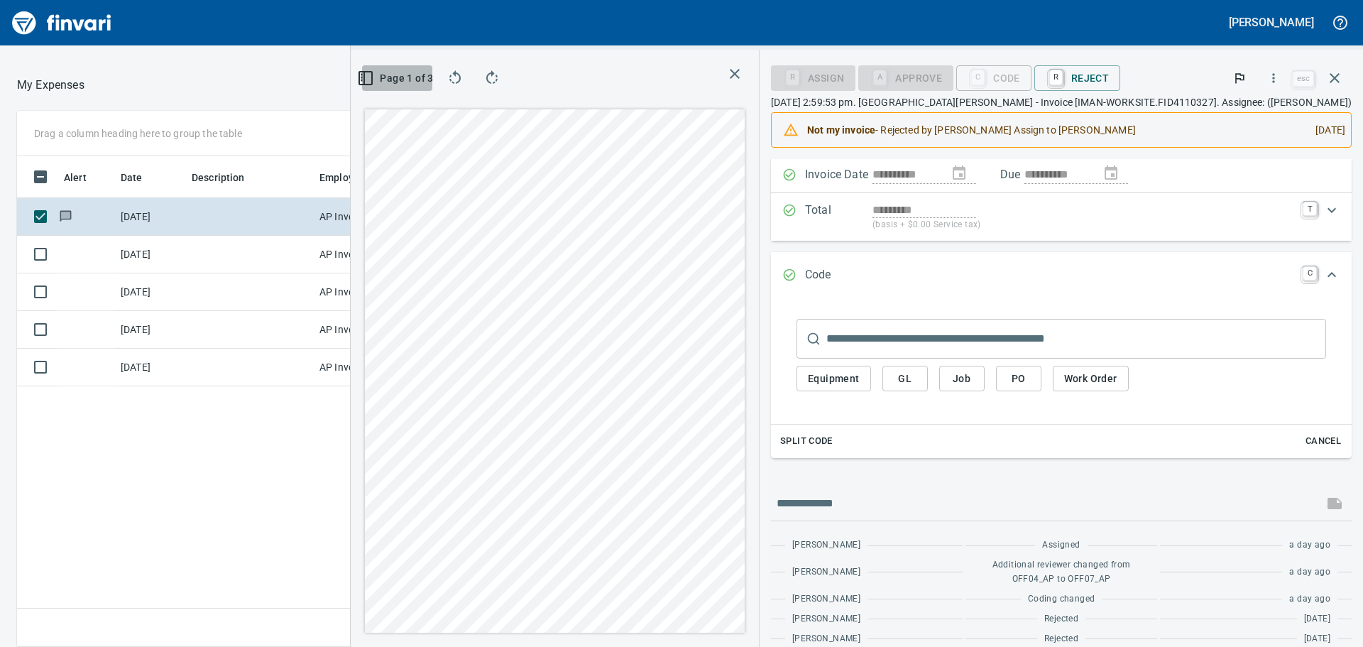
click at [374, 83] on icon "button" at bounding box center [365, 78] width 17 height 17
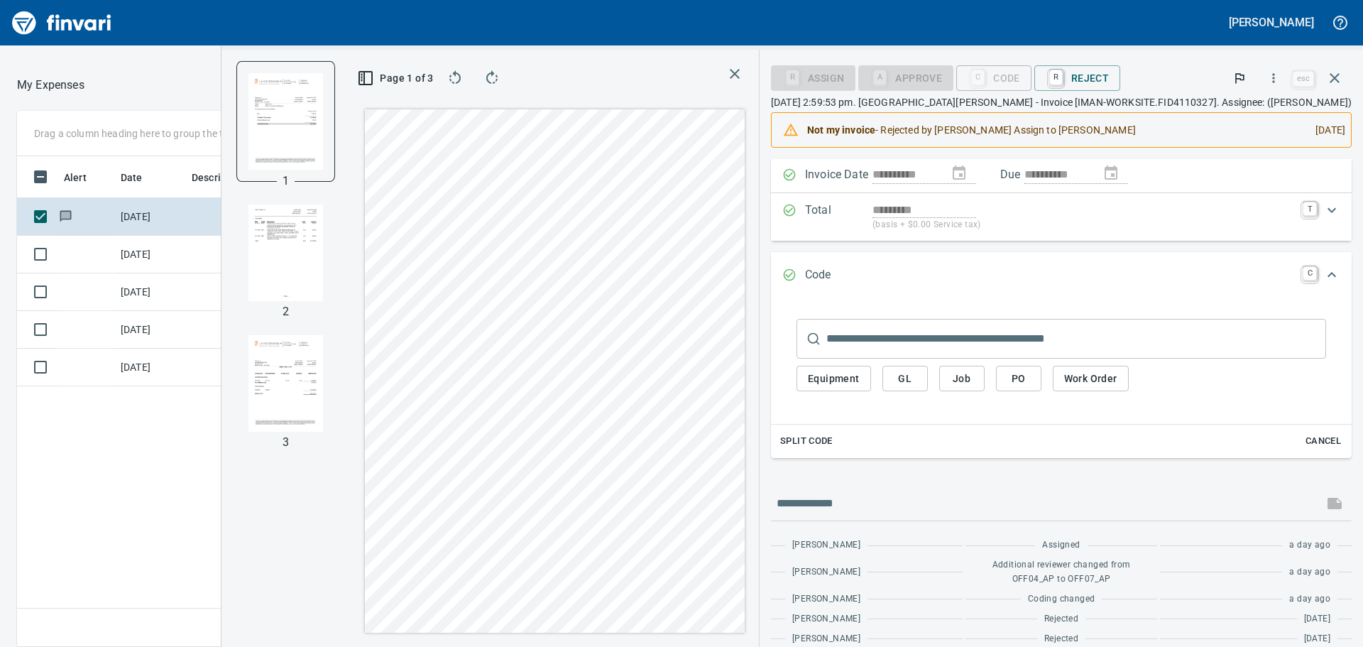
click at [323, 260] on img "button" at bounding box center [286, 252] width 75 height 97
click at [323, 141] on img "button" at bounding box center [286, 120] width 75 height 97
click at [323, 264] on img "button" at bounding box center [286, 252] width 75 height 97
click at [323, 371] on img "button" at bounding box center [286, 383] width 75 height 97
click at [323, 141] on img "button" at bounding box center [286, 120] width 75 height 97
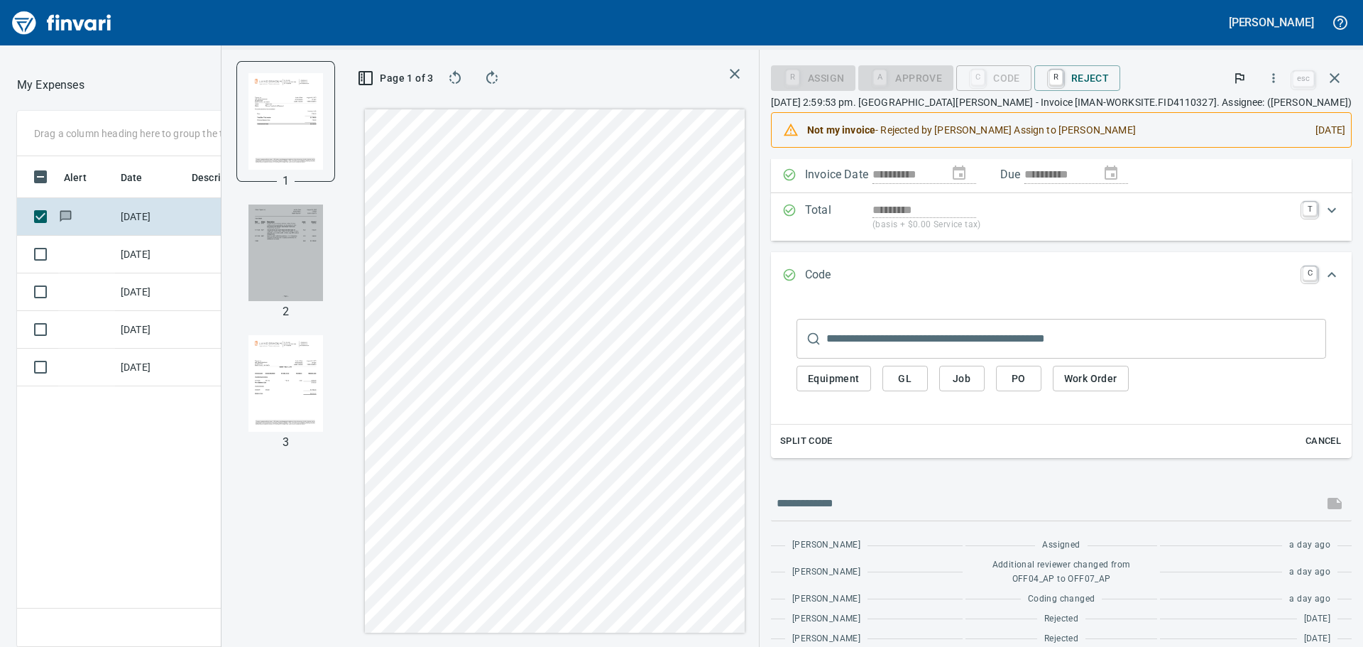
click at [323, 243] on img "button" at bounding box center [286, 252] width 75 height 97
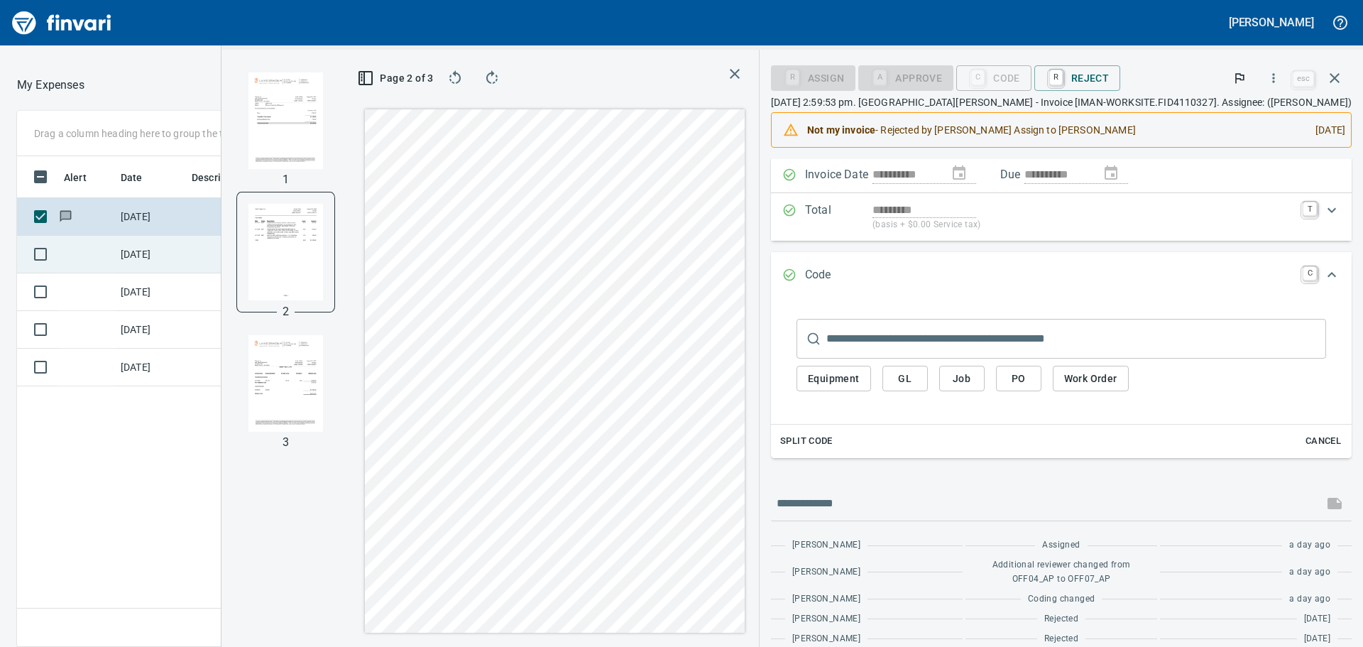
click at [168, 249] on td "8/5/2025" at bounding box center [150, 255] width 71 height 38
